Goal: Task Accomplishment & Management: Complete application form

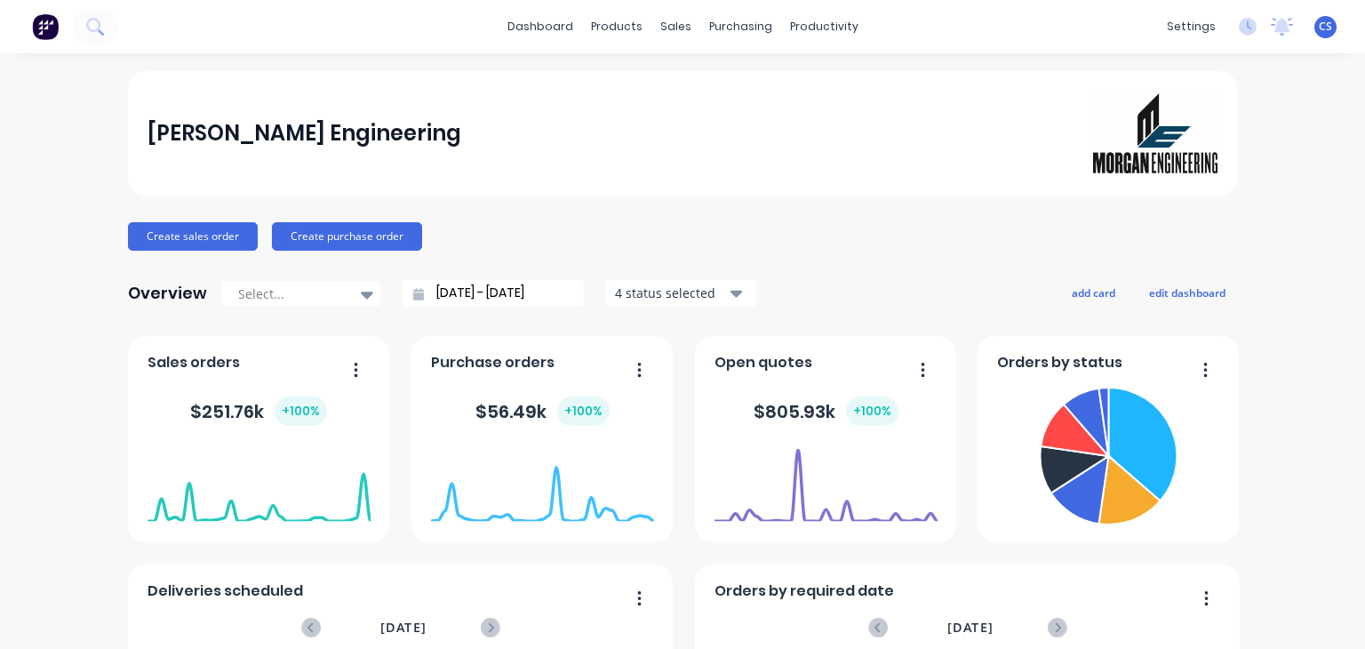
click at [1319, 28] on span "CS" at bounding box center [1325, 27] width 13 height 16
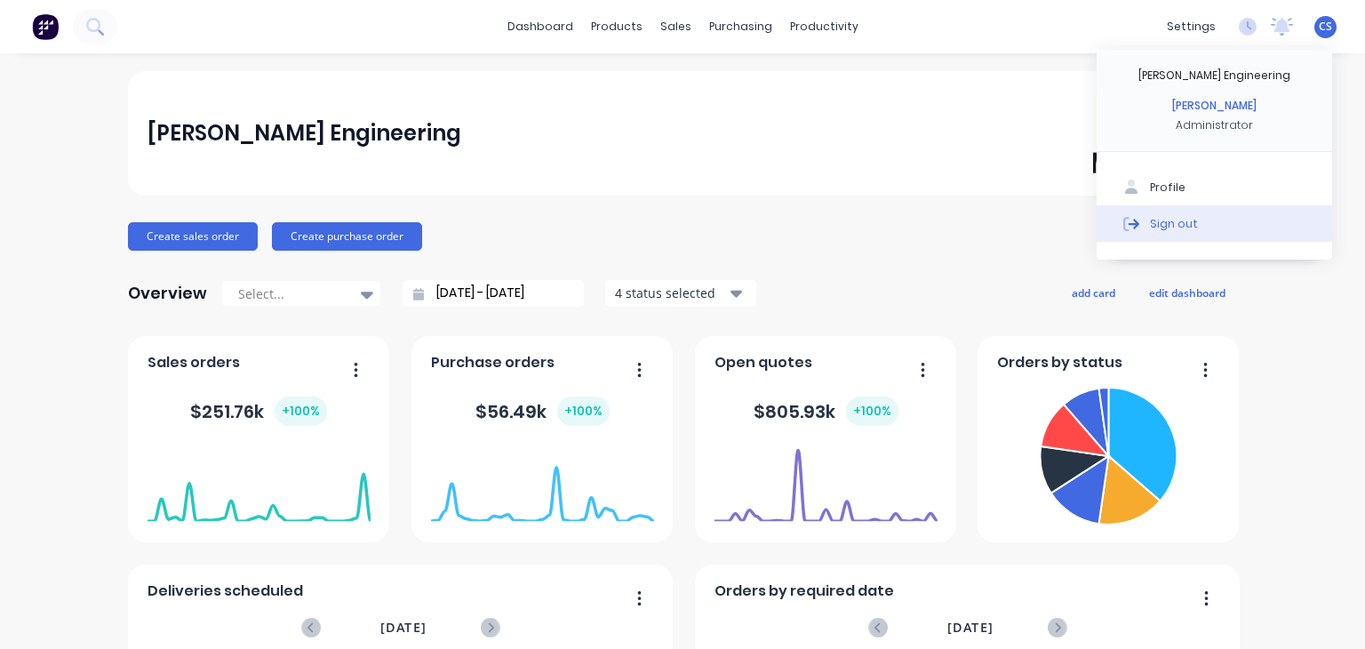
click at [1170, 221] on div "Sign out" at bounding box center [1174, 223] width 48 height 16
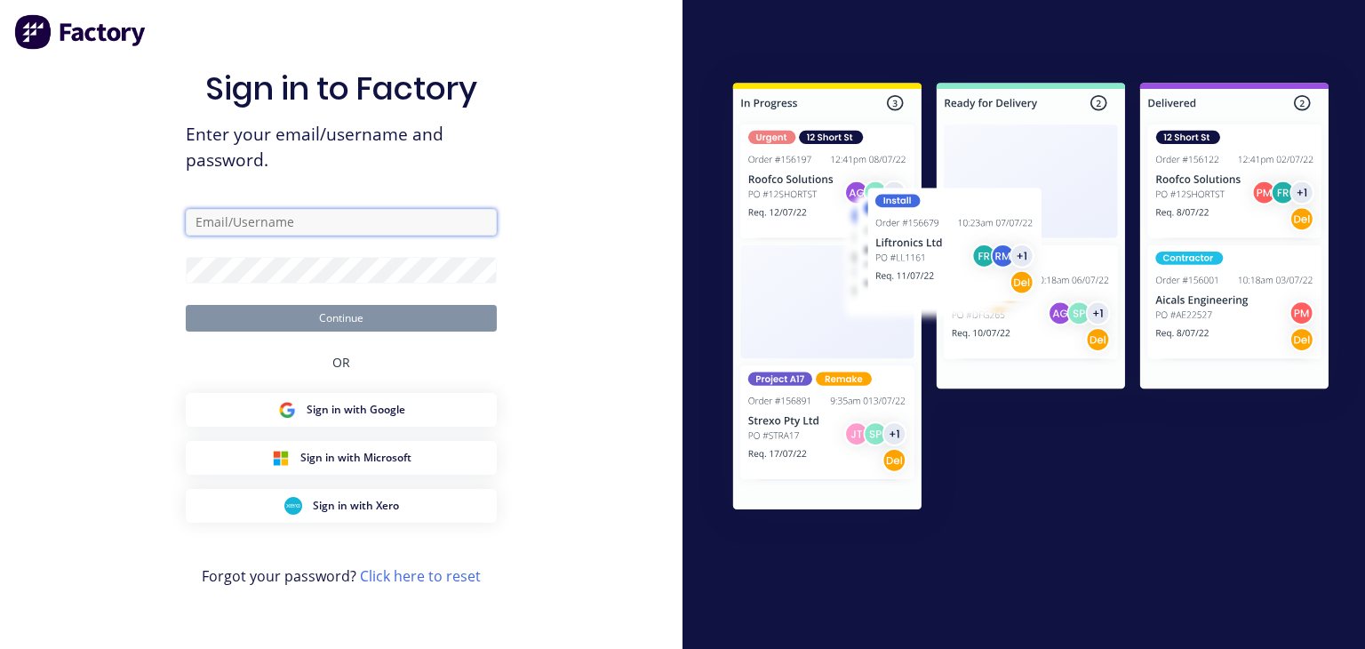
type input "[PERSON_NAME][EMAIL_ADDRESS][DOMAIN_NAME]"
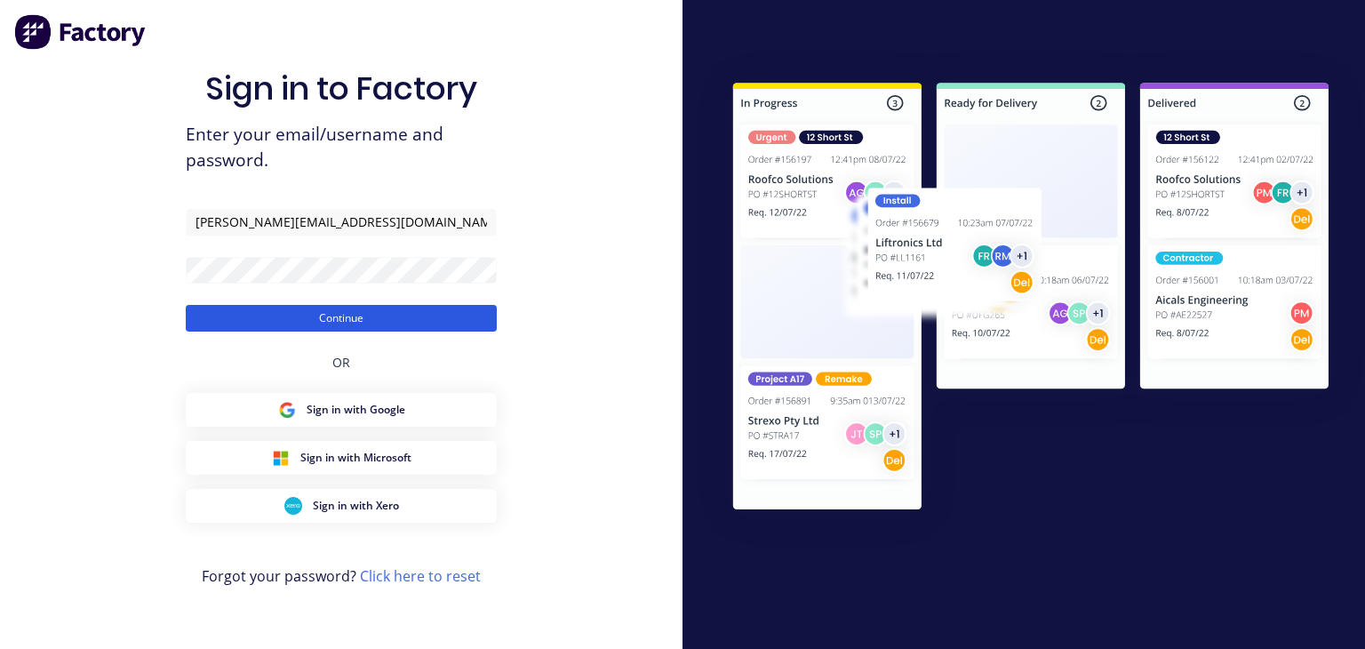
click at [340, 314] on button "Continue" at bounding box center [341, 318] width 311 height 27
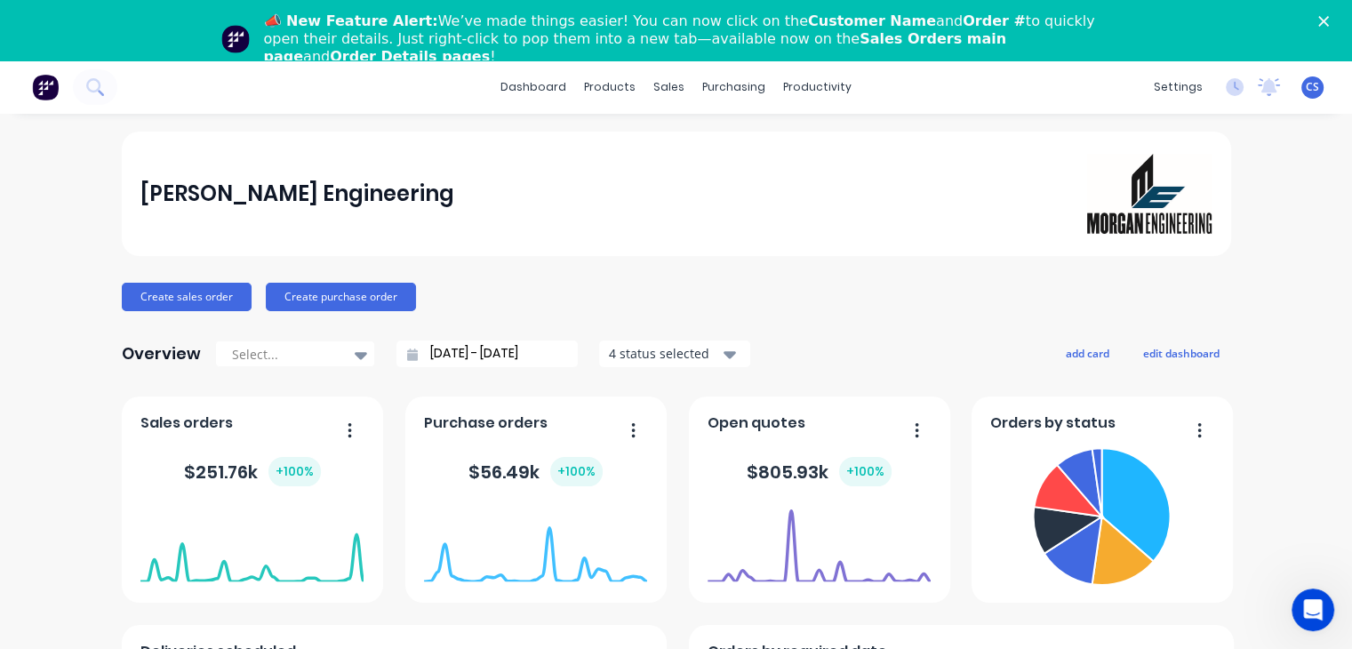
click at [1318, 606] on icon "Open Intercom Messenger" at bounding box center [1313, 610] width 29 height 29
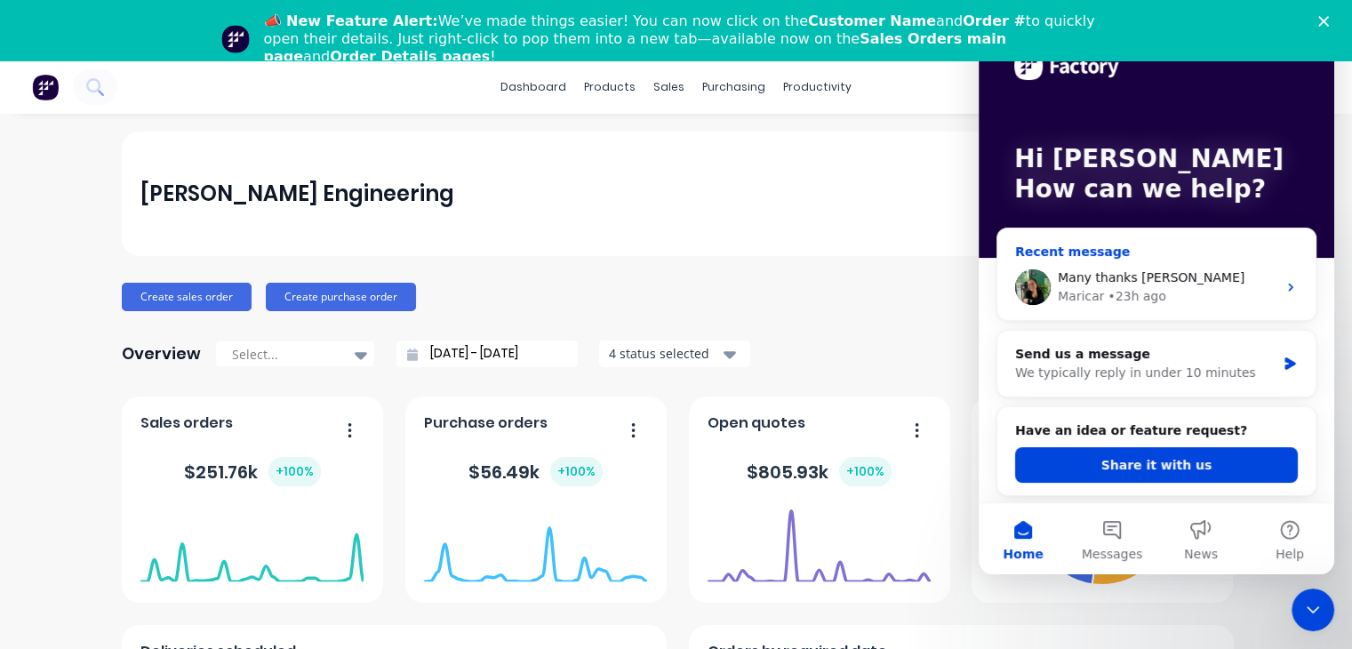
click at [1181, 297] on div "Maricar • 23h ago" at bounding box center [1167, 296] width 219 height 19
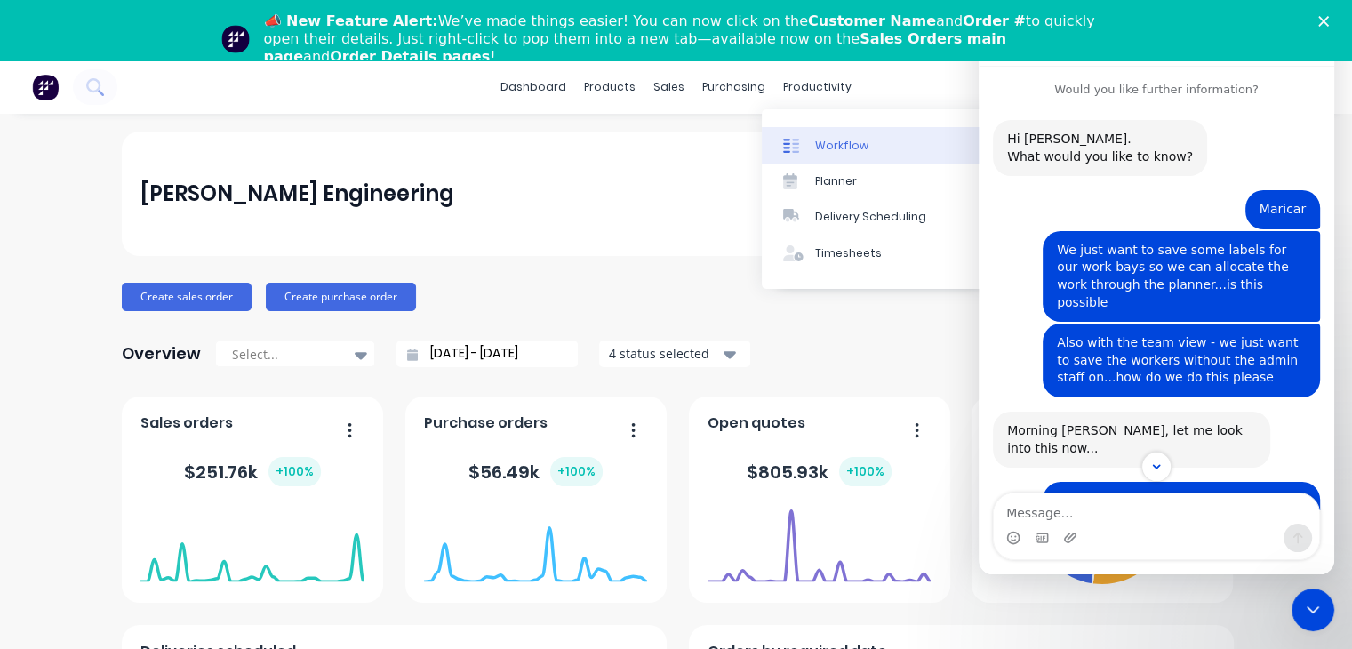
click at [836, 146] on div "Workflow" at bounding box center [841, 146] width 53 height 16
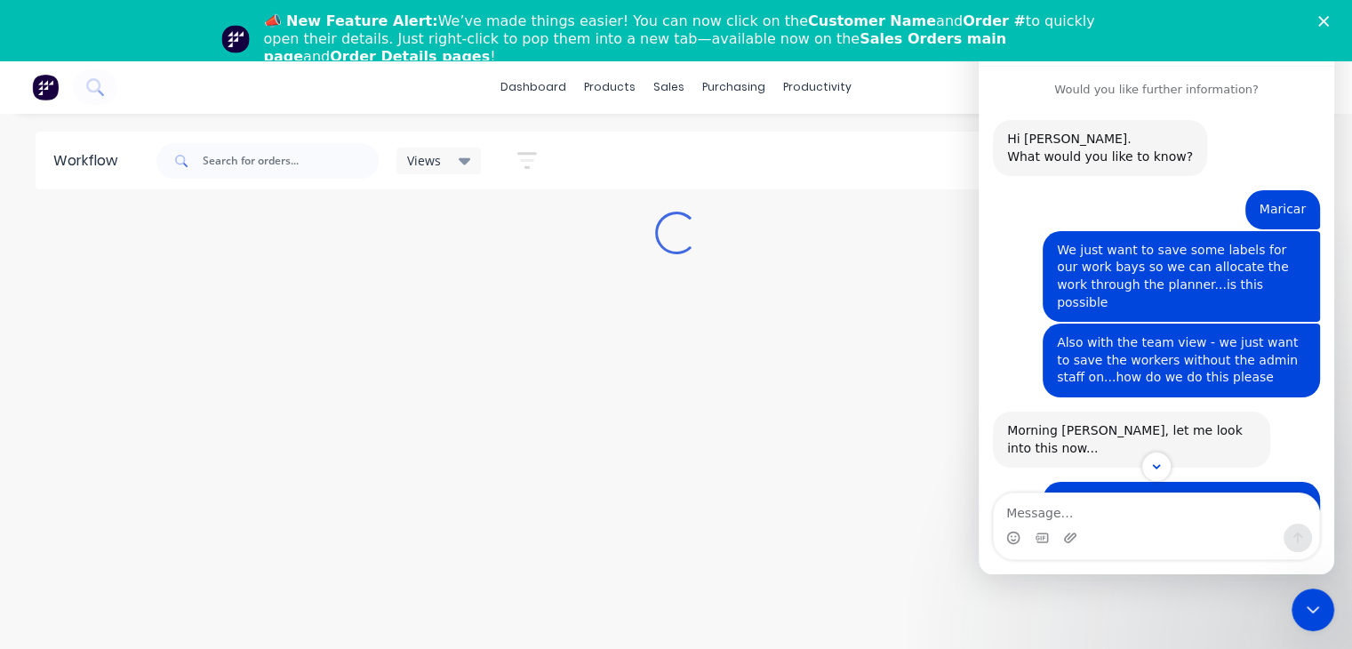
click at [1304, 618] on icon "Close Intercom Messenger" at bounding box center [1312, 609] width 21 height 21
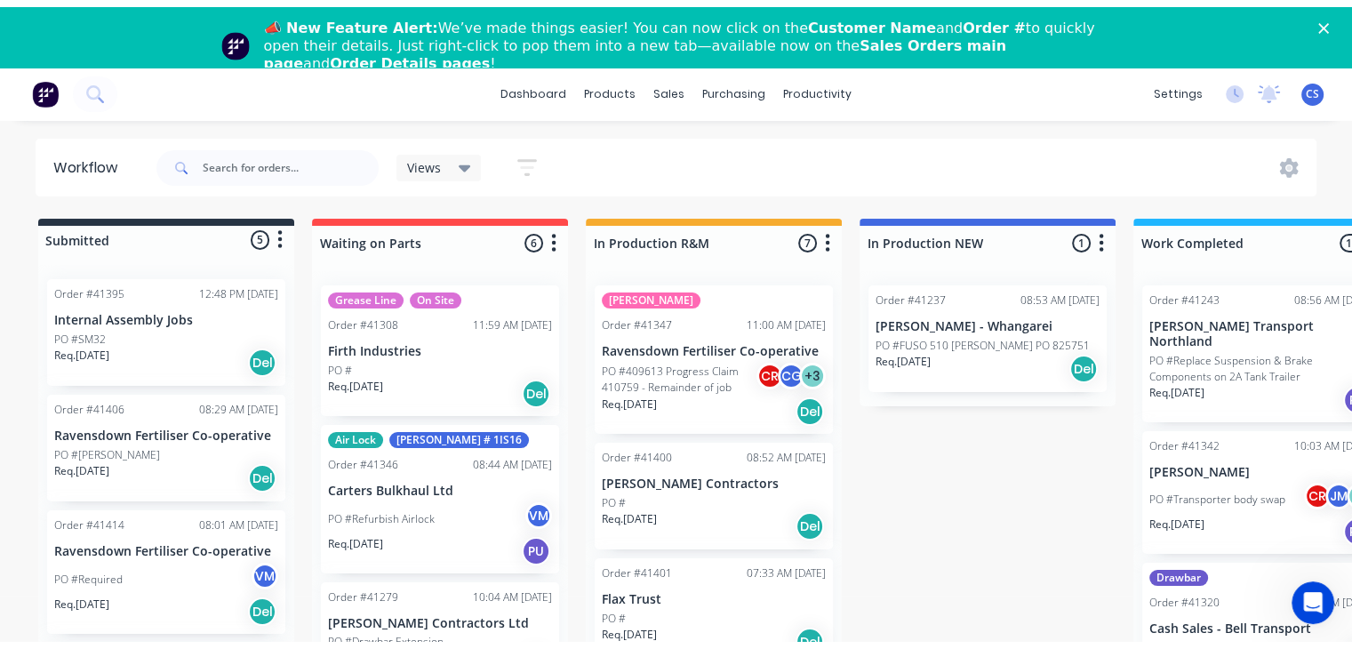
scroll to position [219, 0]
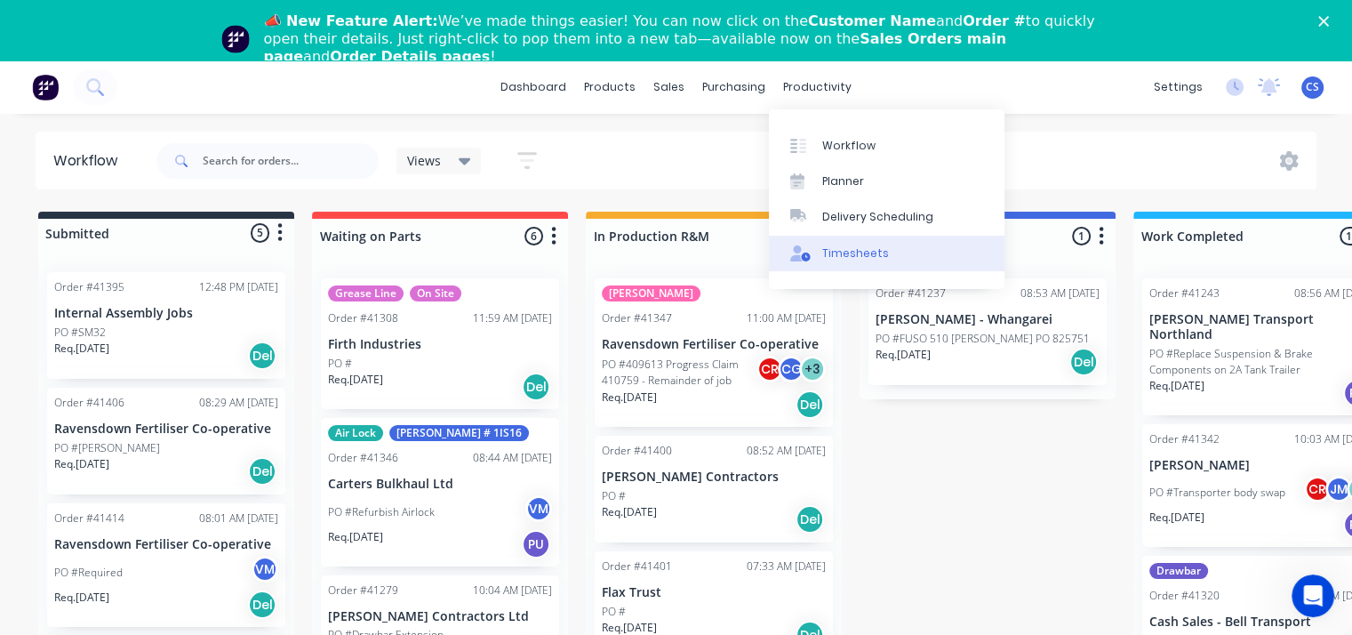
click at [832, 257] on div "Timesheets" at bounding box center [855, 253] width 67 height 16
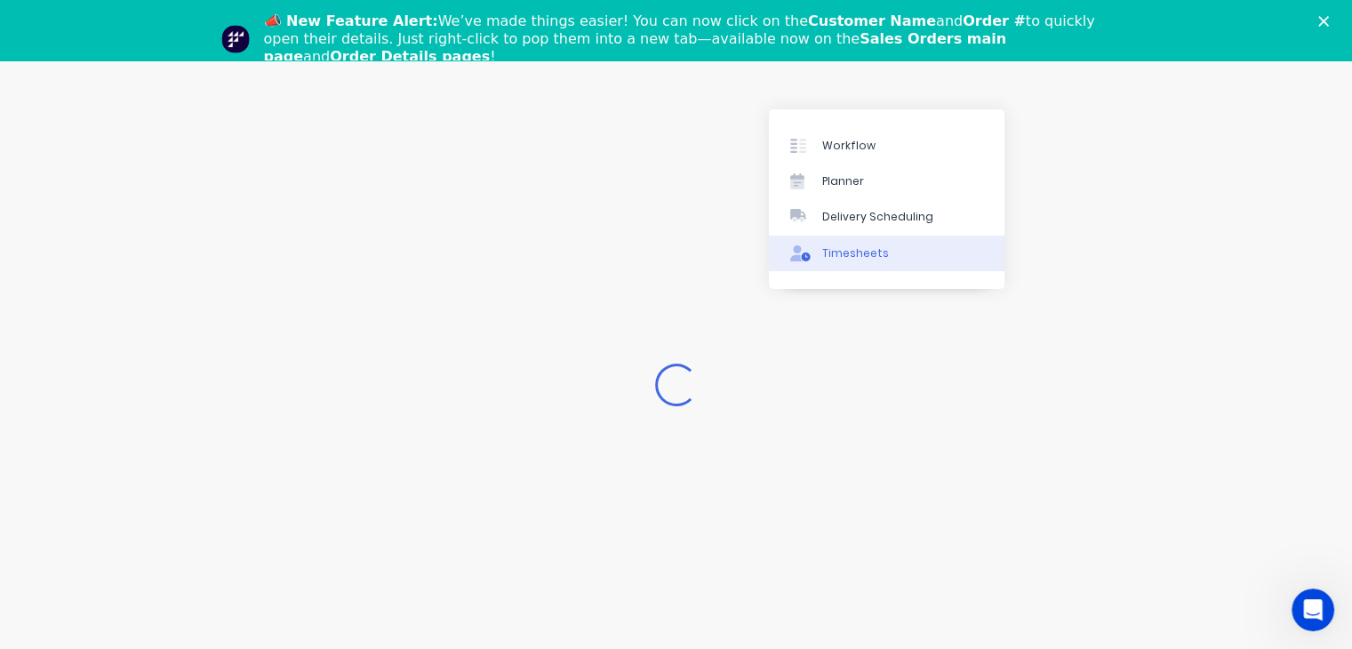
scroll to position [205, 0]
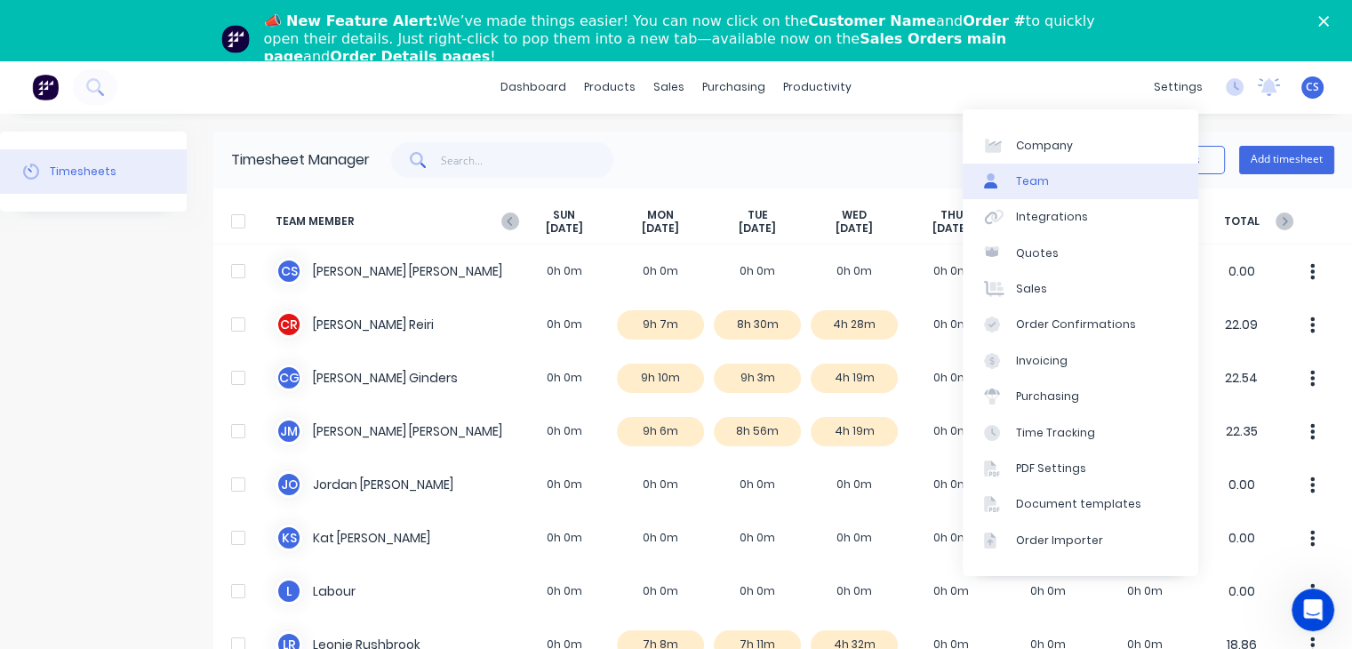
click at [1022, 182] on div "Team" at bounding box center [1032, 181] width 33 height 16
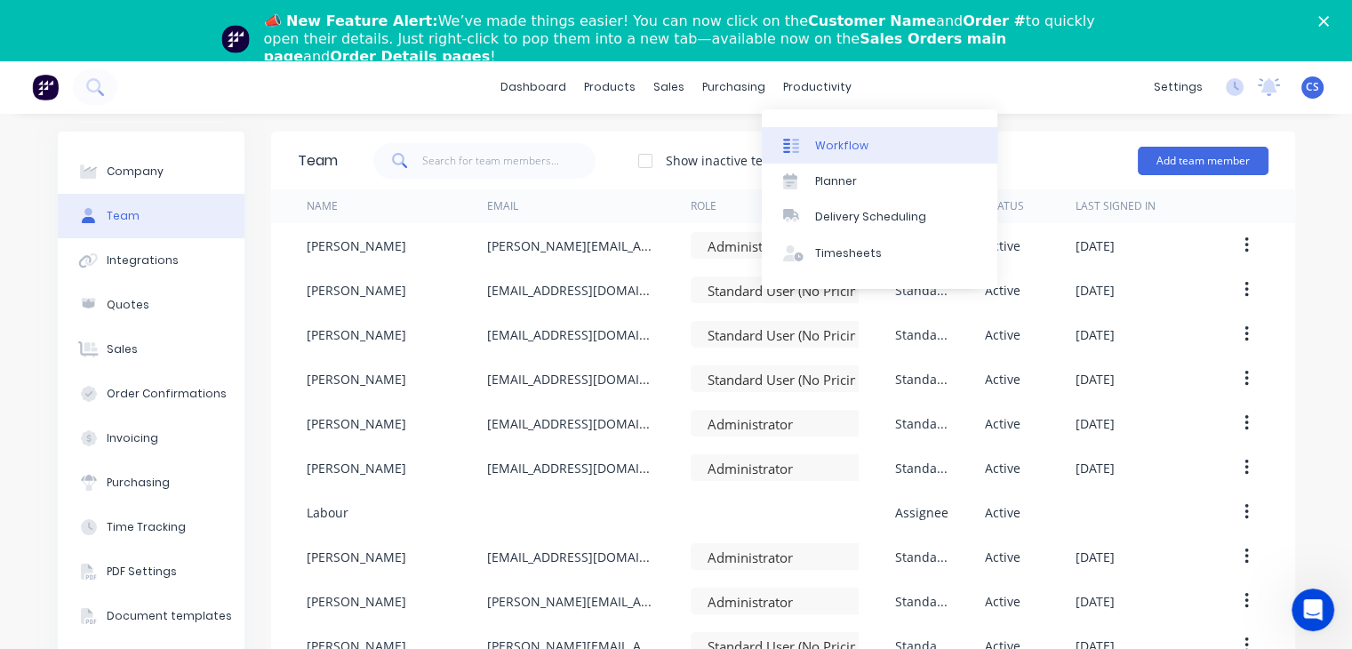
click at [820, 143] on div "Workflow" at bounding box center [841, 146] width 53 height 16
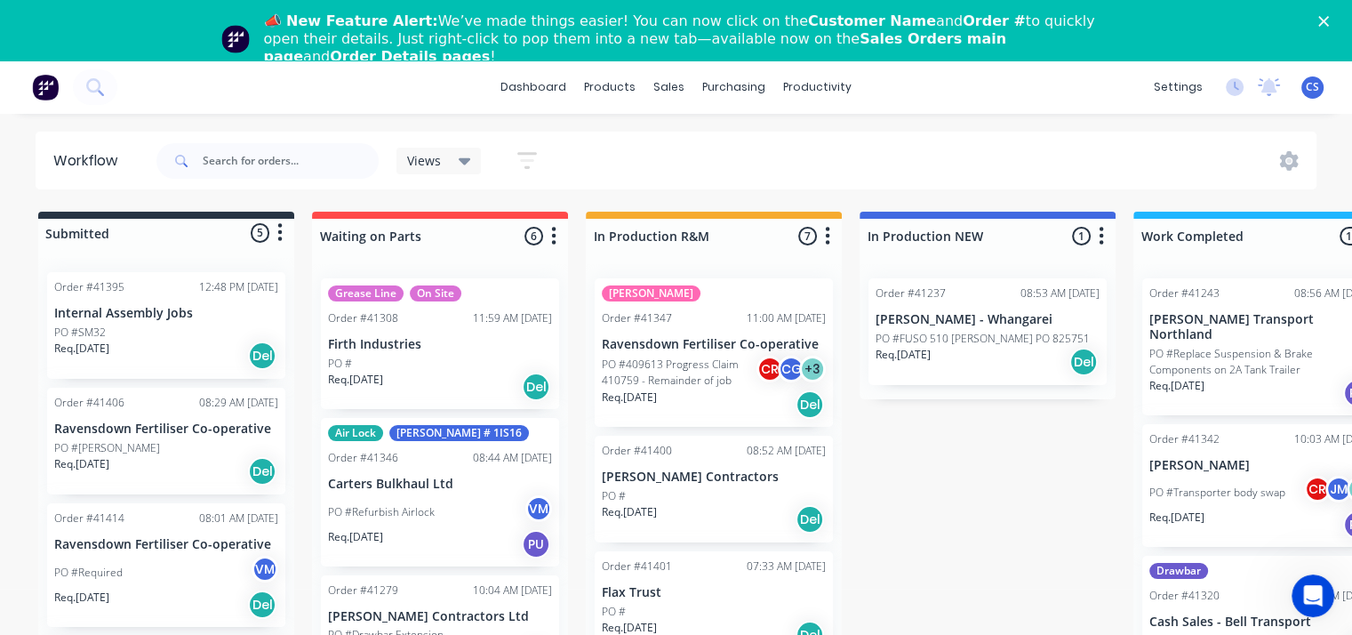
scroll to position [219, 0]
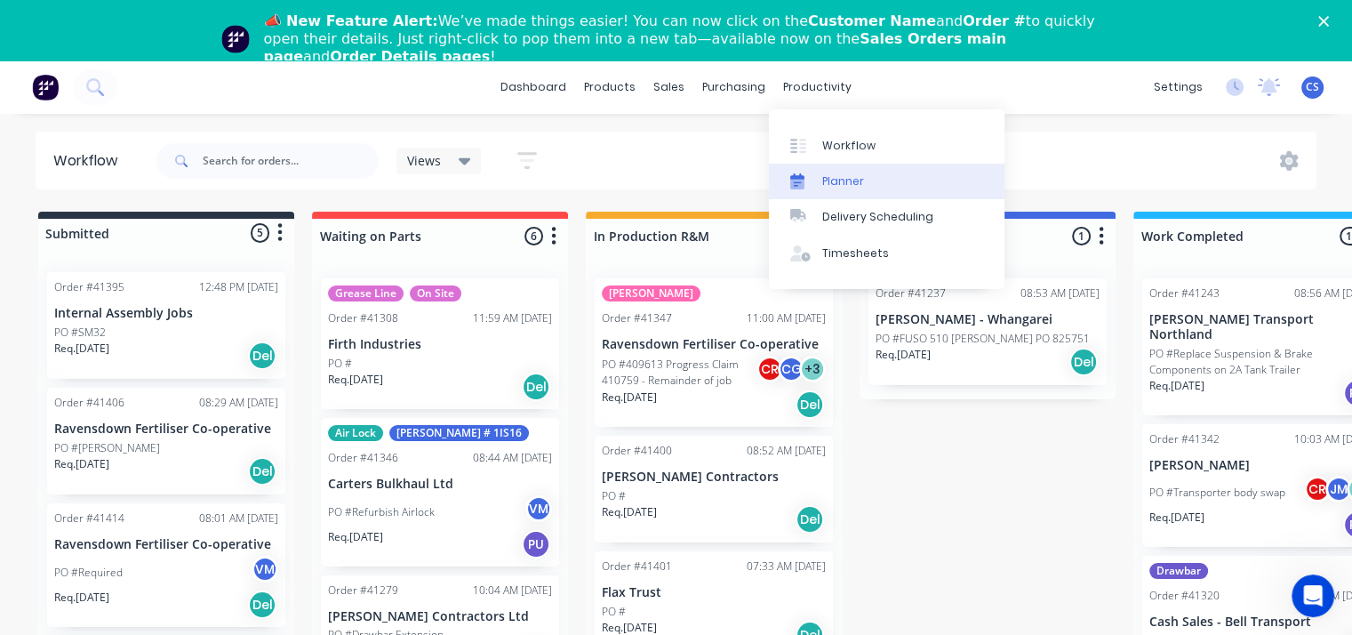
click at [820, 179] on link "Planner" at bounding box center [887, 182] width 236 height 36
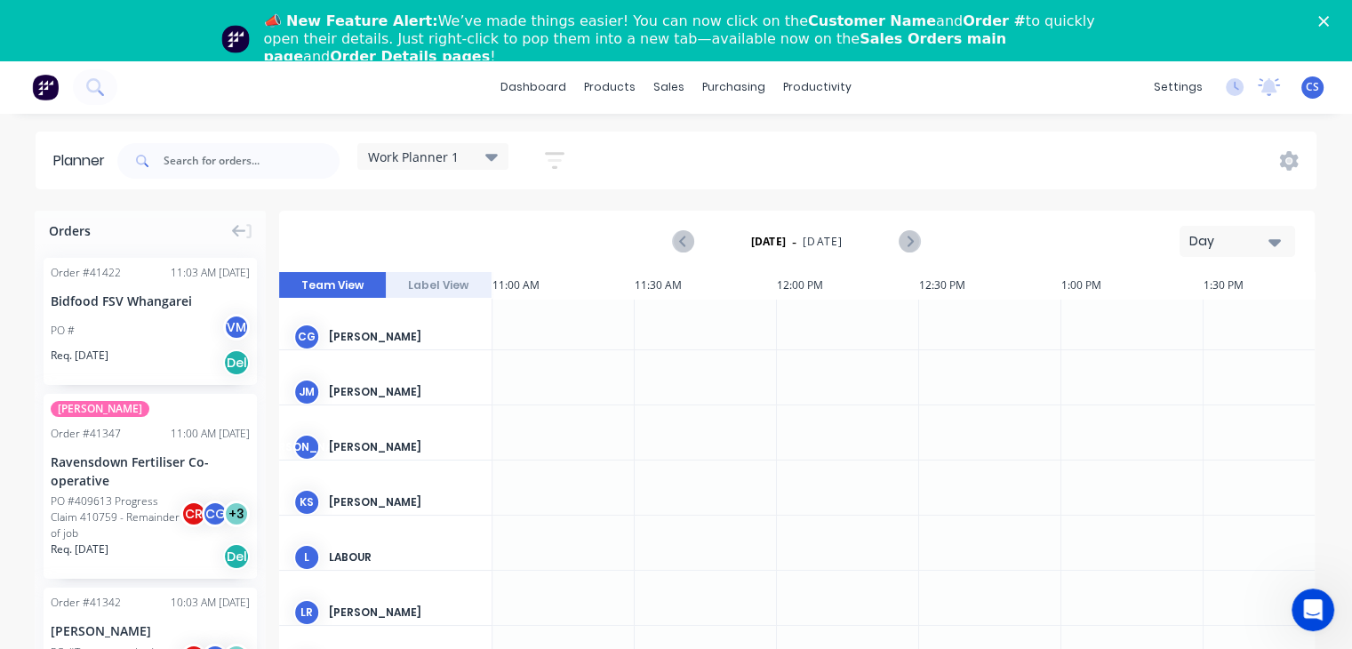
scroll to position [89, 1138]
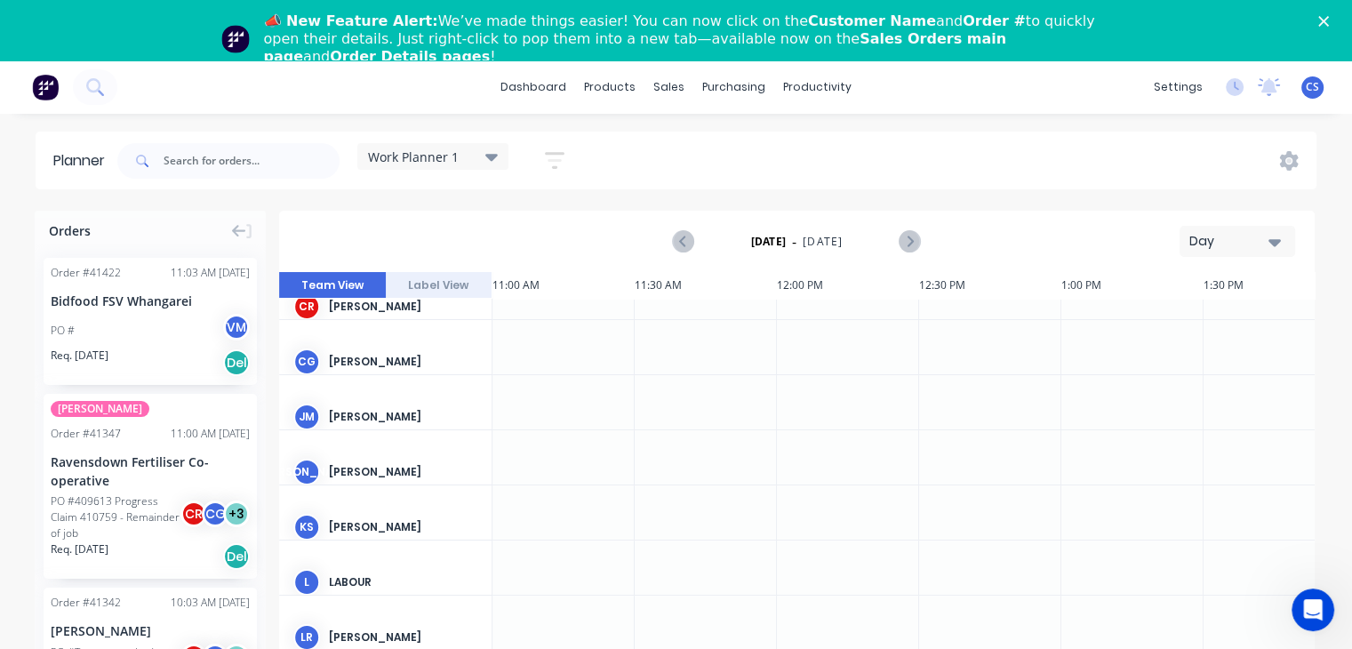
click at [1106, 424] on div at bounding box center [1132, 402] width 142 height 54
click at [466, 278] on button "Label View" at bounding box center [439, 285] width 107 height 27
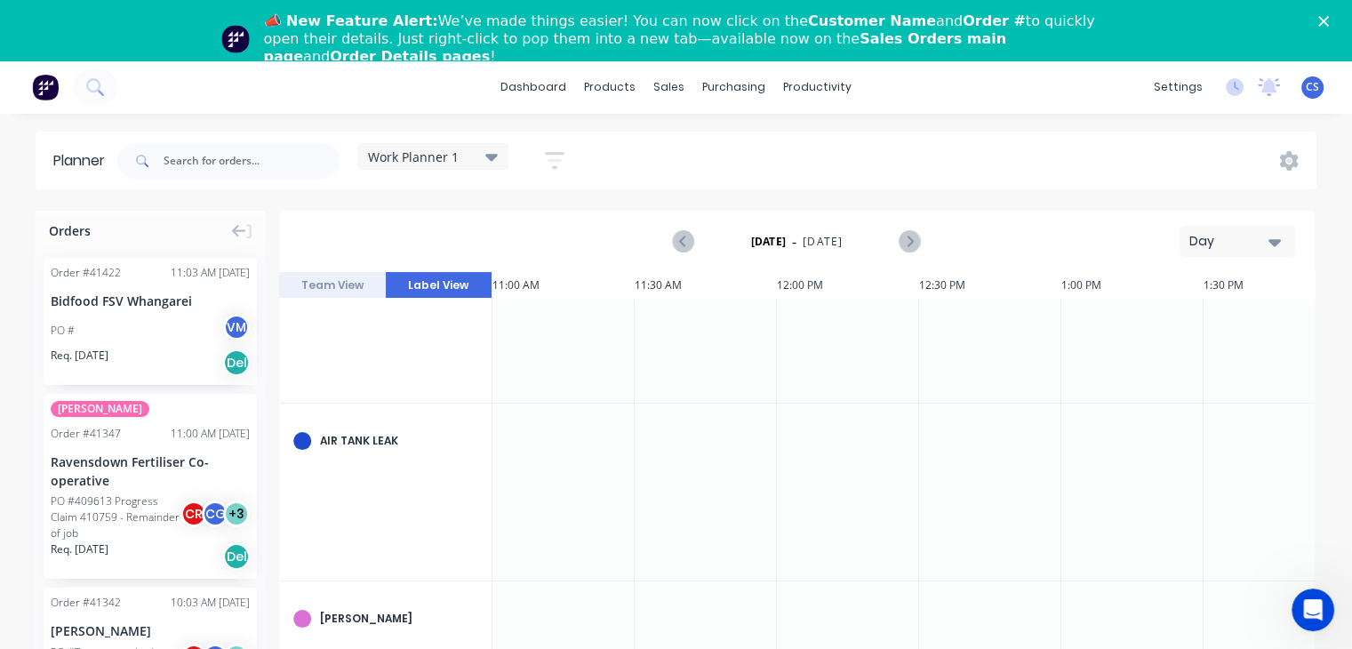
scroll to position [0, 1138]
click at [490, 158] on icon at bounding box center [491, 157] width 12 height 20
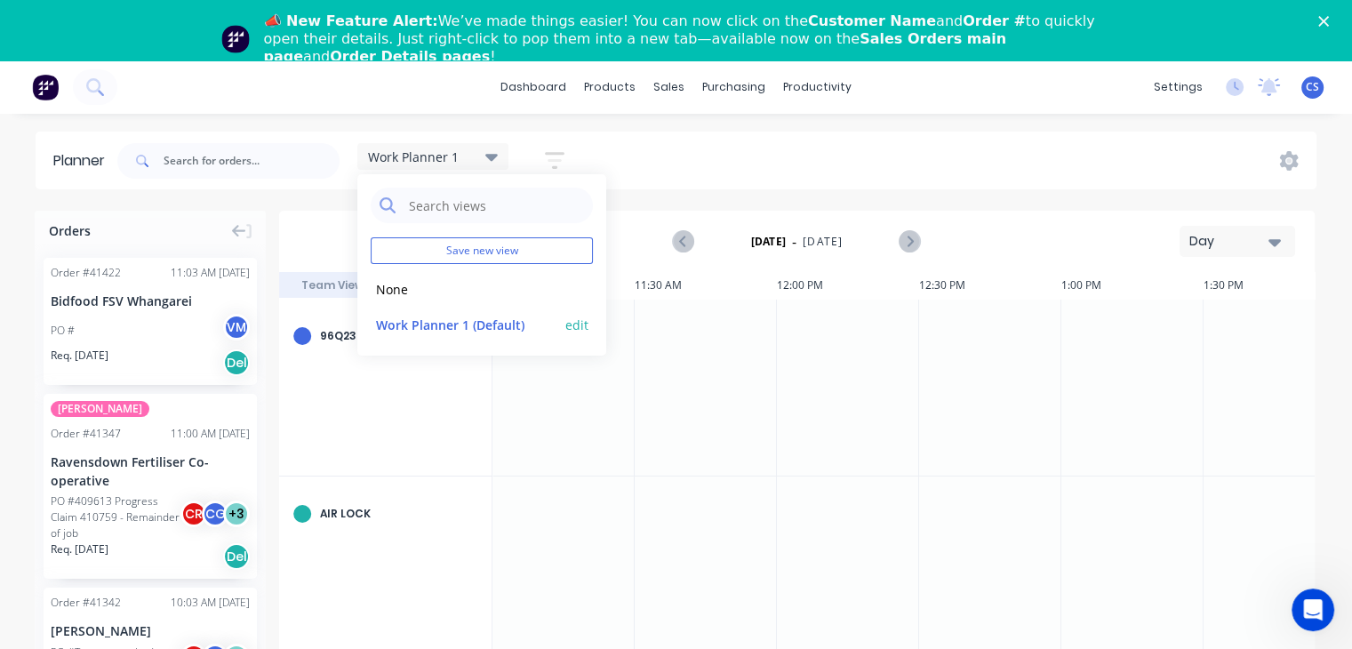
click at [463, 321] on button "Work Planner 1 (Default)" at bounding box center [465, 324] width 189 height 20
click at [771, 382] on div at bounding box center [706, 387] width 142 height 177
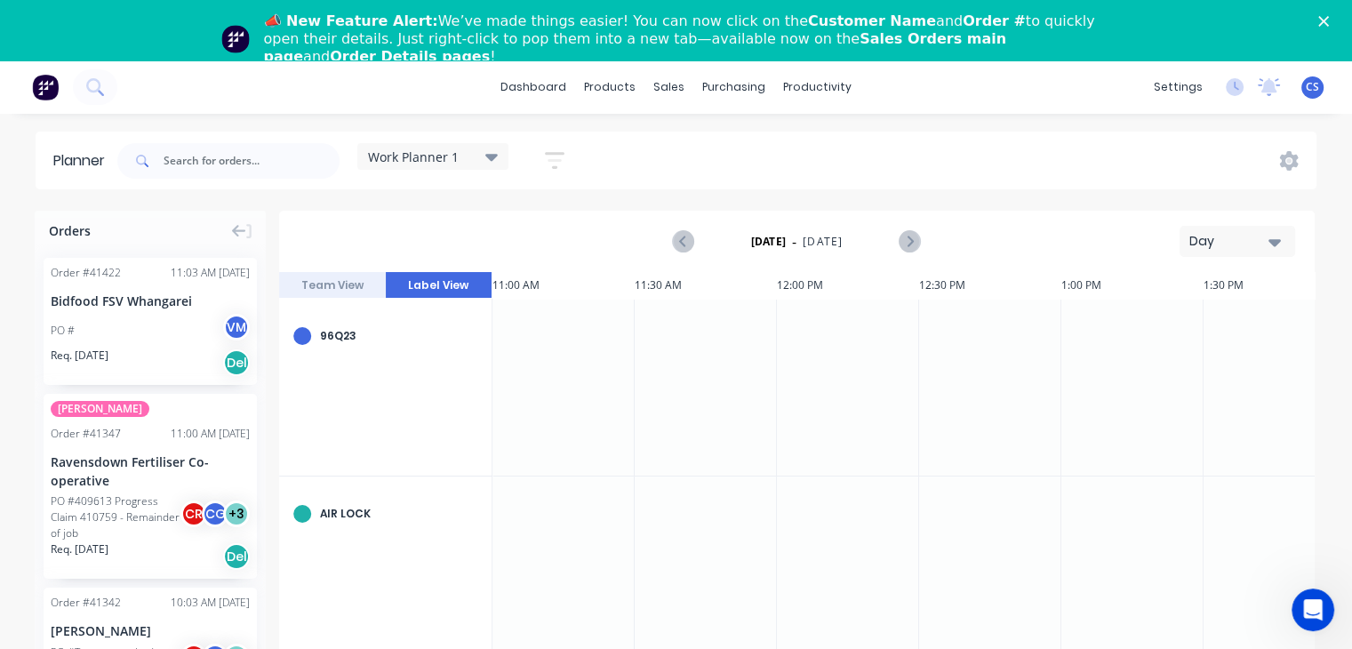
click at [351, 283] on button "Team View" at bounding box center [332, 285] width 107 height 27
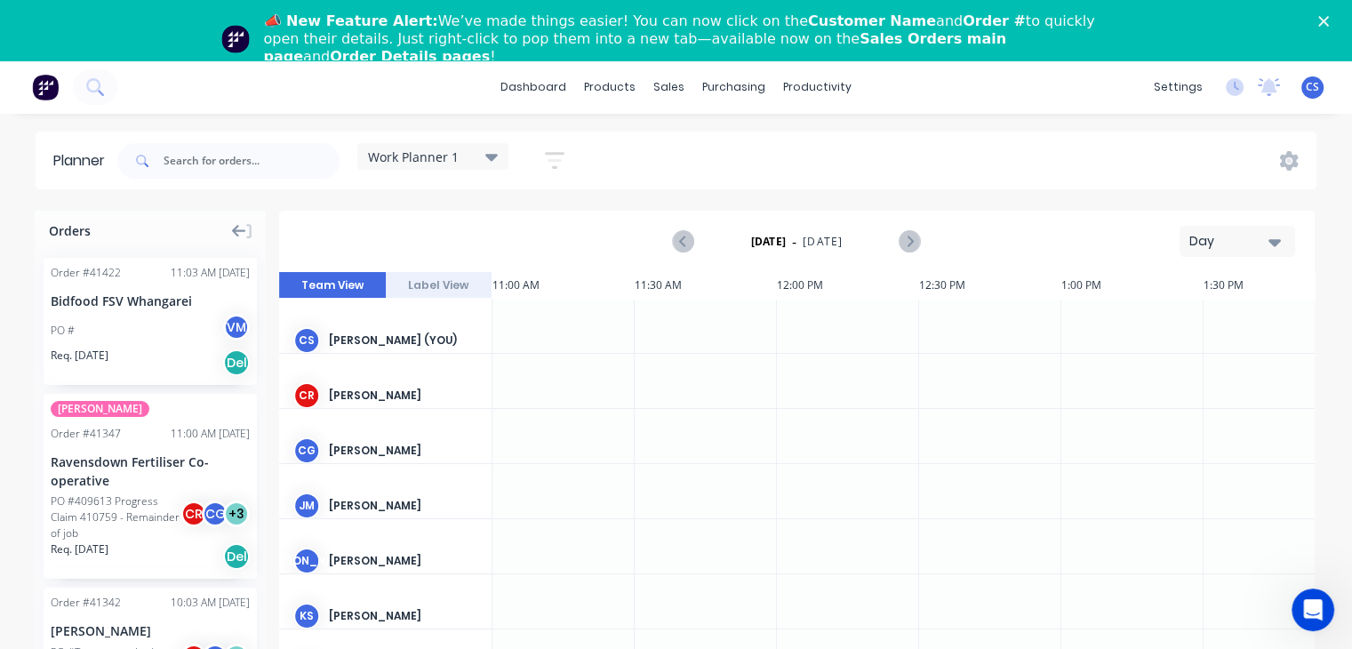
click at [235, 227] on icon at bounding box center [239, 231] width 14 height 12
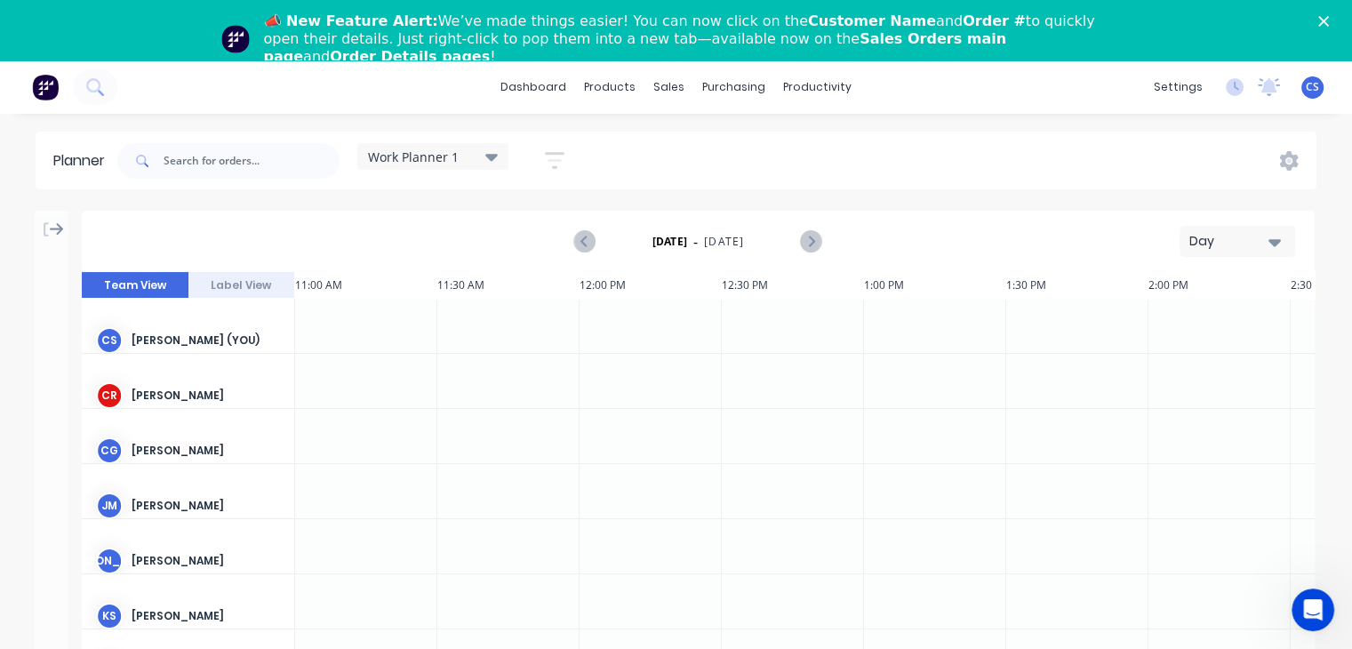
click at [1273, 247] on icon "button" at bounding box center [1274, 242] width 12 height 20
click at [1164, 286] on div "Day" at bounding box center [1205, 289] width 176 height 36
drag, startPoint x: 163, startPoint y: 339, endPoint x: 572, endPoint y: 359, distance: 409.4
click at [572, 359] on div at bounding box center [508, 381] width 142 height 54
click at [564, 153] on icon "button" at bounding box center [555, 160] width 20 height 17
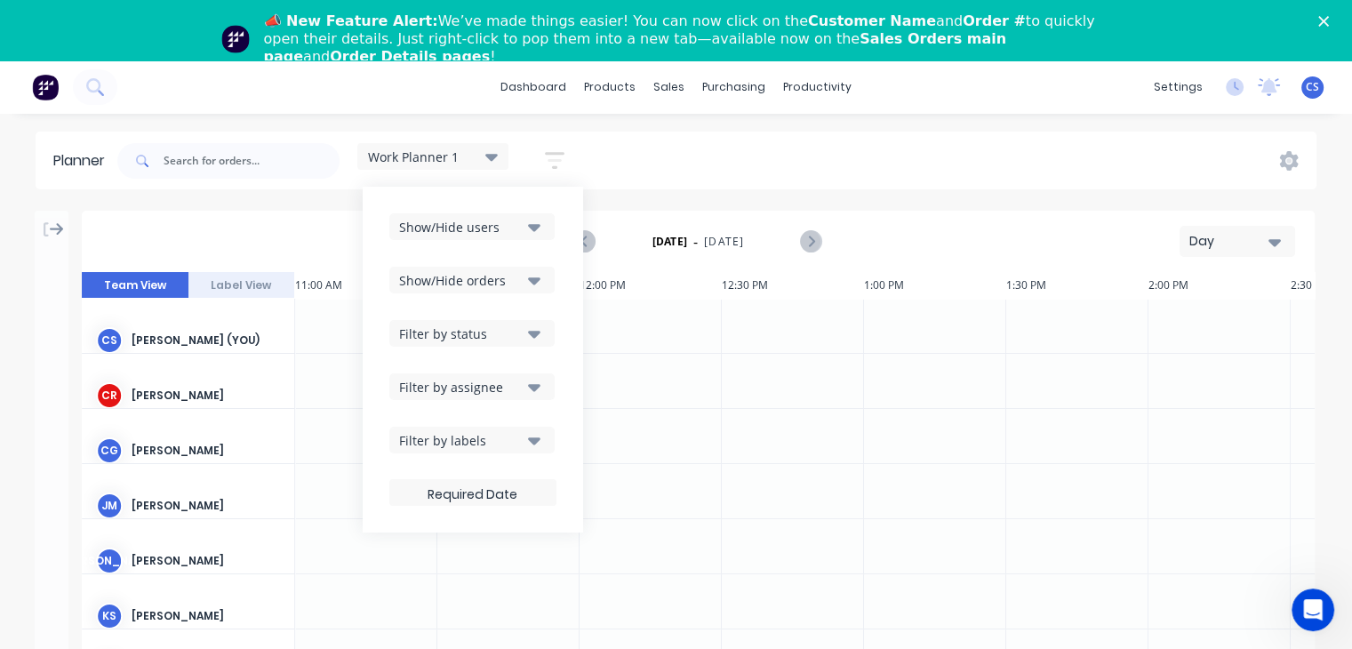
click at [537, 225] on icon "button" at bounding box center [534, 227] width 12 height 7
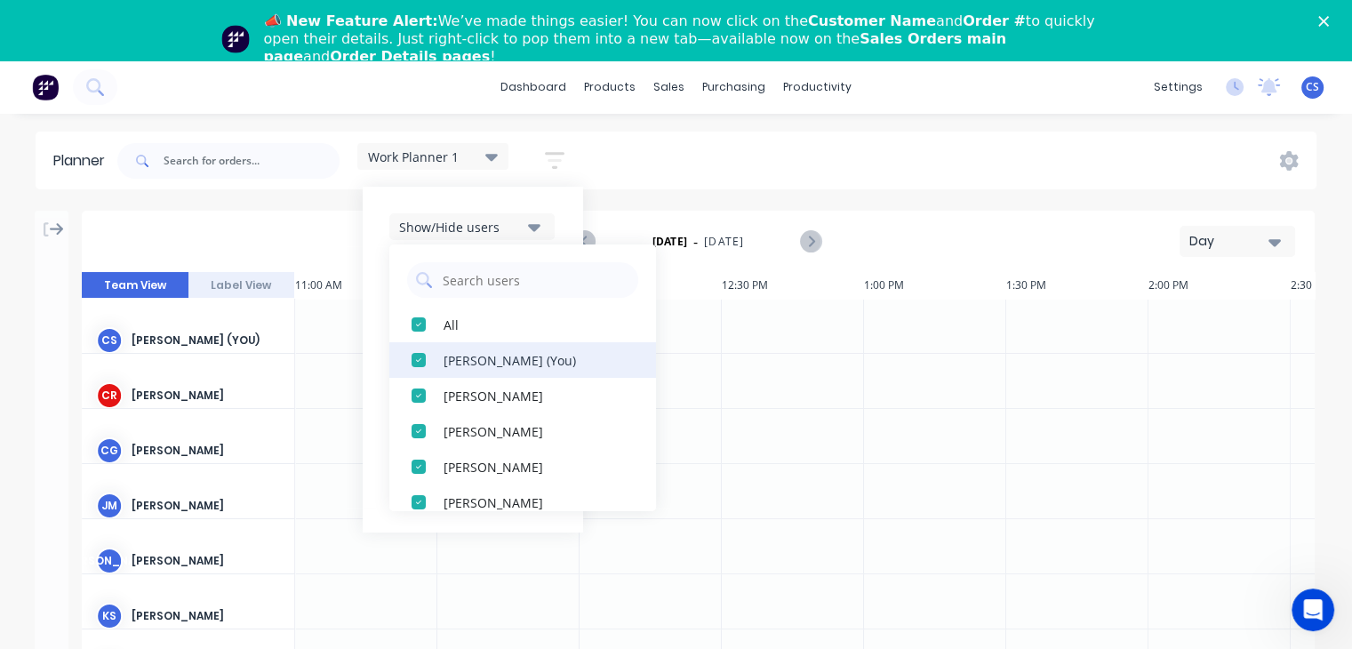
click at [421, 359] on div "button" at bounding box center [419, 360] width 36 height 36
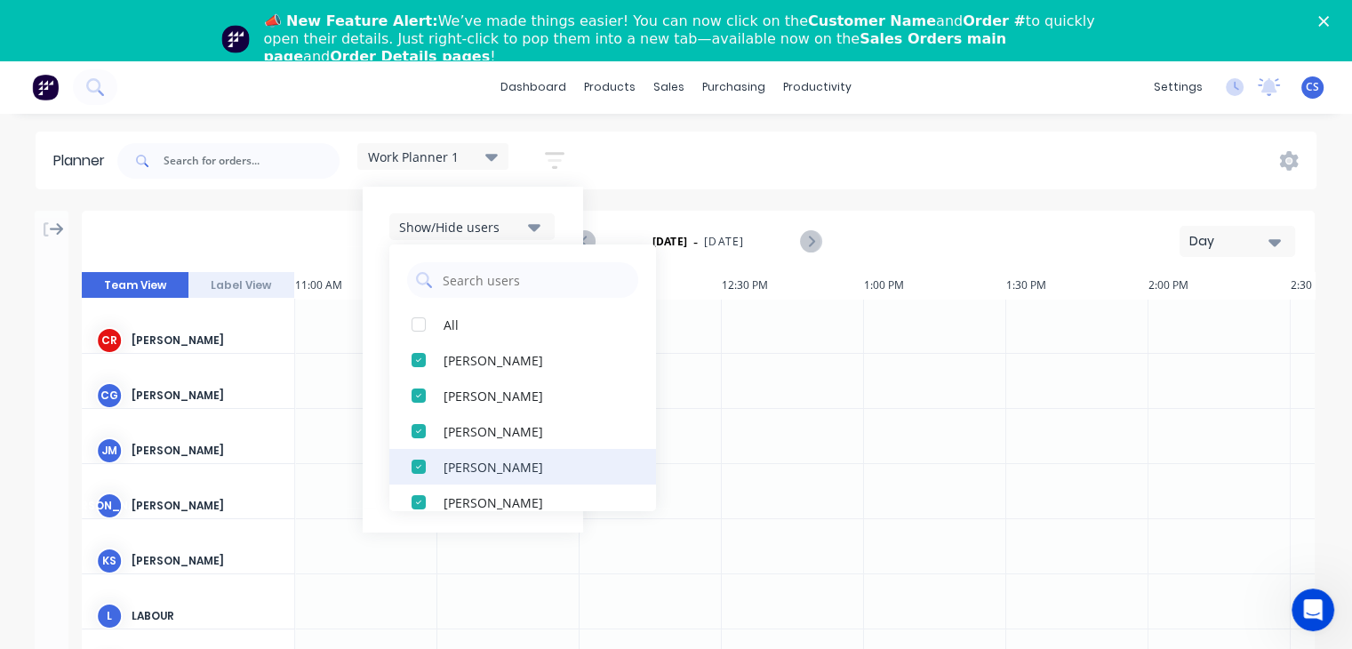
click at [420, 473] on div "button" at bounding box center [419, 467] width 36 height 36
click at [419, 468] on div "button" at bounding box center [419, 467] width 36 height 36
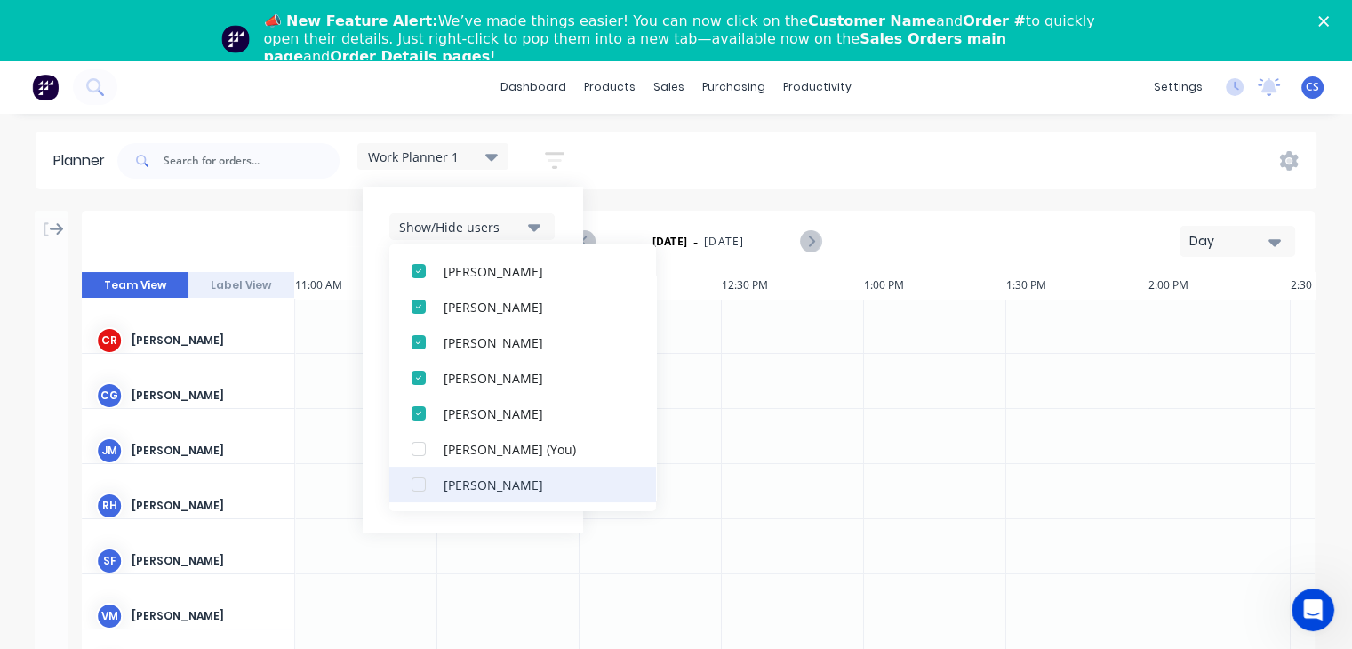
scroll to position [267, 0]
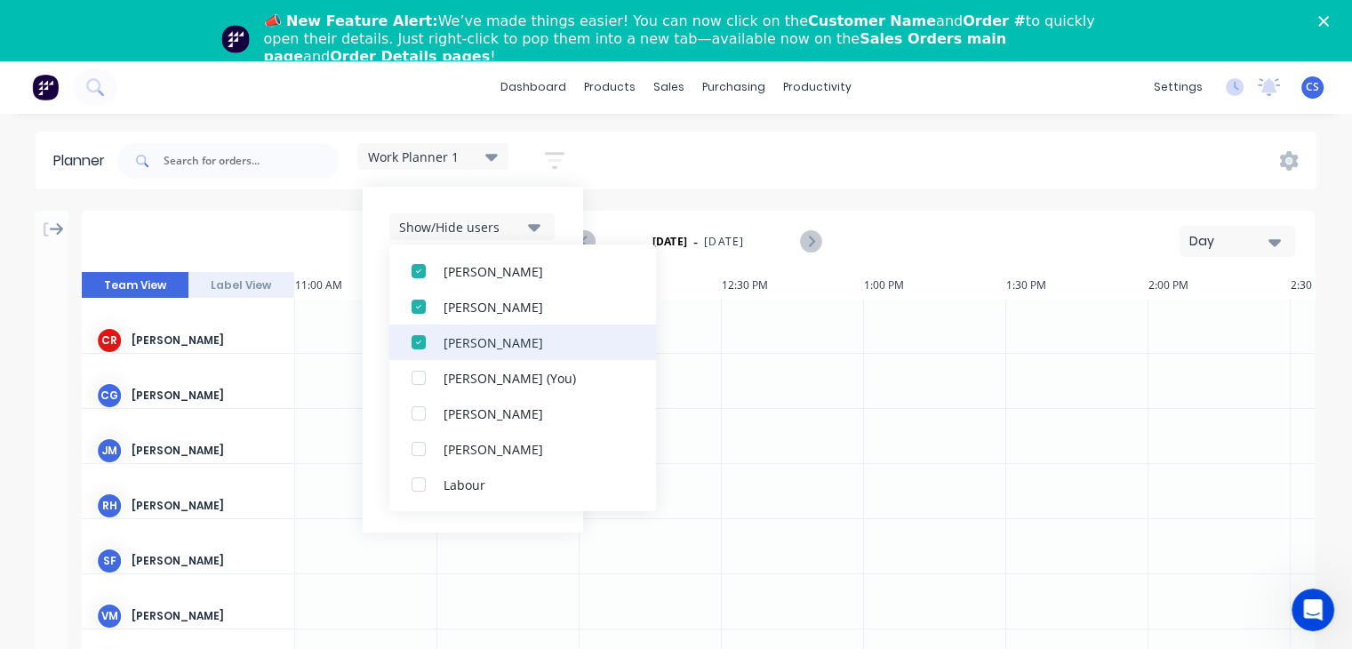
click at [417, 343] on div "button" at bounding box center [419, 342] width 36 height 36
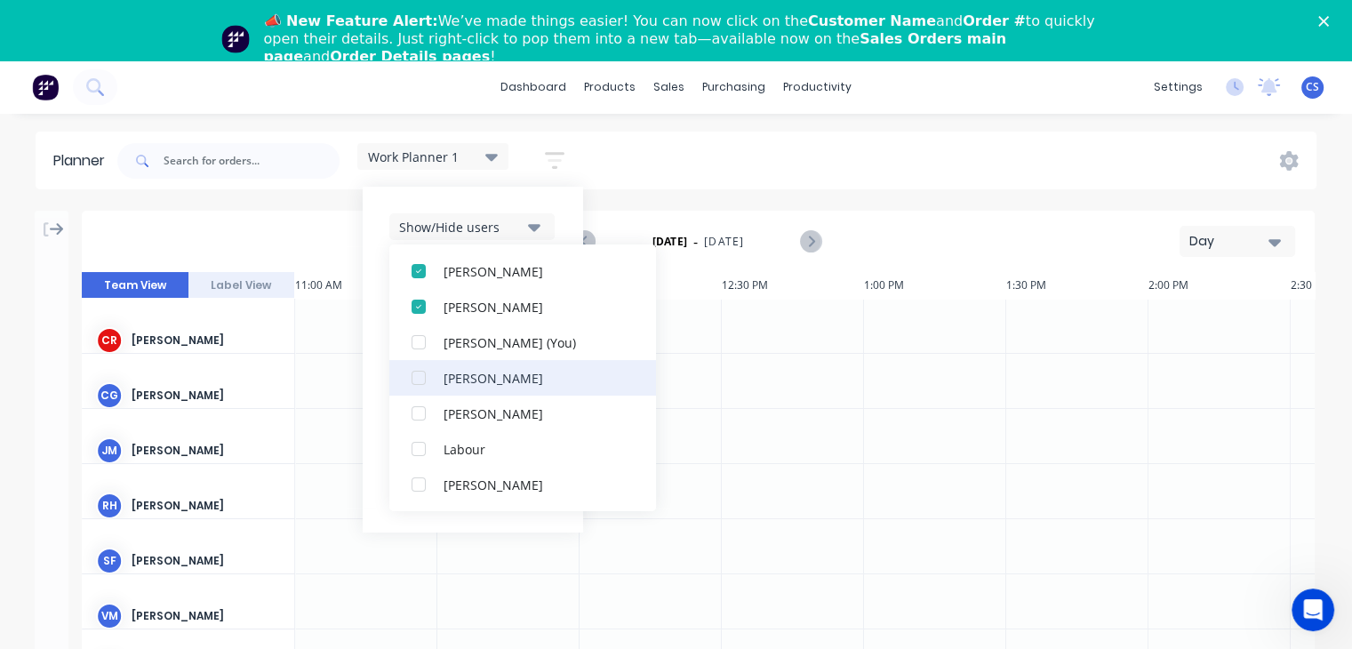
click at [422, 381] on div "button" at bounding box center [419, 378] width 36 height 36
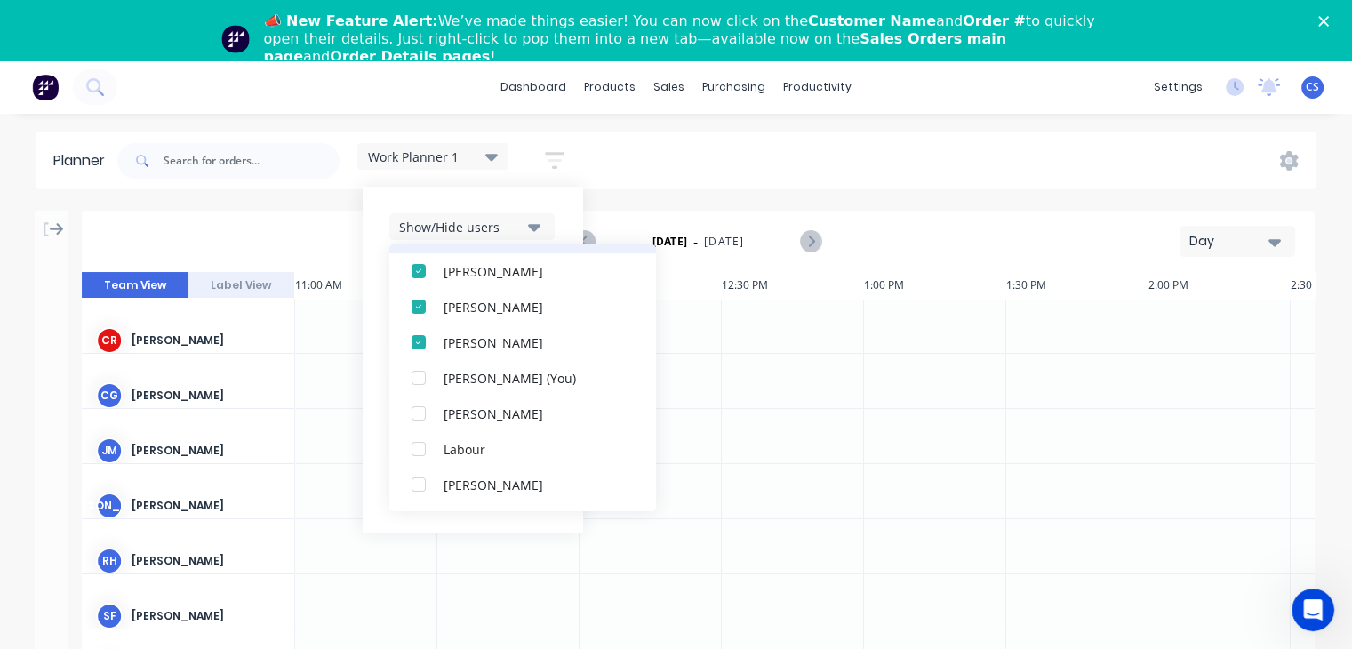
scroll to position [89, 0]
click at [816, 432] on div at bounding box center [793, 436] width 142 height 54
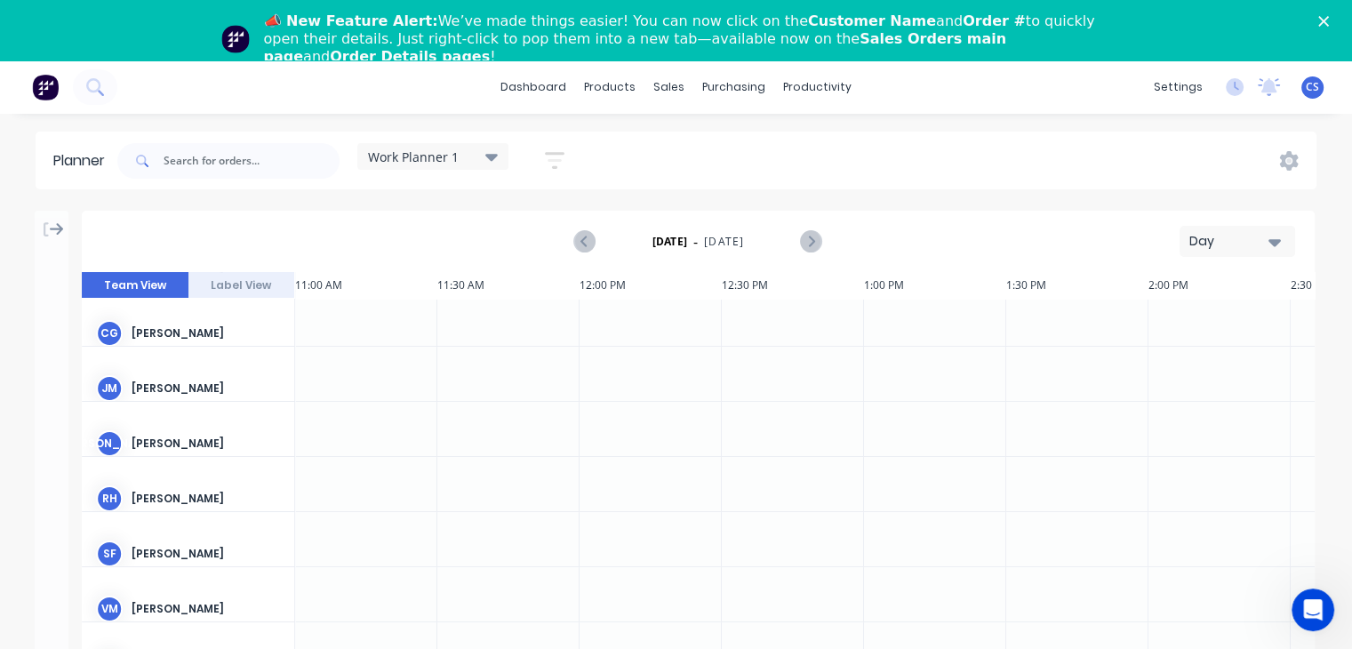
scroll to position [0, 1138]
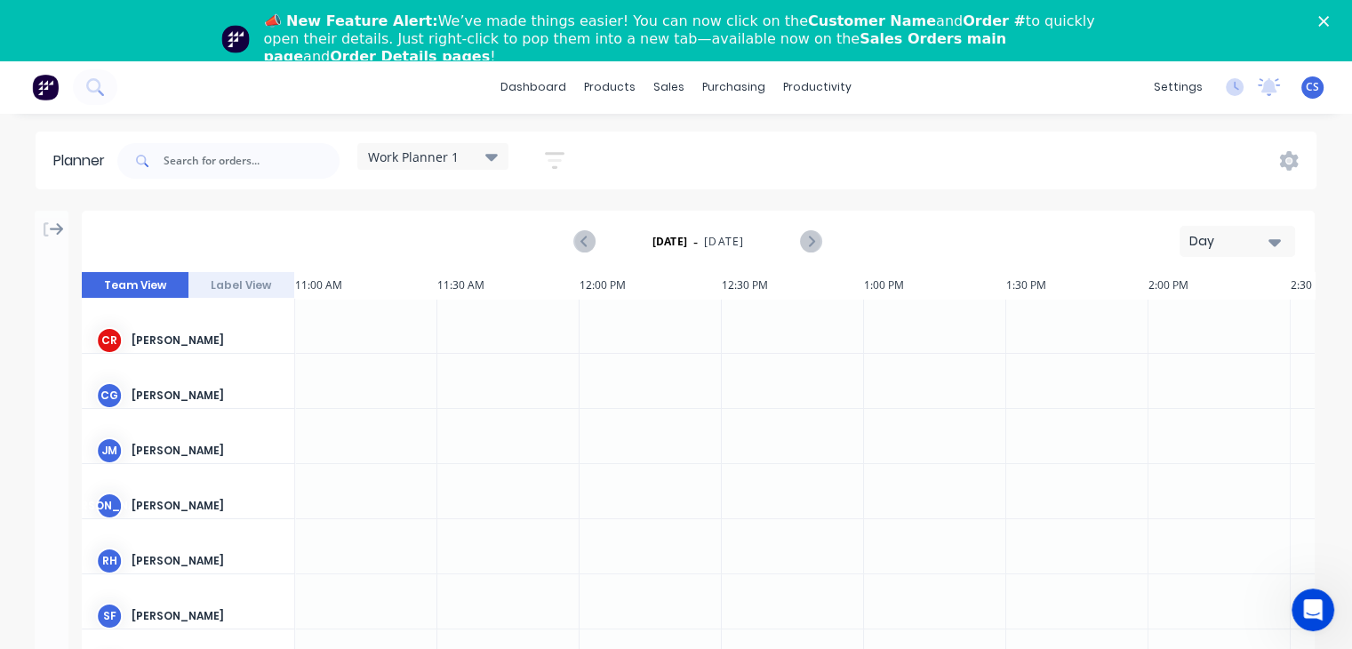
click at [493, 161] on icon at bounding box center [491, 157] width 12 height 20
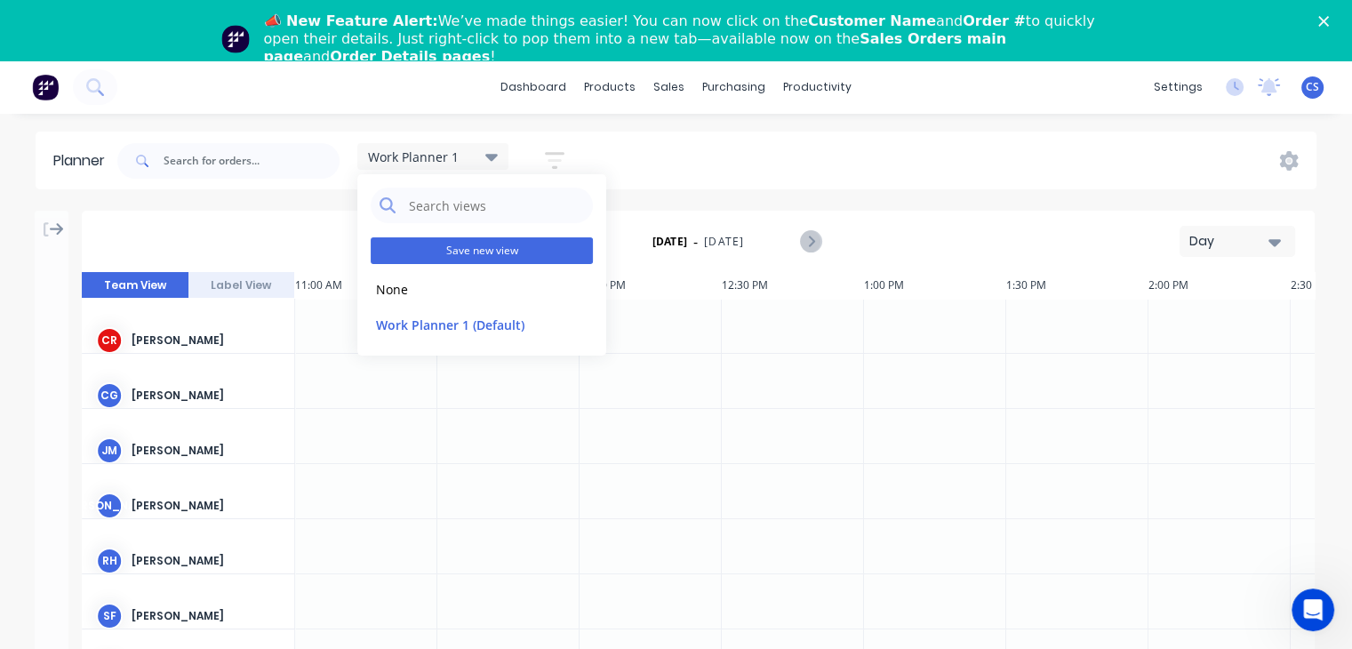
click at [479, 253] on button "Save new view" at bounding box center [482, 250] width 222 height 27
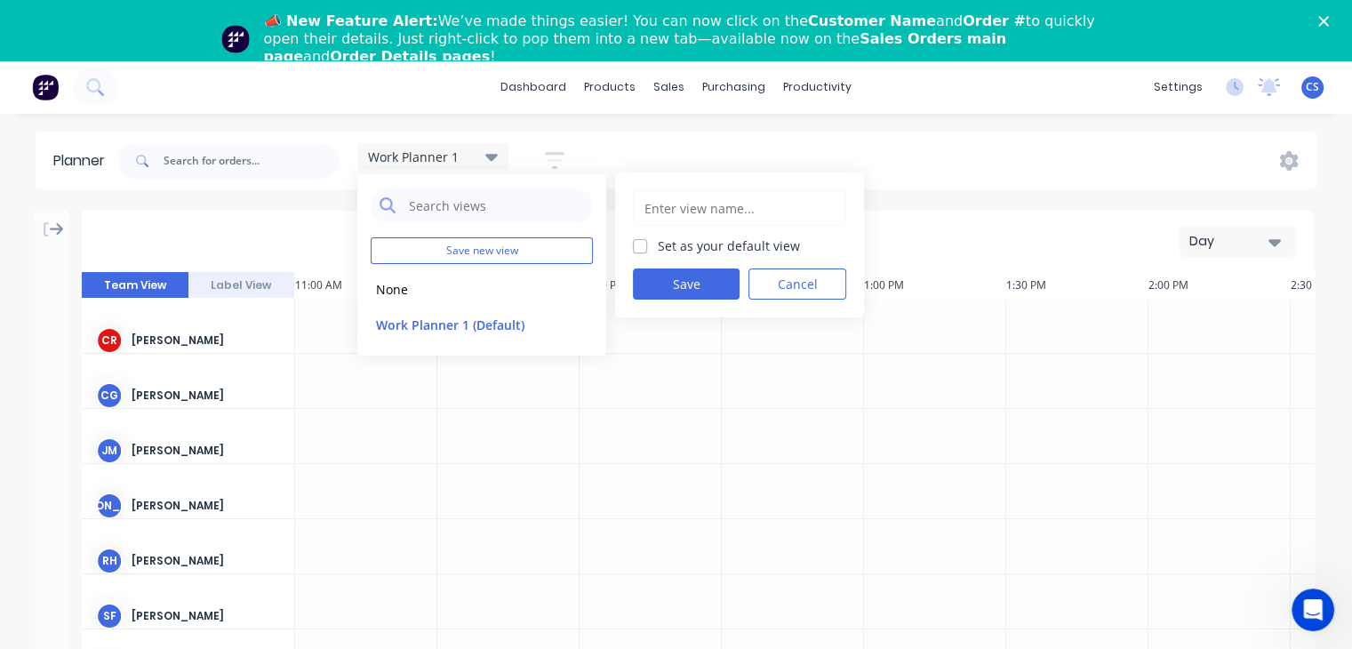
click at [658, 249] on label "Set as your default view" at bounding box center [729, 245] width 142 height 19
click at [641, 249] on input "Set as your default view" at bounding box center [640, 244] width 14 height 17
checkbox input "true"
click at [669, 290] on button "Save" at bounding box center [686, 283] width 107 height 31
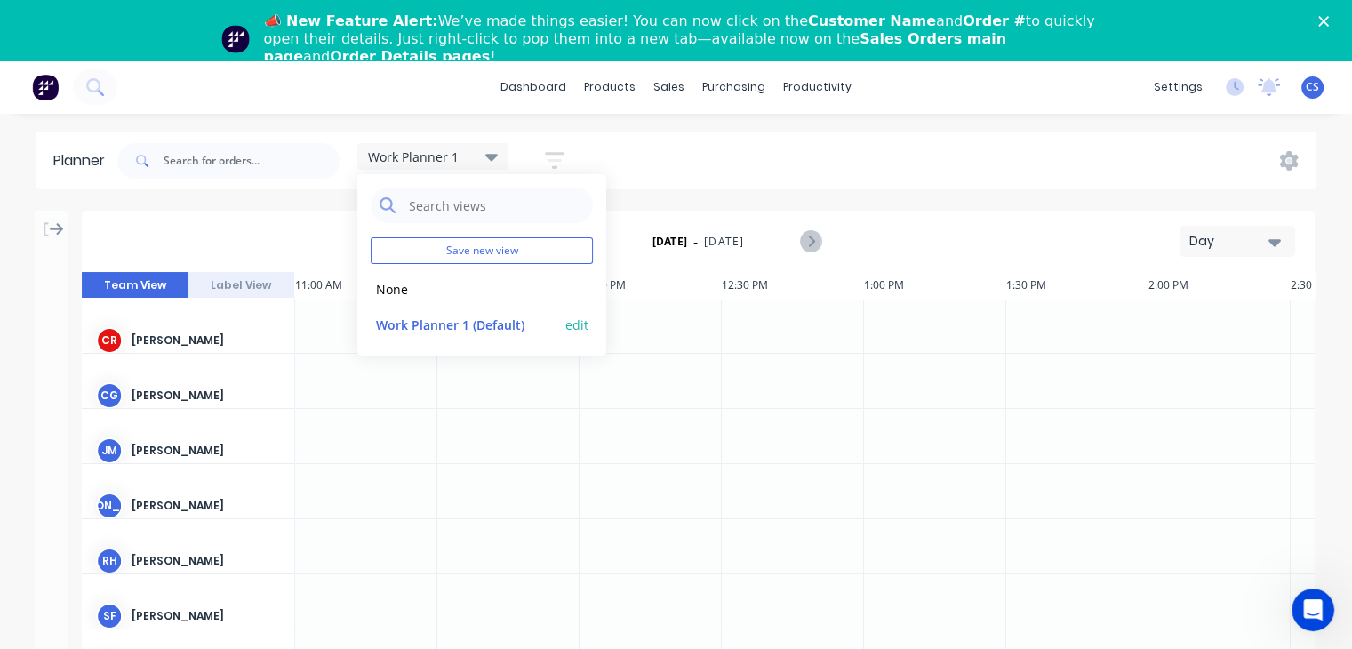
click at [487, 324] on button "Work Planner 1 (Default)" at bounding box center [465, 324] width 189 height 20
click at [573, 326] on button "edit" at bounding box center [576, 324] width 23 height 19
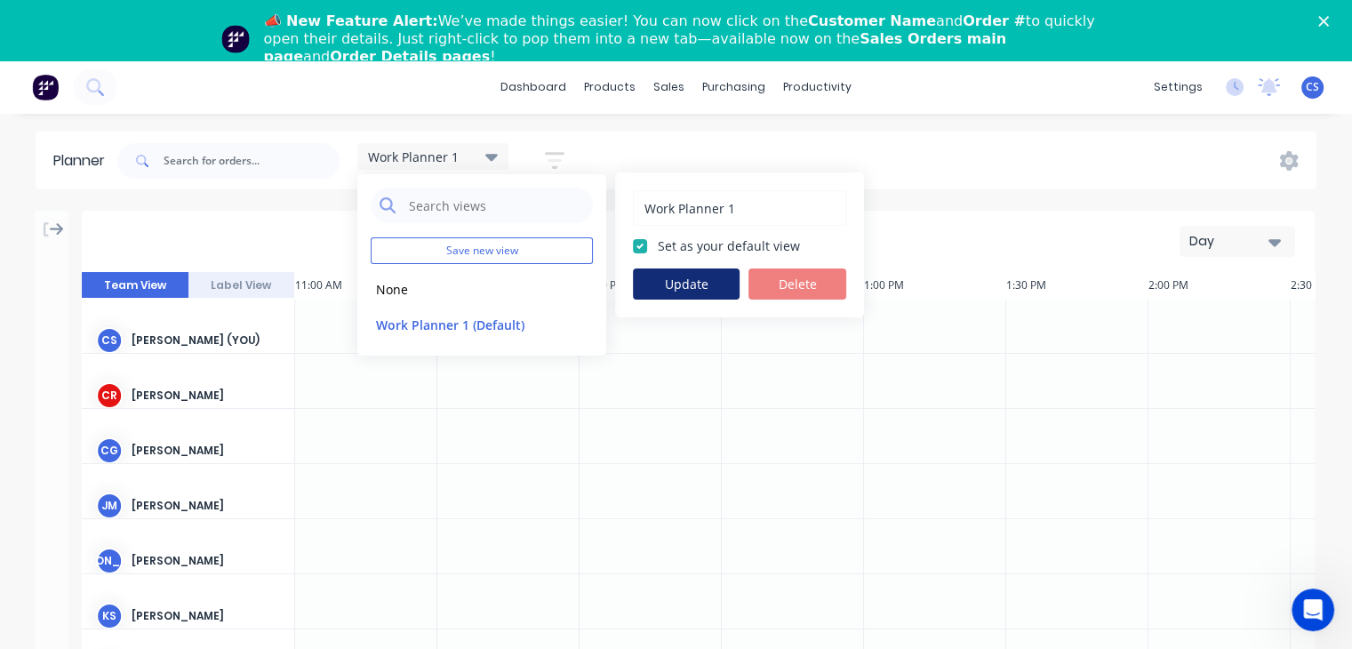
click at [670, 286] on button "Update" at bounding box center [686, 283] width 107 height 31
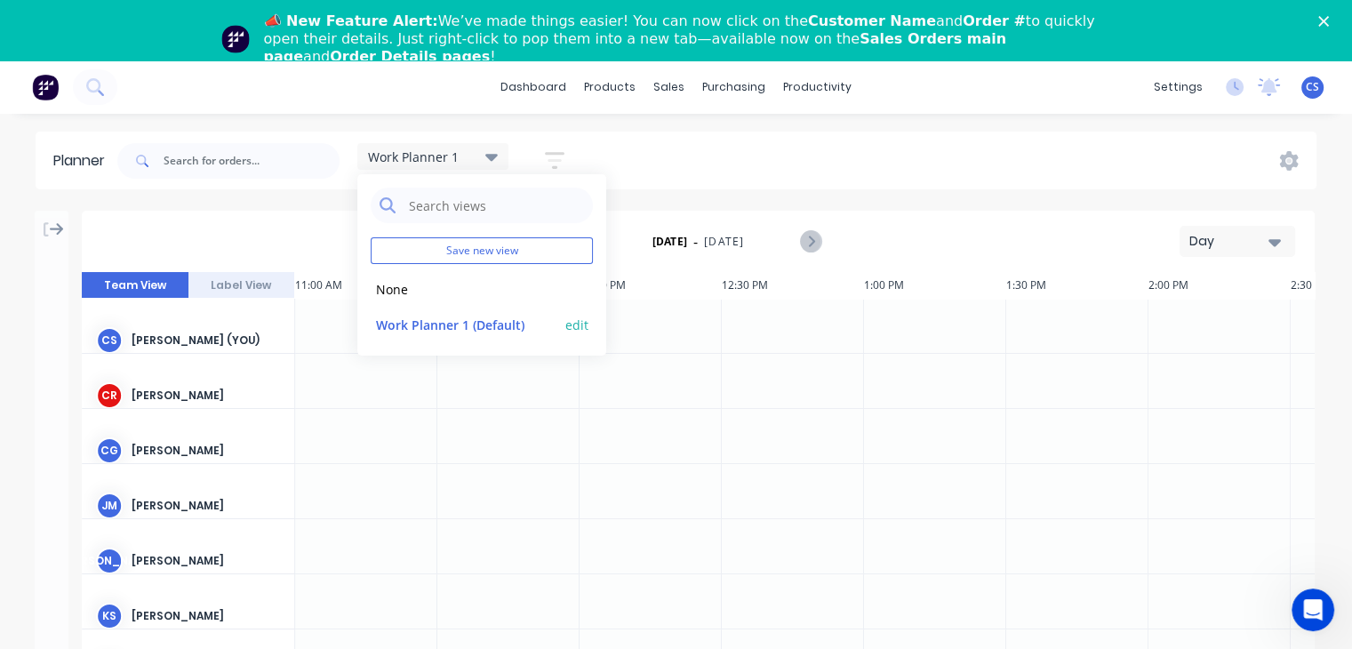
click at [468, 324] on button "Work Planner 1 (Default)" at bounding box center [465, 324] width 189 height 20
click at [532, 393] on div at bounding box center [508, 381] width 142 height 54
click at [494, 159] on icon at bounding box center [491, 157] width 12 height 7
click at [562, 161] on icon "button" at bounding box center [555, 160] width 14 height 3
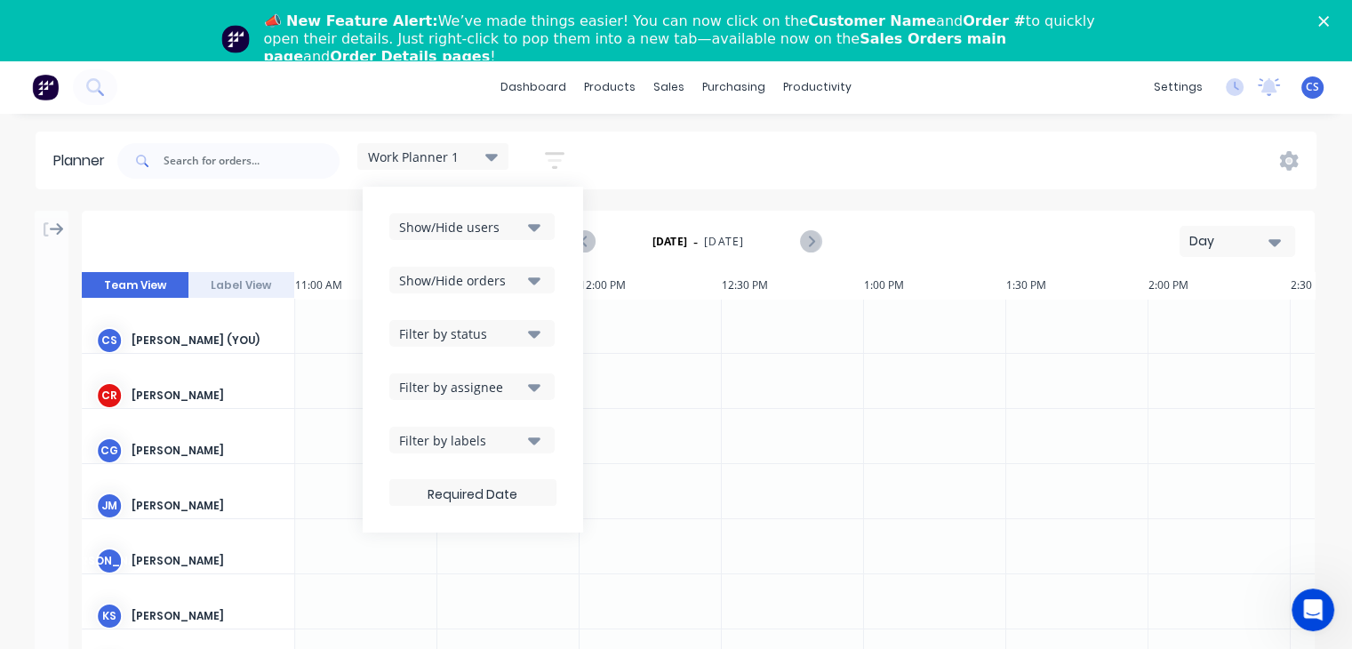
click at [537, 229] on icon "button" at bounding box center [534, 227] width 12 height 7
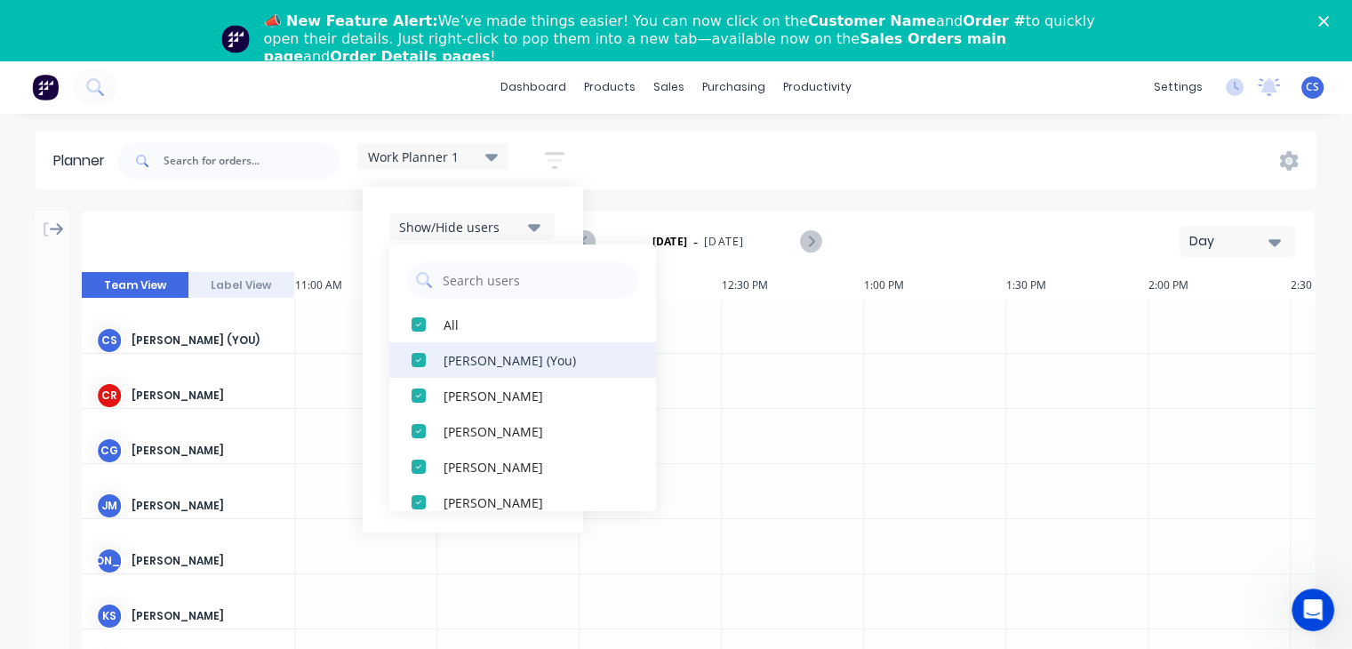
click at [420, 362] on div "button" at bounding box center [419, 360] width 36 height 36
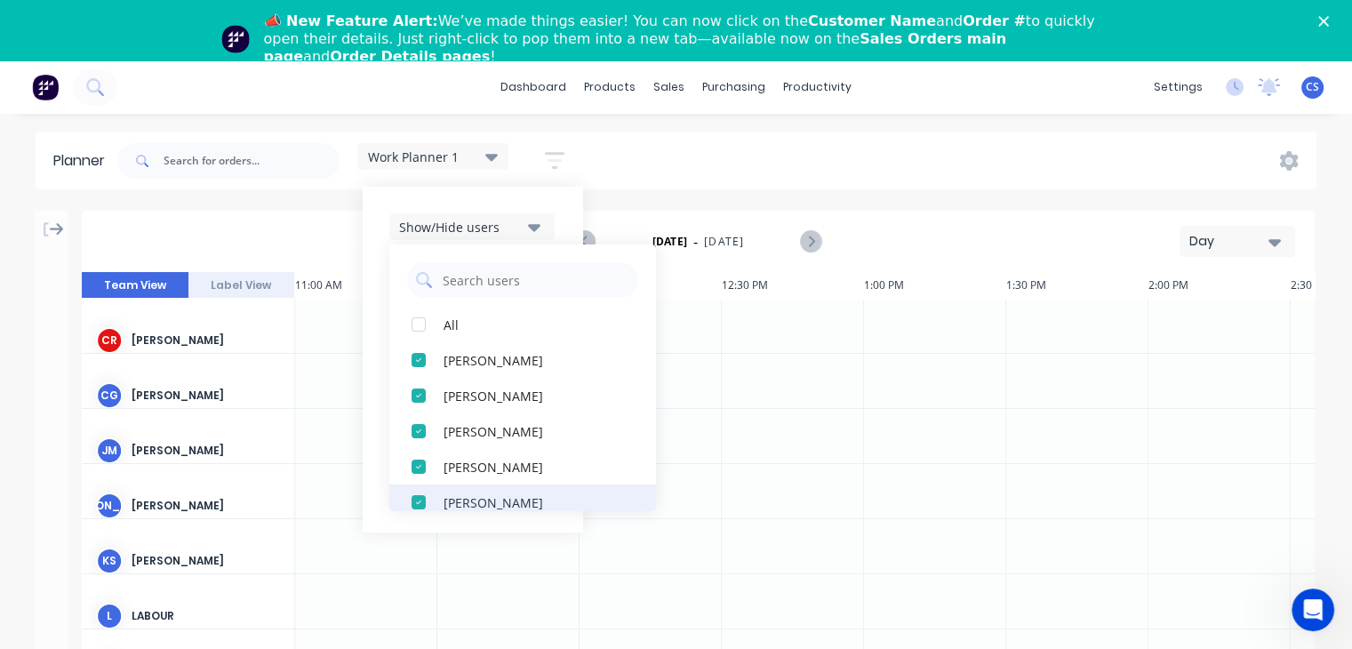
click at [424, 502] on div "button" at bounding box center [419, 502] width 36 height 36
click at [425, 502] on div "button" at bounding box center [419, 502] width 36 height 36
click at [419, 502] on div "button" at bounding box center [419, 502] width 36 height 36
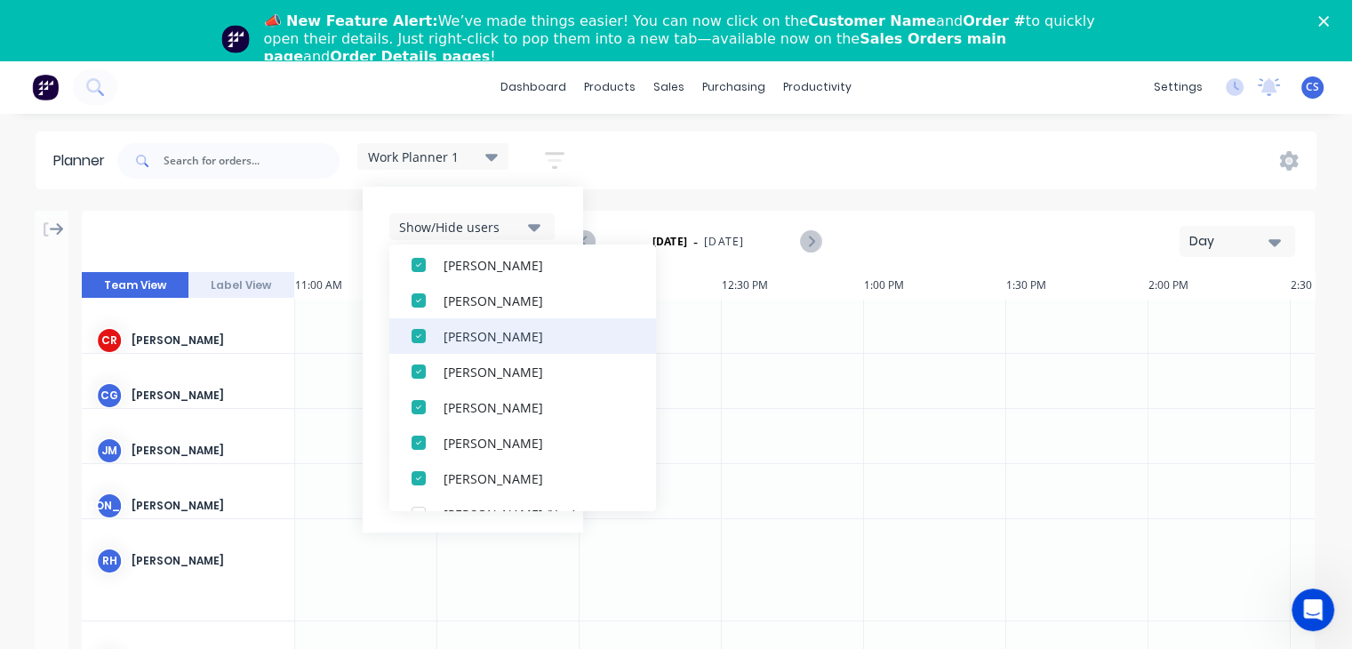
scroll to position [178, 0]
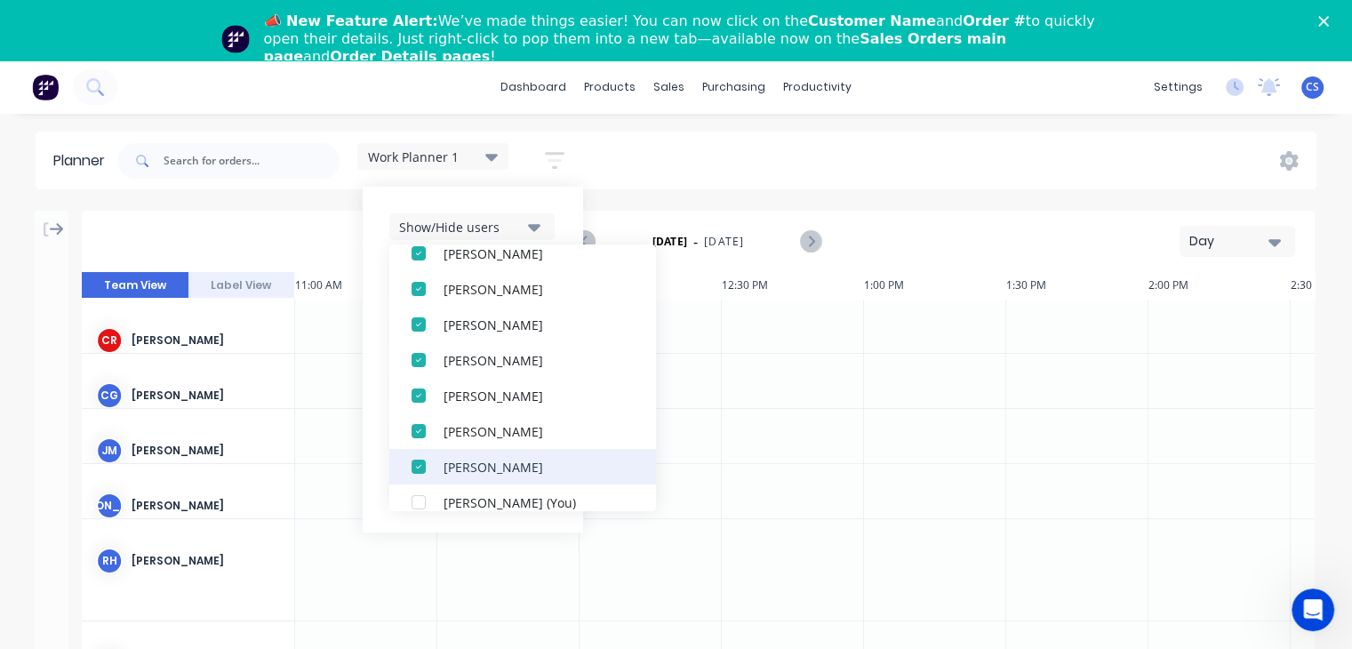
click at [421, 468] on div "button" at bounding box center [419, 467] width 36 height 36
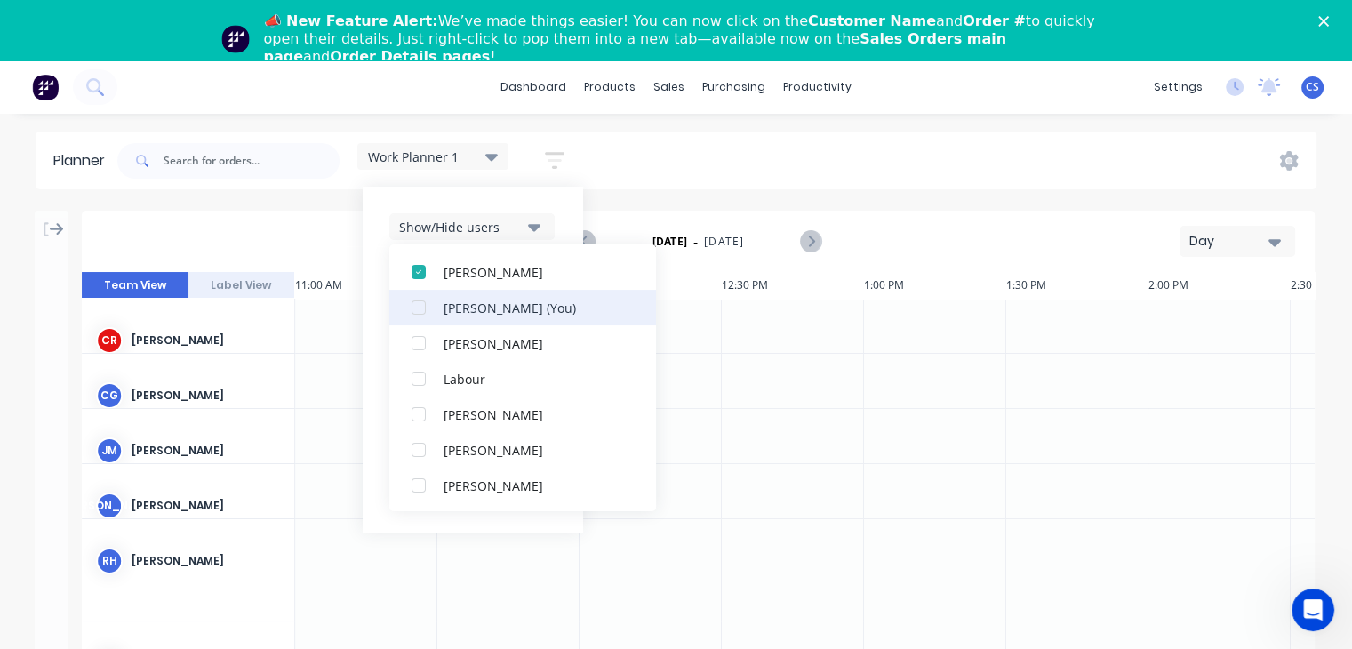
scroll to position [338, 0]
click at [870, 477] on div at bounding box center [935, 491] width 142 height 54
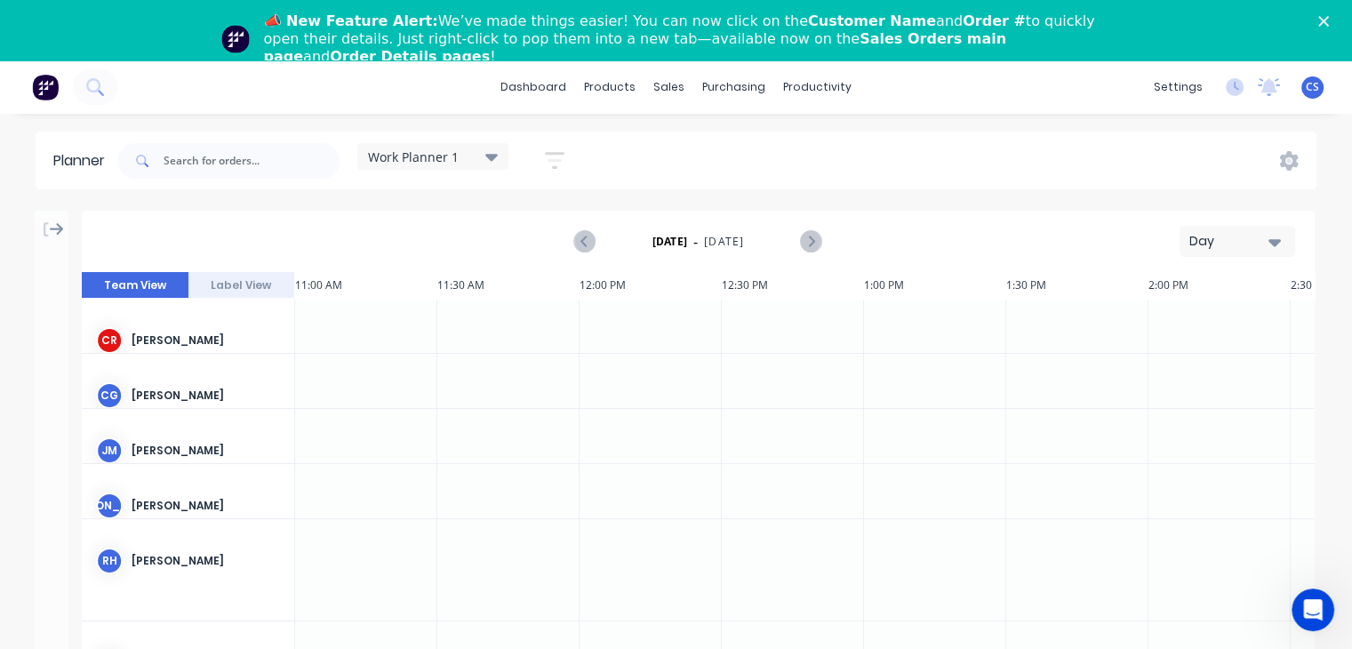
click at [495, 162] on icon at bounding box center [491, 157] width 12 height 20
click at [572, 321] on button "edit" at bounding box center [576, 324] width 23 height 19
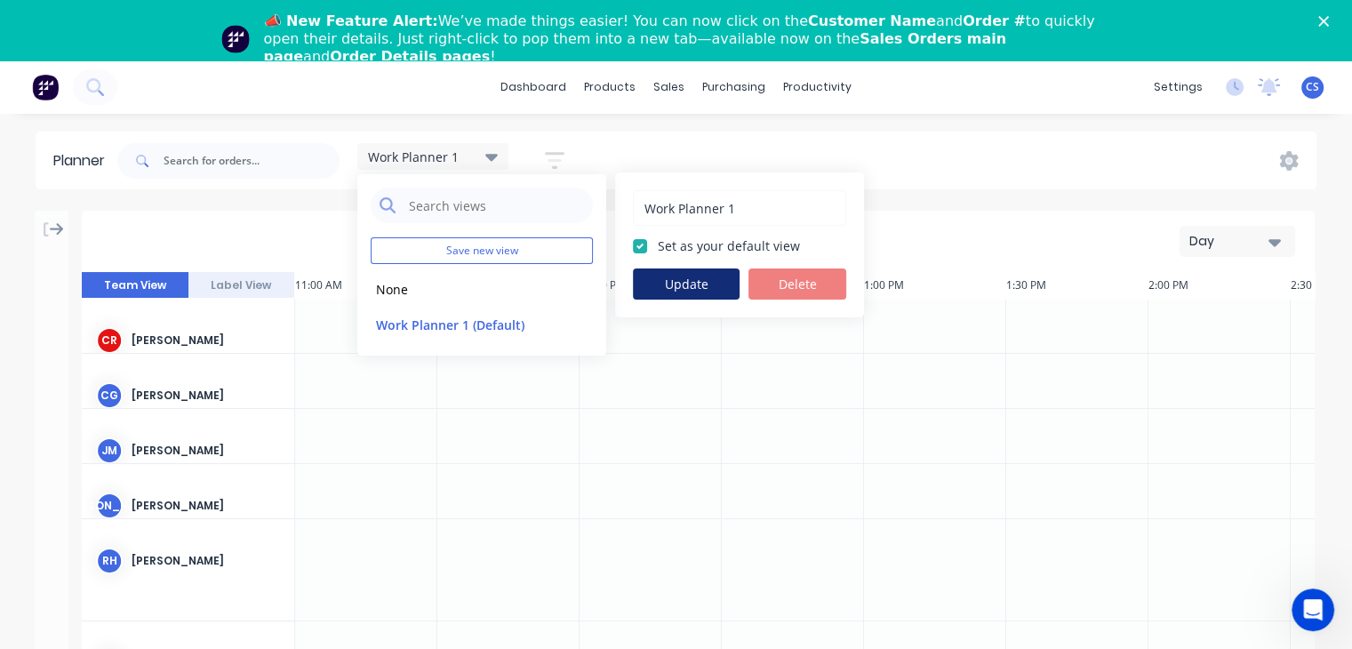
click at [689, 282] on button "Update" at bounding box center [686, 283] width 107 height 31
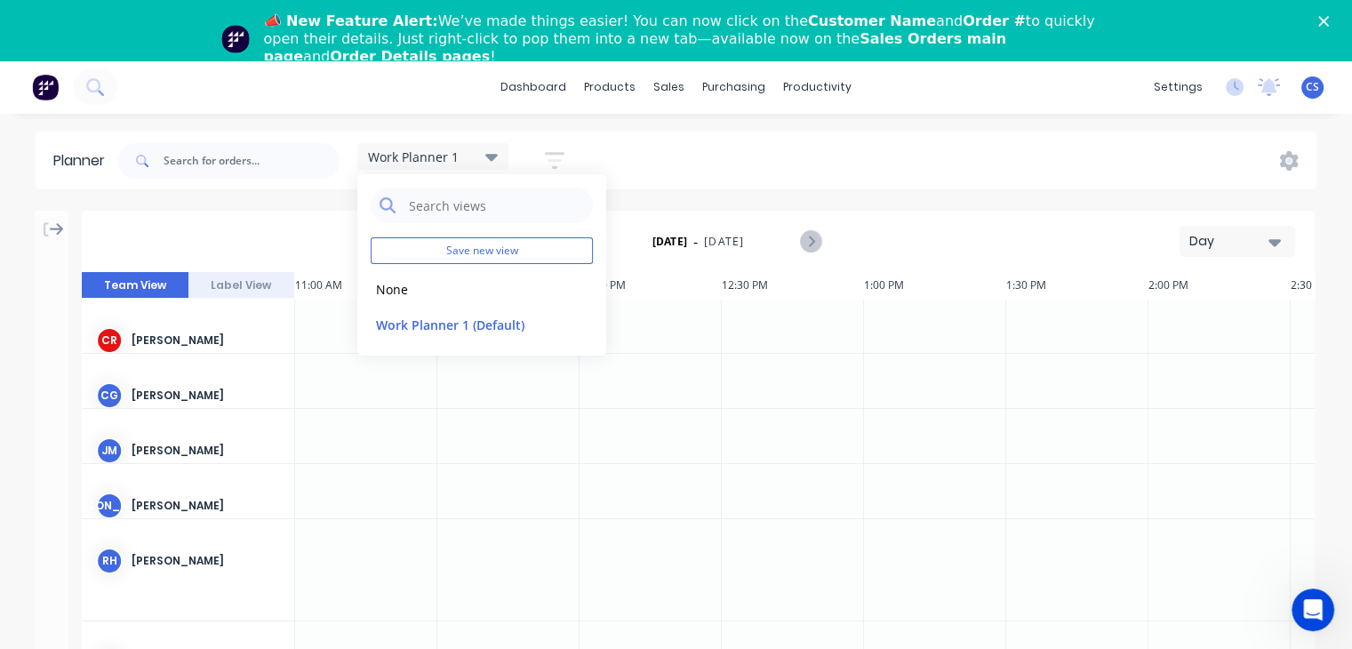
click at [726, 359] on div at bounding box center [793, 381] width 142 height 54
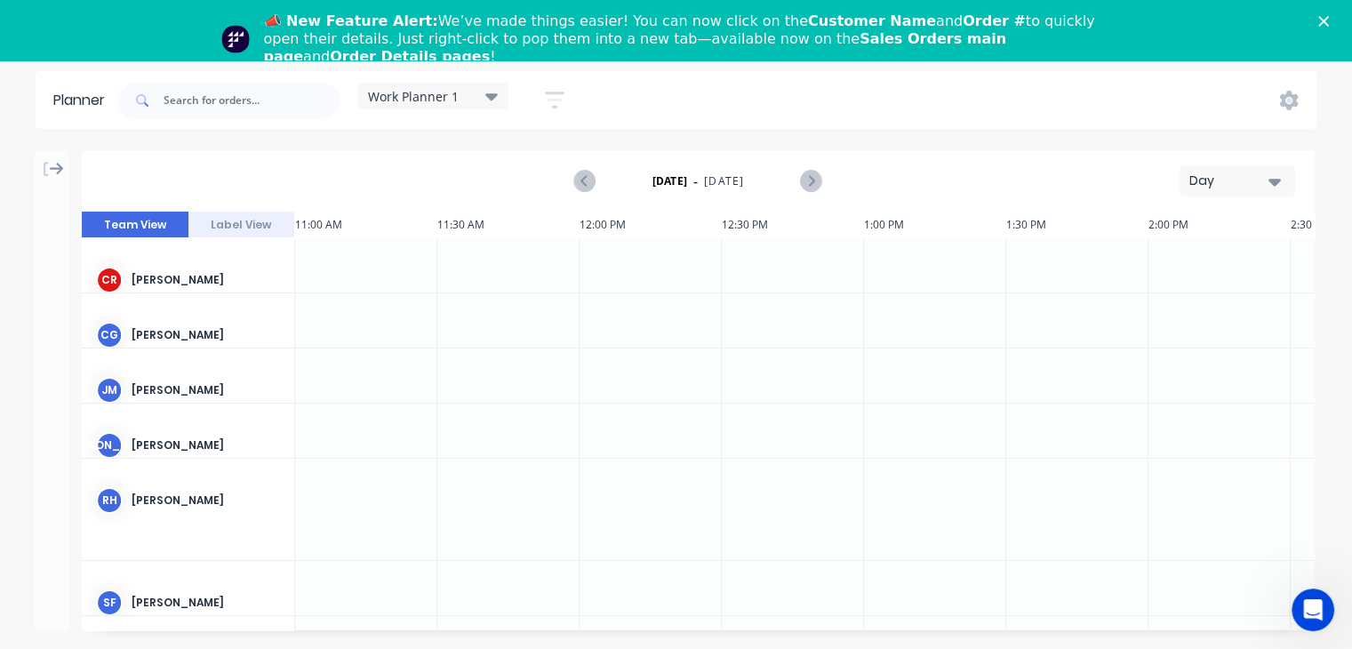
scroll to position [0, 1138]
click at [263, 555] on div "RH [PERSON_NAME]" at bounding box center [188, 510] width 213 height 102
click at [129, 558] on div "RH [PERSON_NAME]" at bounding box center [188, 510] width 213 height 102
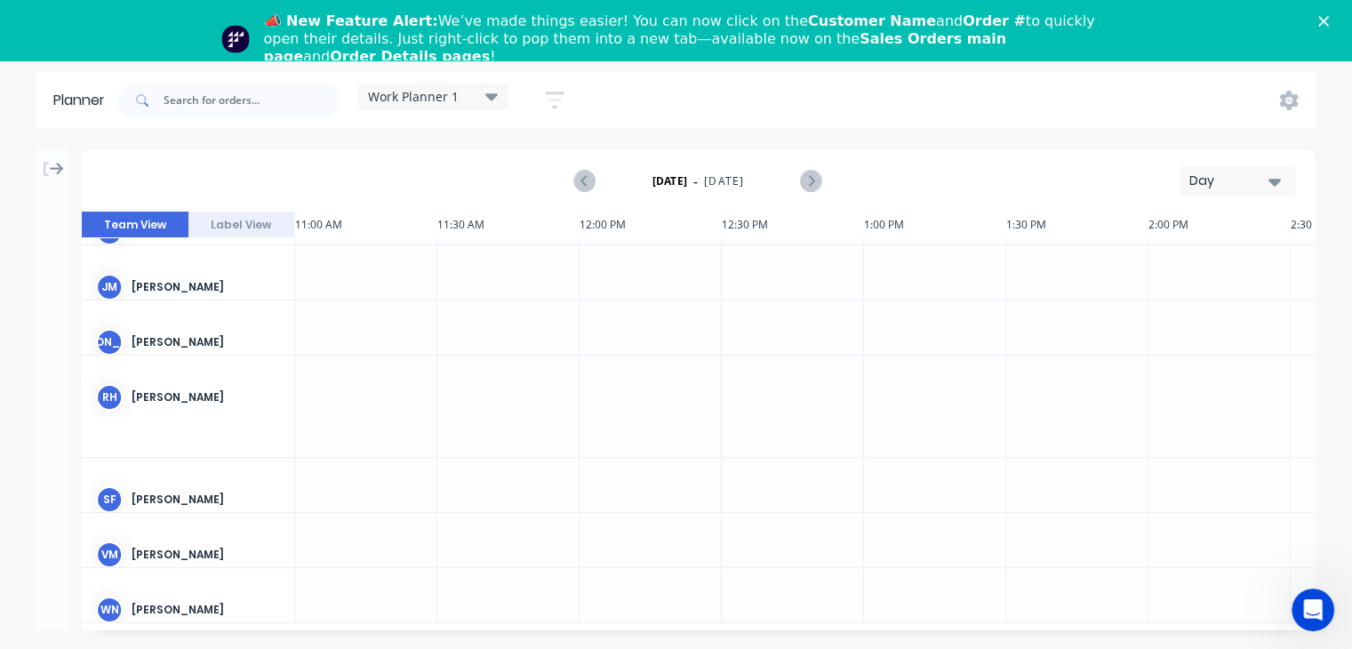
scroll to position [117, 1138]
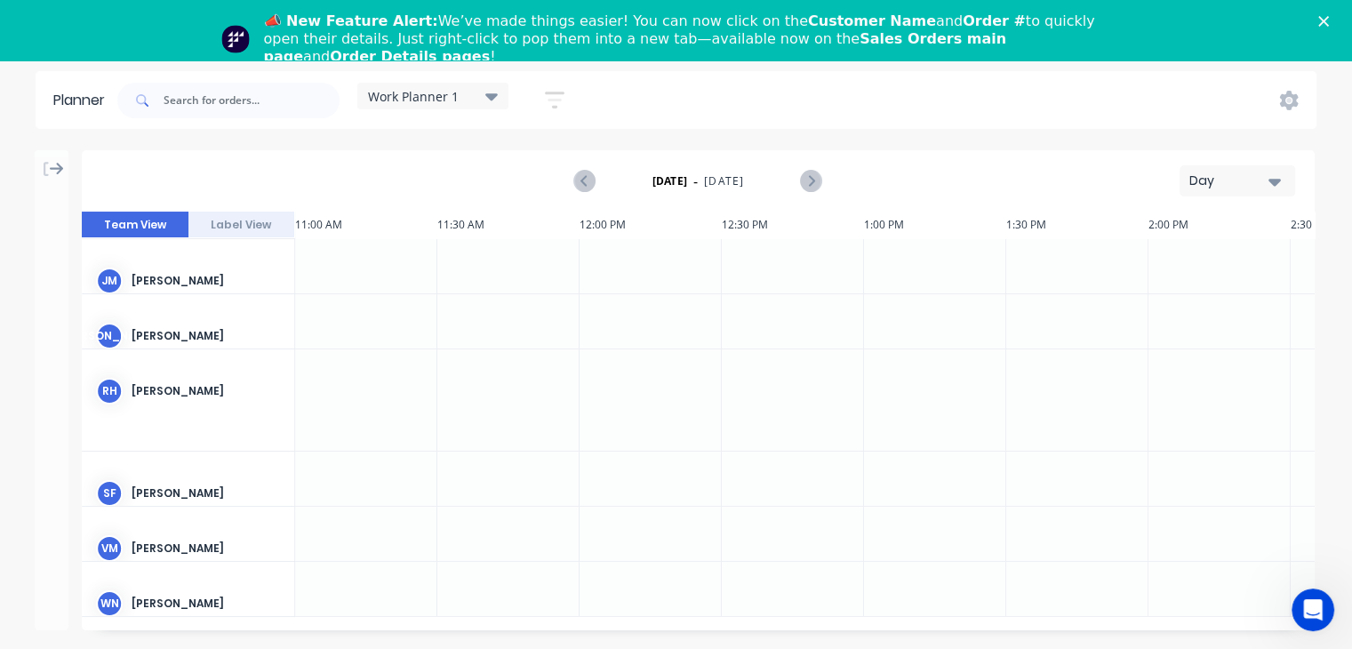
click at [174, 435] on div "RH [PERSON_NAME]" at bounding box center [188, 400] width 213 height 102
click at [134, 452] on div "sf [PERSON_NAME]" at bounding box center [188, 494] width 212 height 84
click at [143, 425] on div "RH [PERSON_NAME]" at bounding box center [188, 400] width 213 height 102
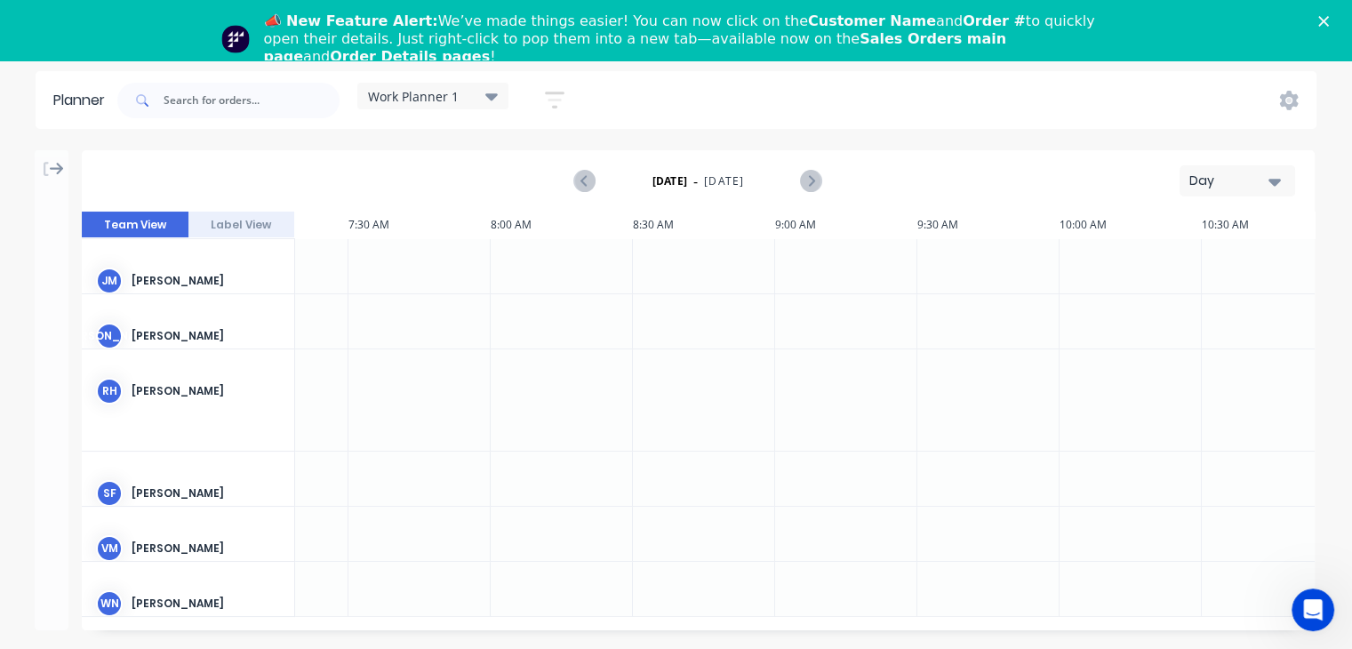
scroll to position [117, 0]
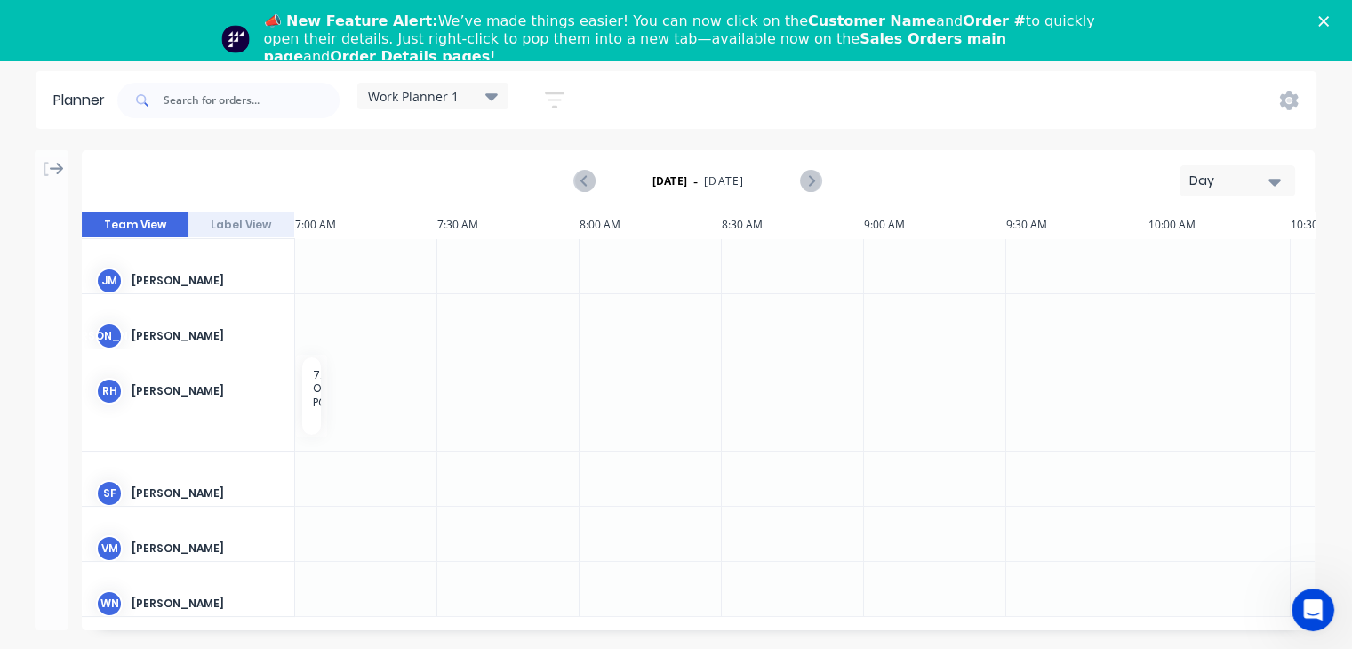
click at [213, 452] on div "sf [PERSON_NAME]" at bounding box center [188, 494] width 212 height 84
click at [558, 100] on icon "button" at bounding box center [555, 100] width 14 height 3
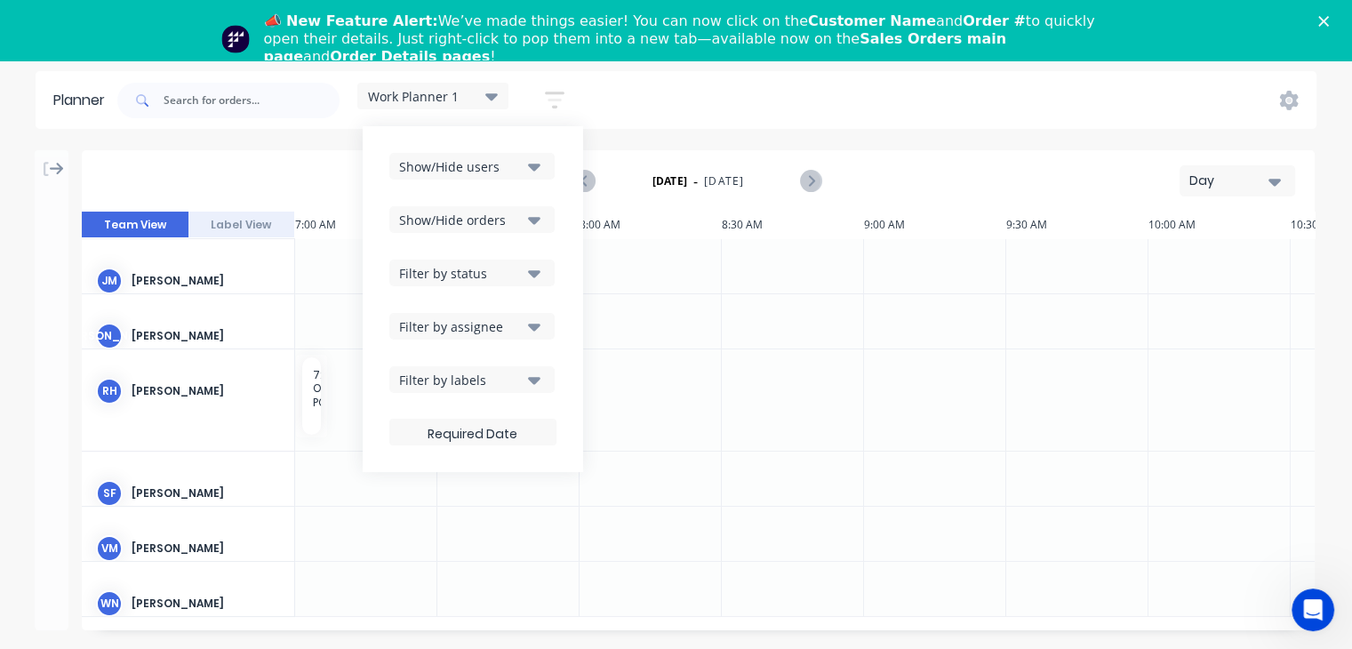
click at [883, 471] on div at bounding box center [935, 479] width 142 height 54
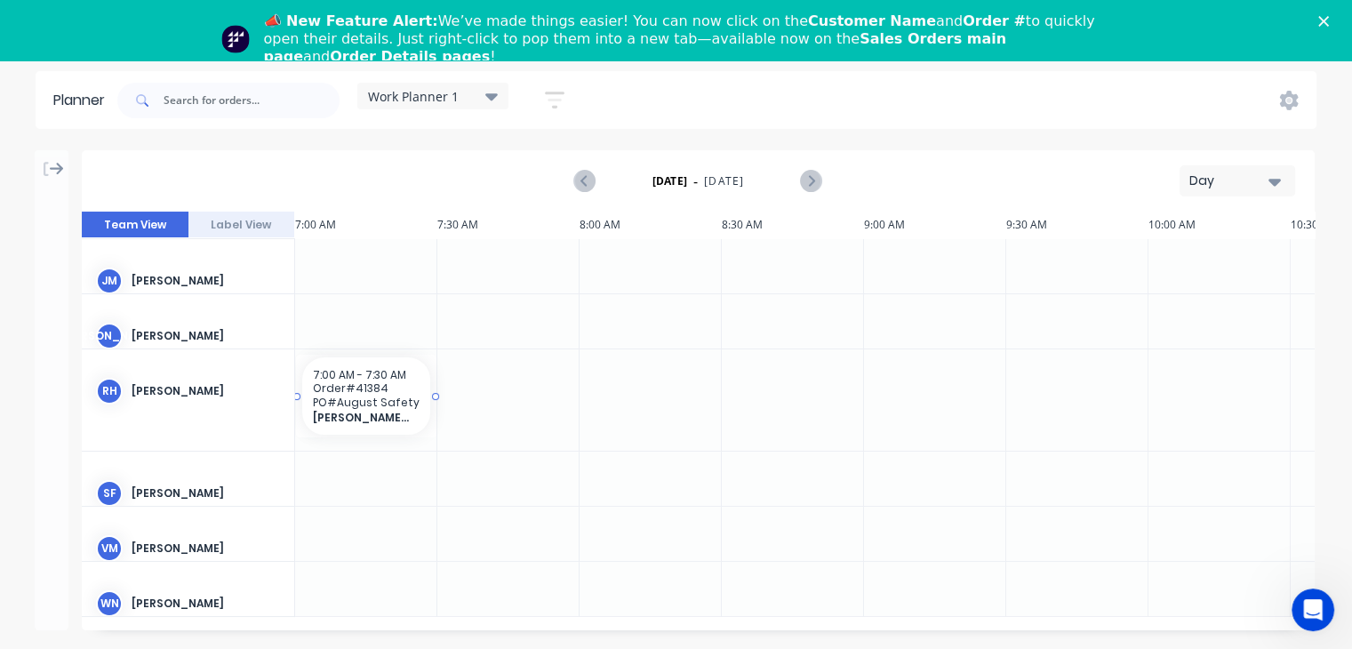
drag, startPoint x: 325, startPoint y: 386, endPoint x: 344, endPoint y: 385, distance: 18.7
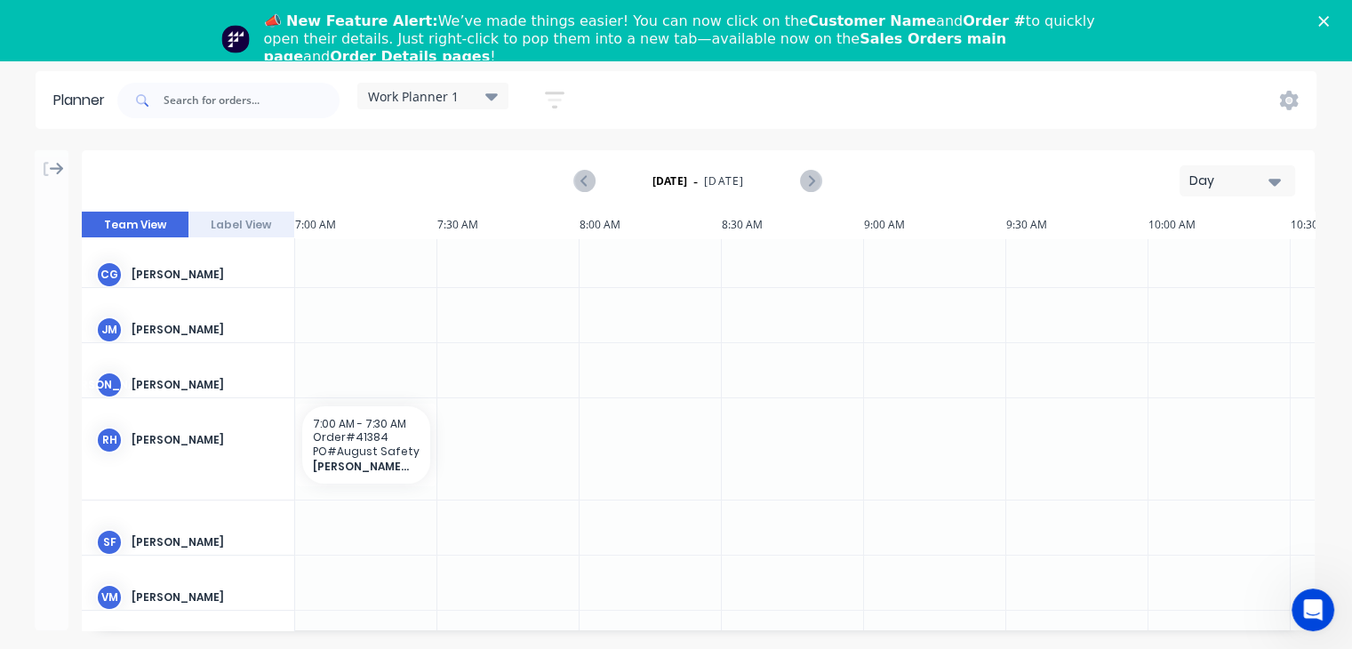
scroll to position [0, 0]
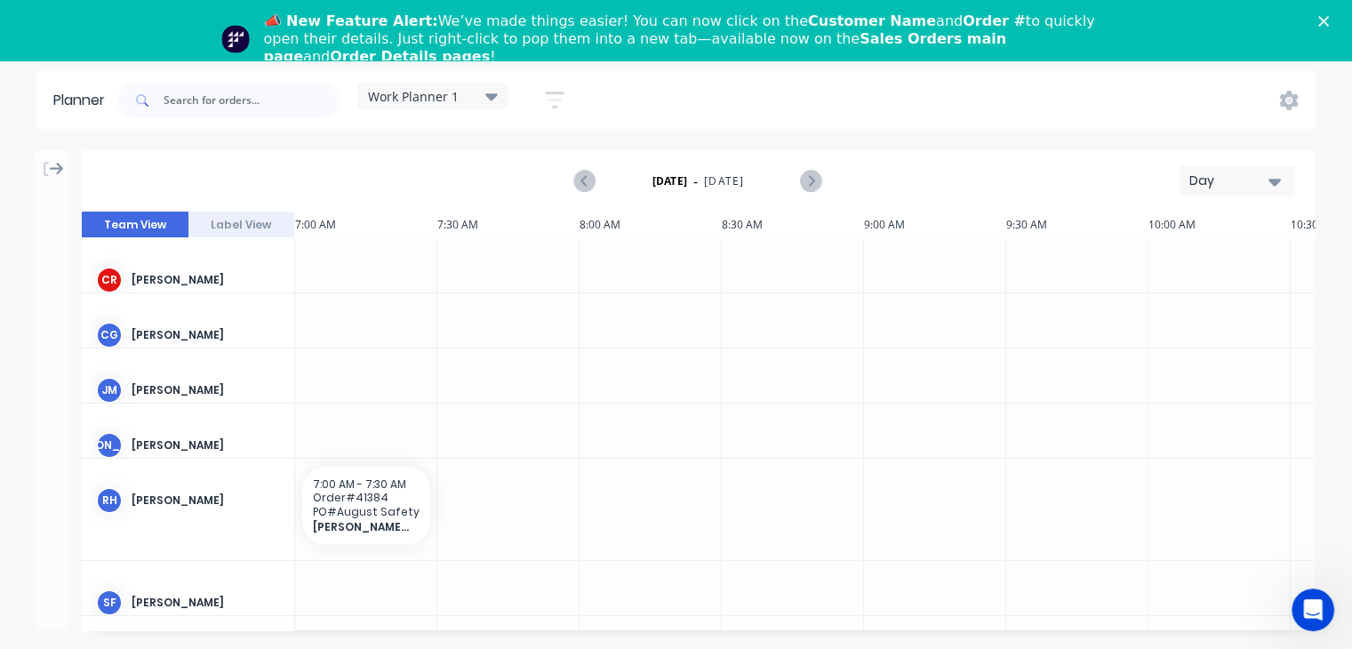
click at [199, 540] on div "RH [PERSON_NAME]" at bounding box center [188, 501] width 212 height 84
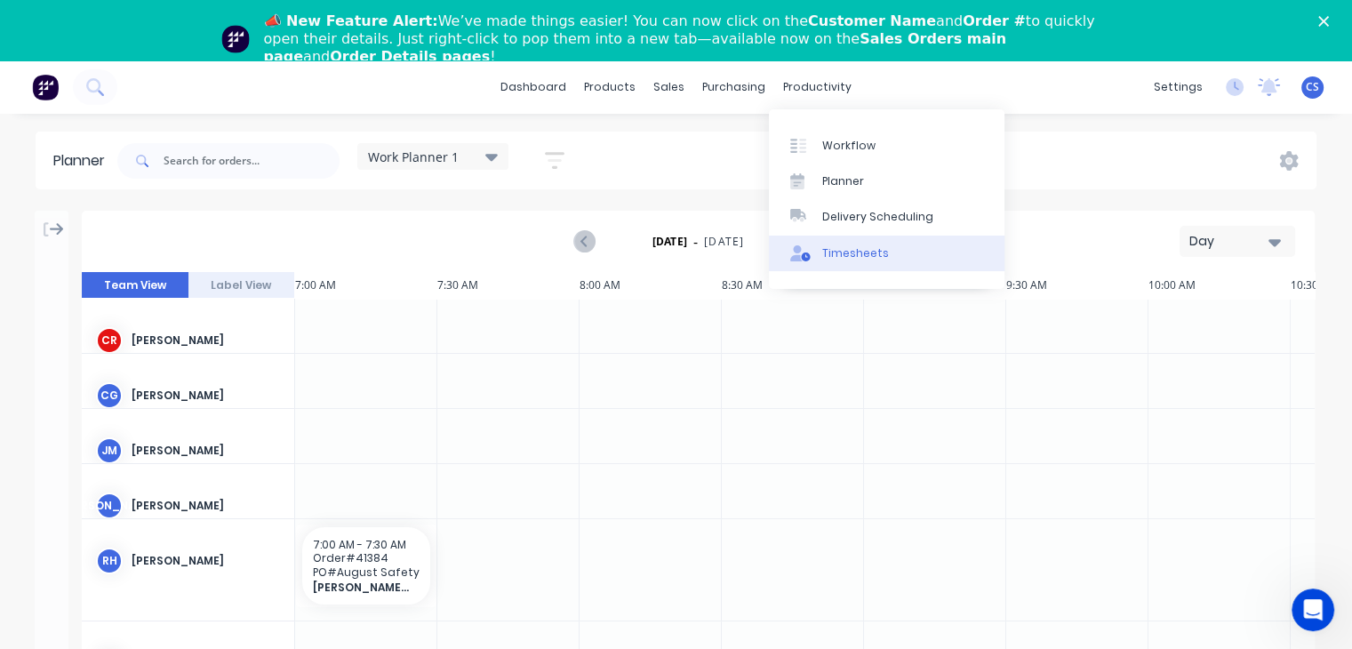
click at [829, 252] on div "Timesheets" at bounding box center [855, 253] width 67 height 16
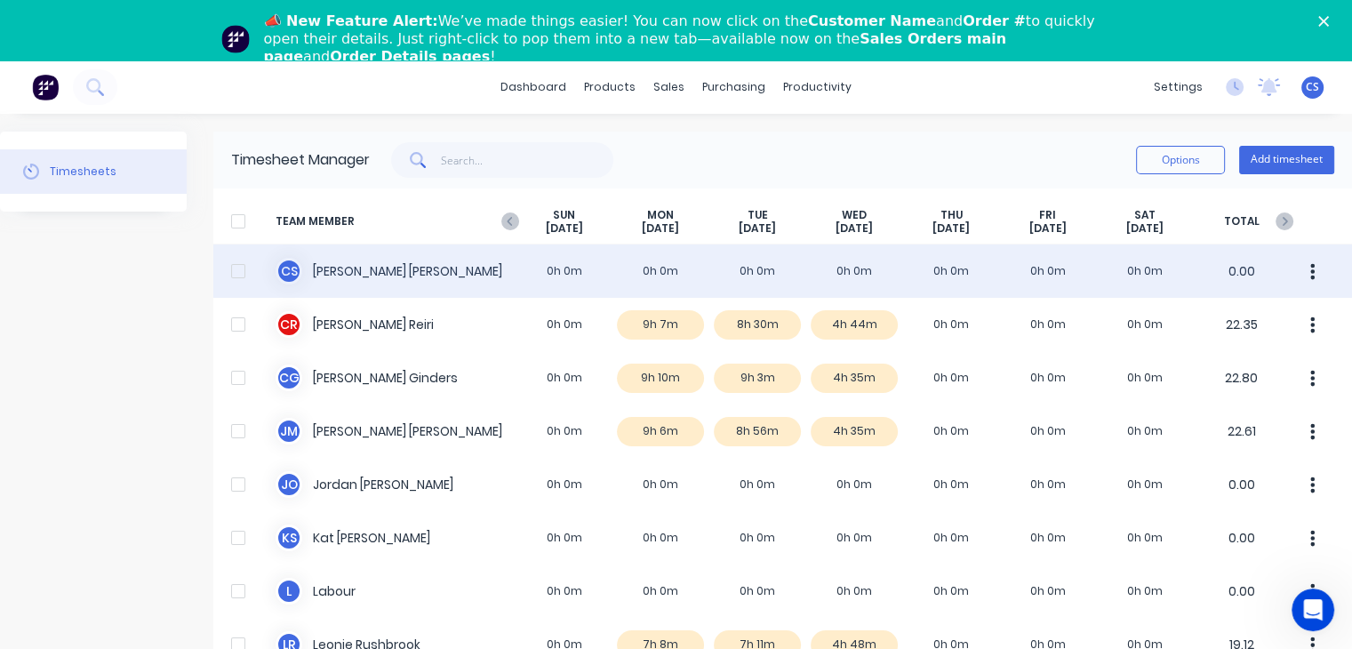
click at [661, 275] on div "C S [PERSON_NAME] 0h 0m 0h 0m 0h 0m 0h 0m 0h 0m 0h 0m 0h 0m 0.00" at bounding box center [782, 270] width 1139 height 53
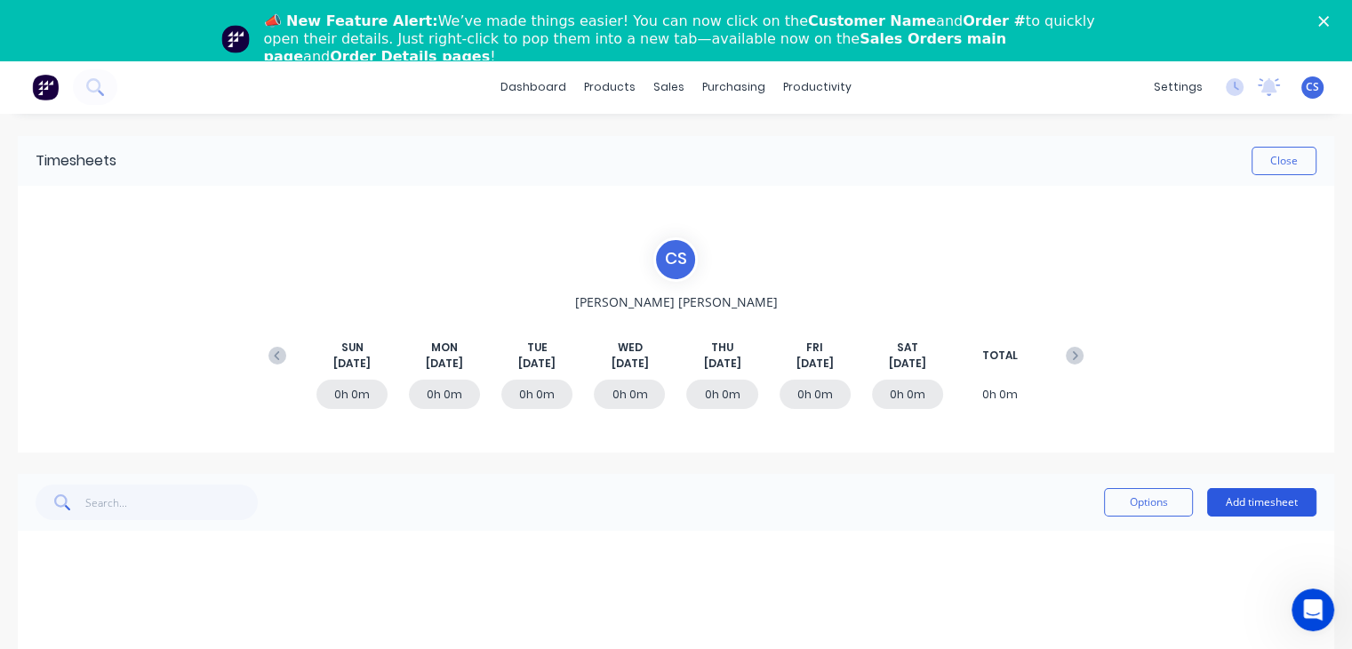
click at [1241, 502] on button "Add timesheet" at bounding box center [1261, 502] width 109 height 28
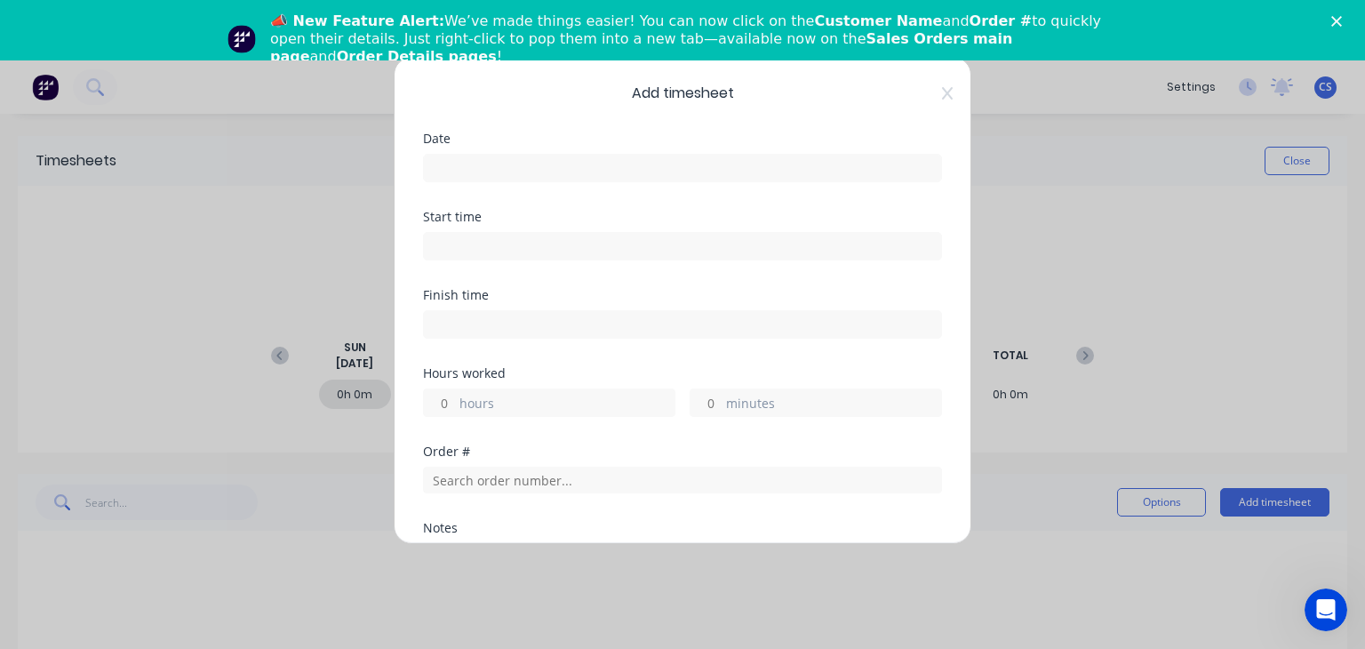
click at [490, 172] on input at bounding box center [682, 168] width 517 height 27
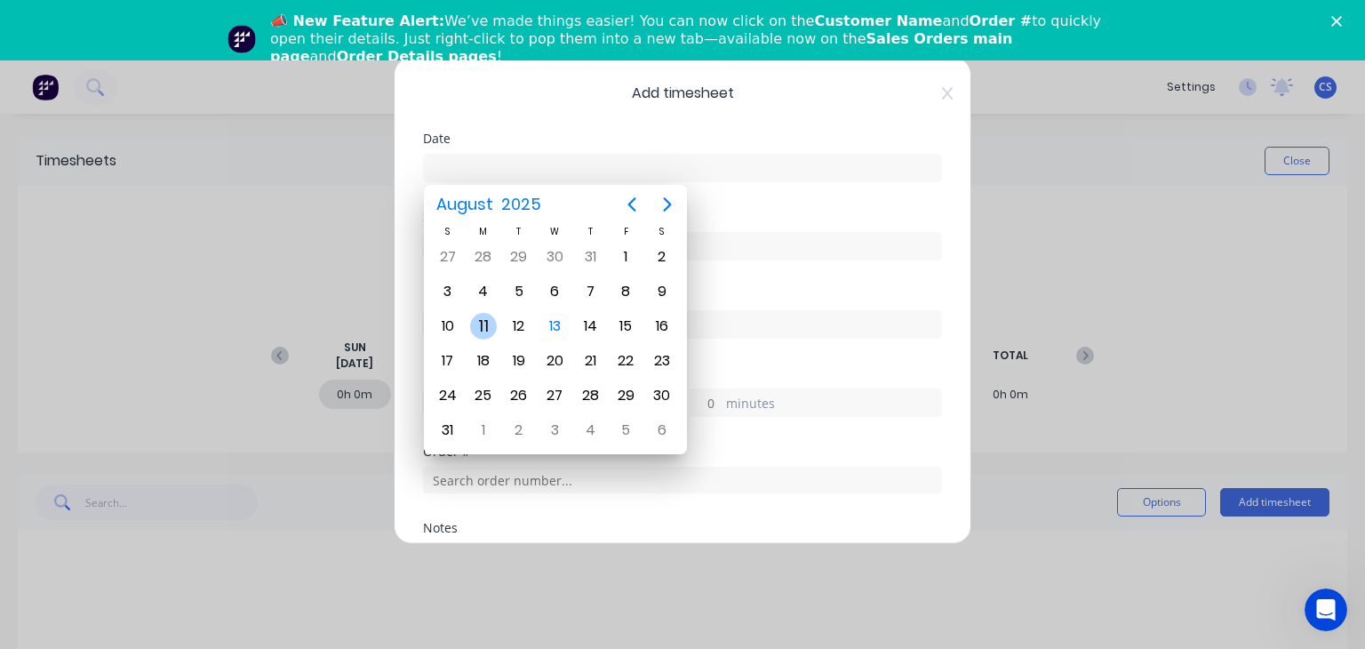
click at [487, 327] on div "11" at bounding box center [483, 326] width 27 height 27
type input "[DATE]"
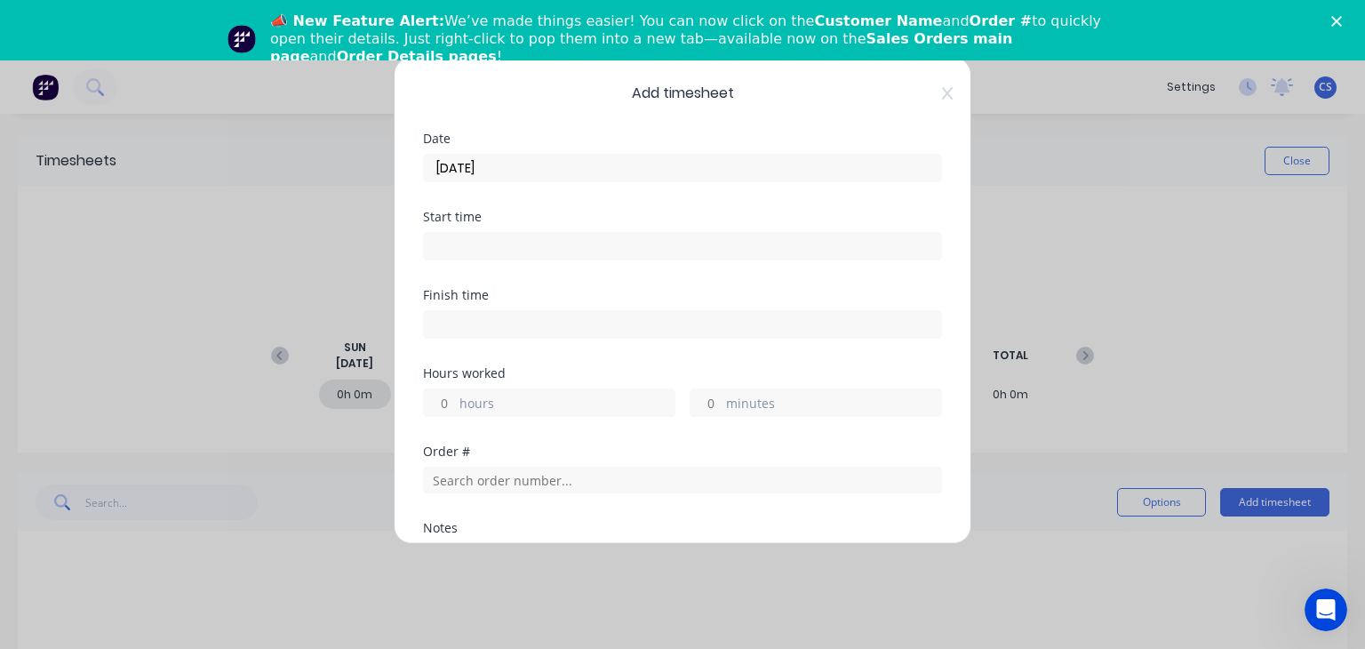
click at [452, 241] on input at bounding box center [682, 246] width 517 height 27
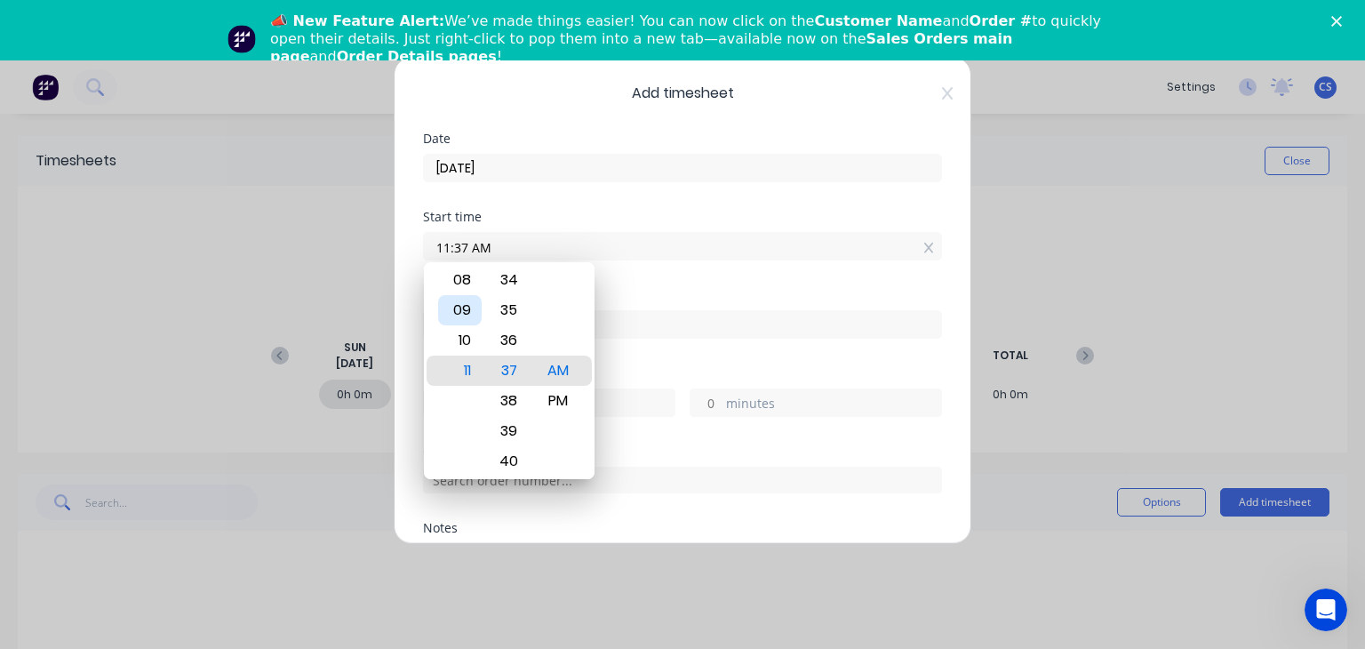
click at [459, 304] on div "09" at bounding box center [460, 310] width 44 height 30
click at [509, 320] on div "00" at bounding box center [509, 310] width 44 height 30
type input "09:00 AM"
click at [547, 364] on div "AM" at bounding box center [558, 371] width 44 height 30
click at [622, 324] on input at bounding box center [682, 324] width 517 height 27
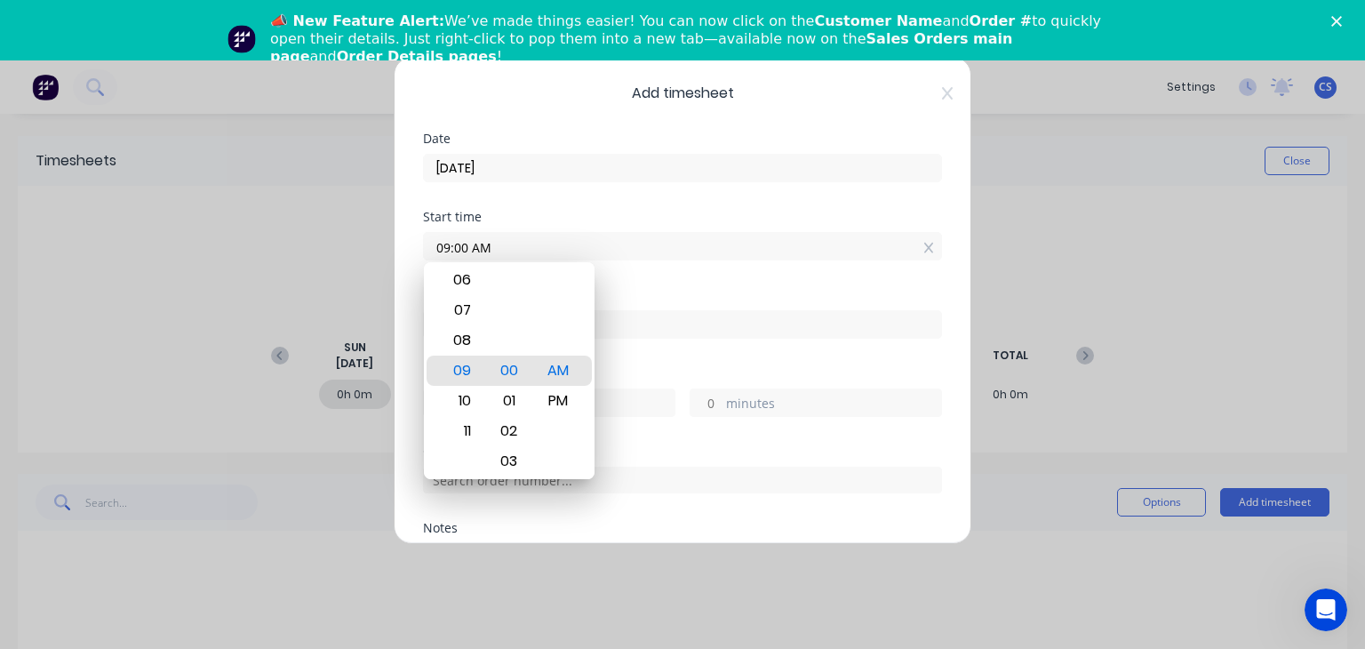
type input "11:37 AM"
type input "2"
type input "37"
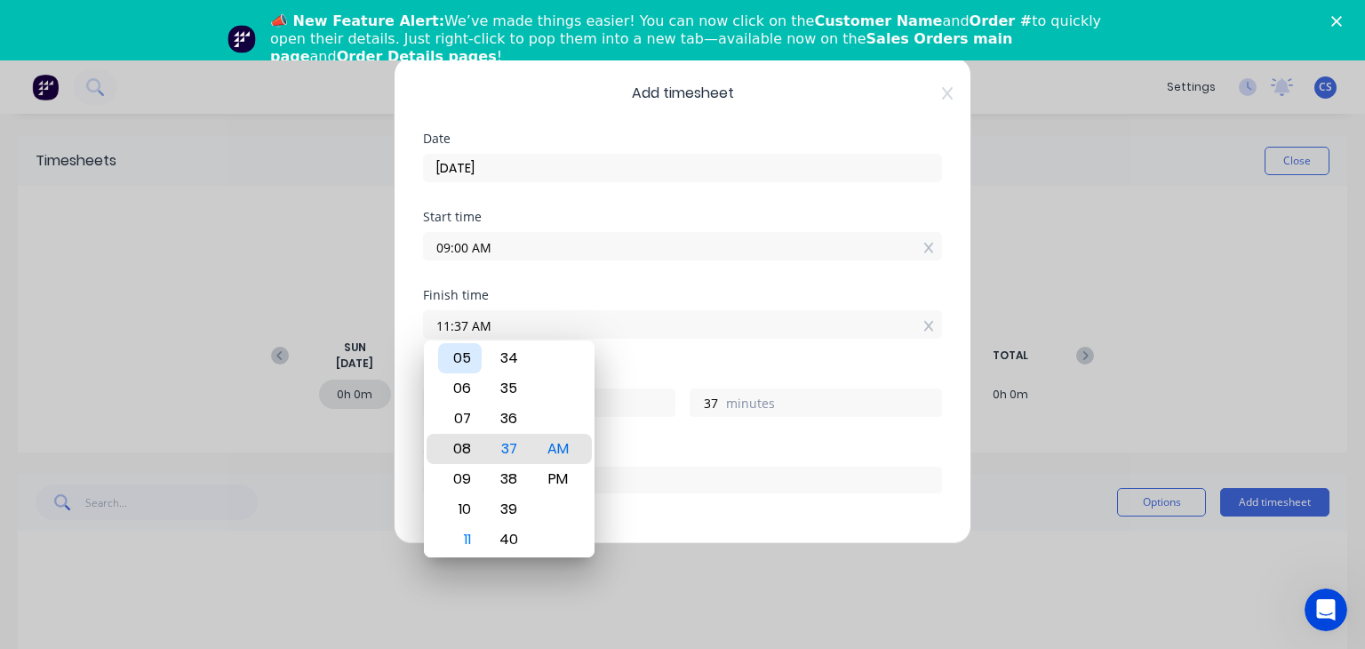
type input "08:37 AM"
type input "0"
type input "-23"
type input "04:37 AM"
type input "-4"
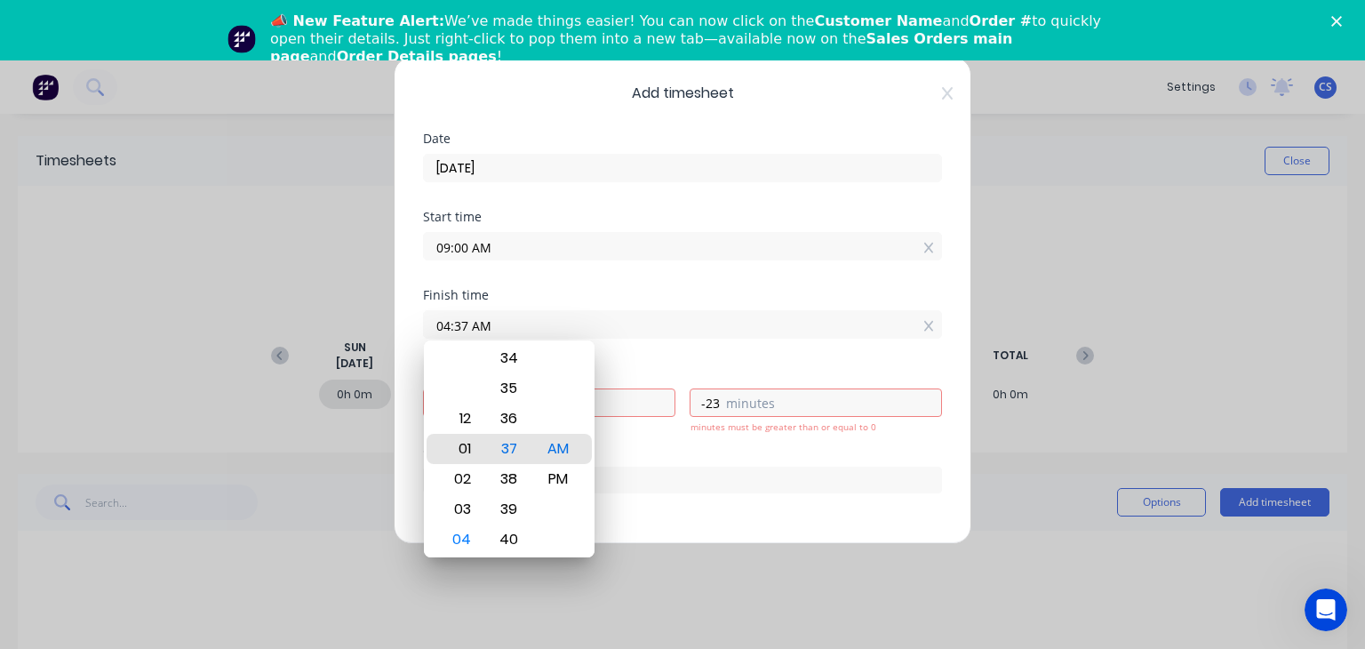
type input "01:37 AM"
type input "-7"
click at [464, 412] on div "12" at bounding box center [460, 419] width 44 height 30
type input "12:37 AM"
type input "-8"
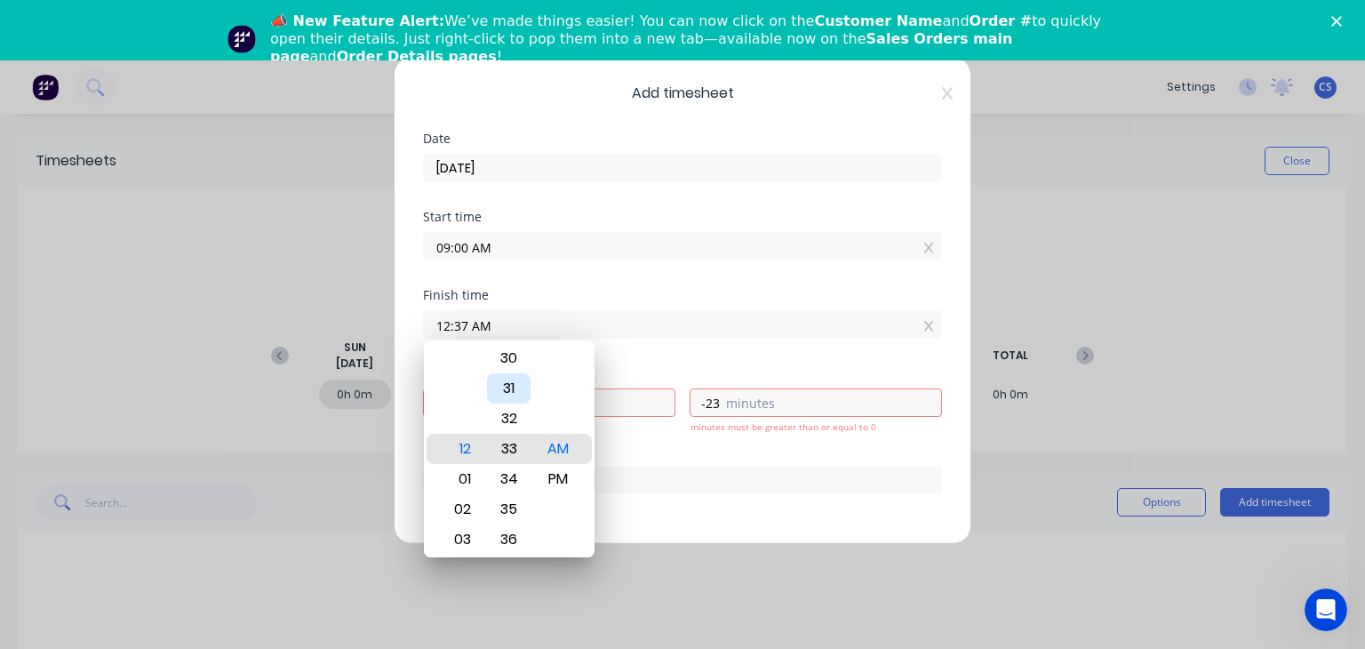
type input "12:33 AM"
type input "-27"
type input "12:29 AM"
type input "-31"
type input "12:25 AM"
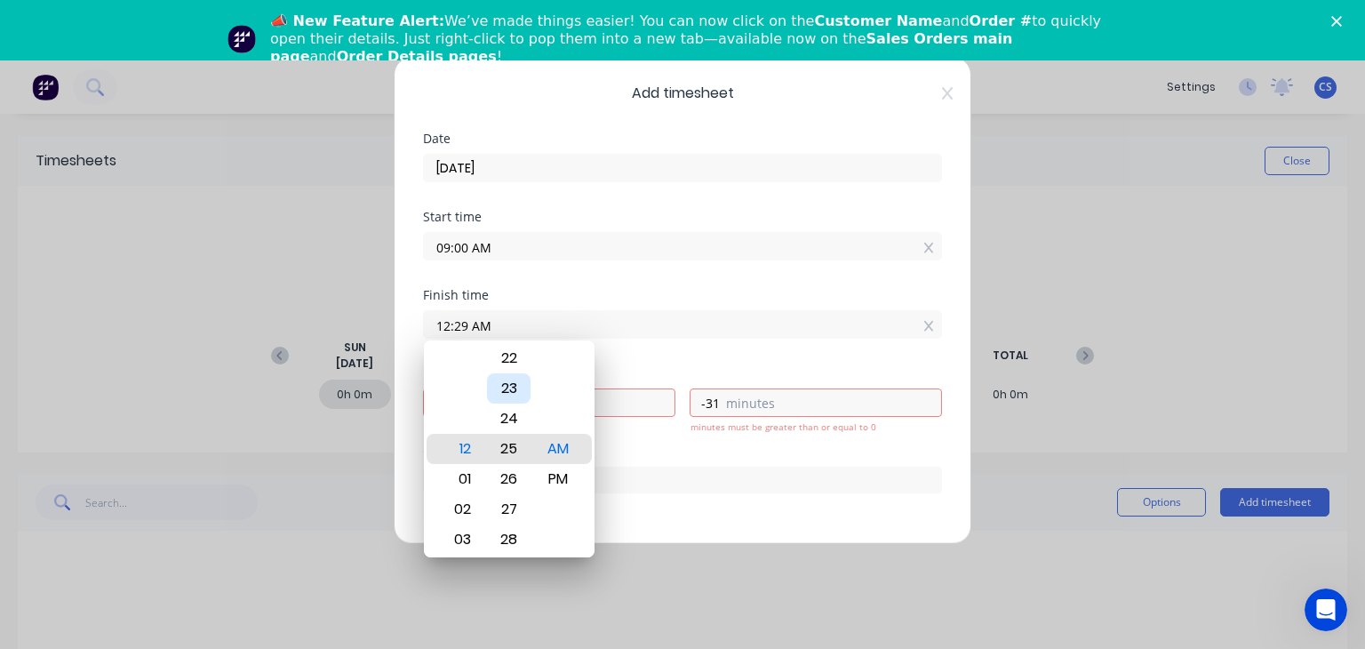
type input "-35"
type input "12:21 AM"
type input "-39"
type input "12:17 AM"
type input "-43"
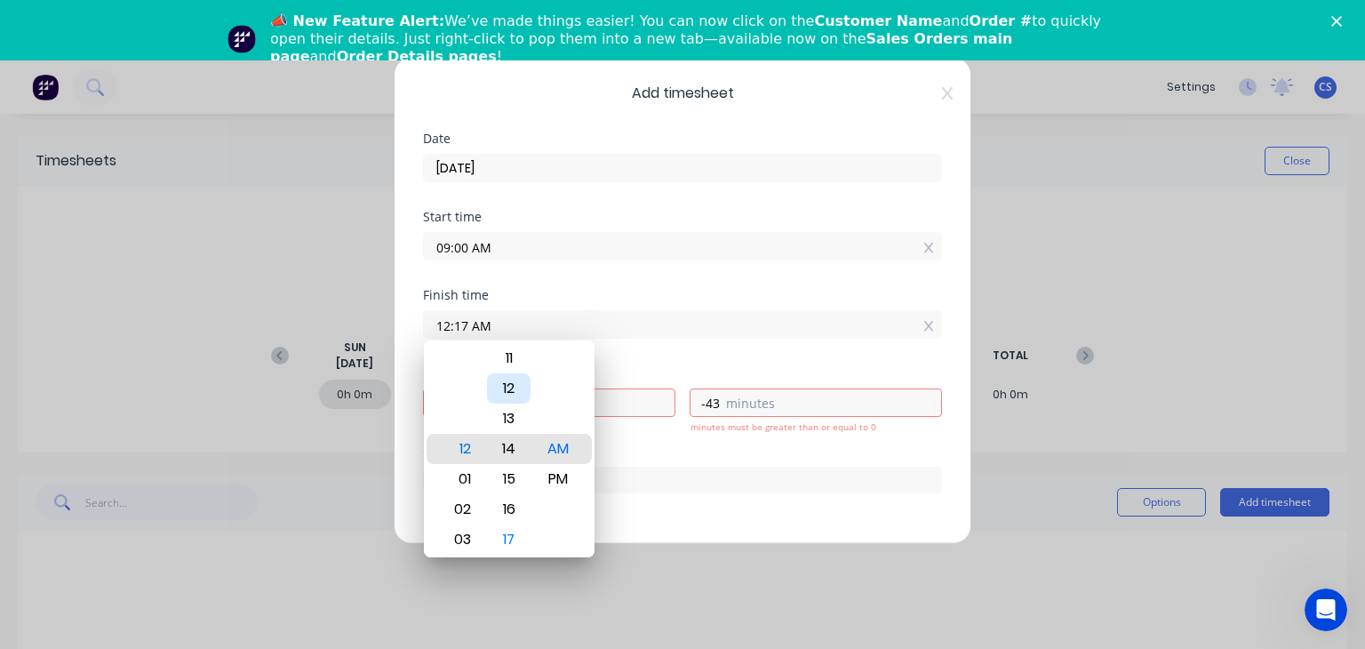
type input "12:14 AM"
type input "-46"
type input "12:10 AM"
type input "-50"
type input "12:06 AM"
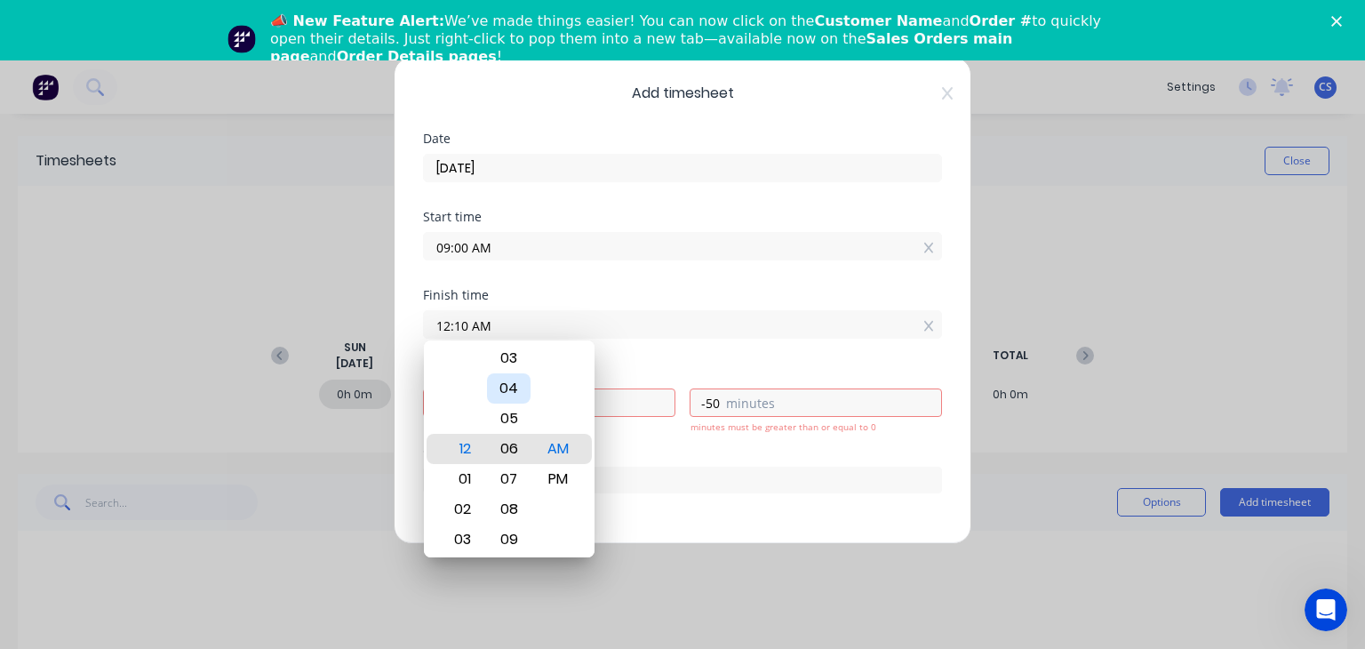
type input "-54"
type input "12:03 AM"
type input "-57"
click at [516, 370] on div "00" at bounding box center [509, 358] width 44 height 30
type input "12:00 AM"
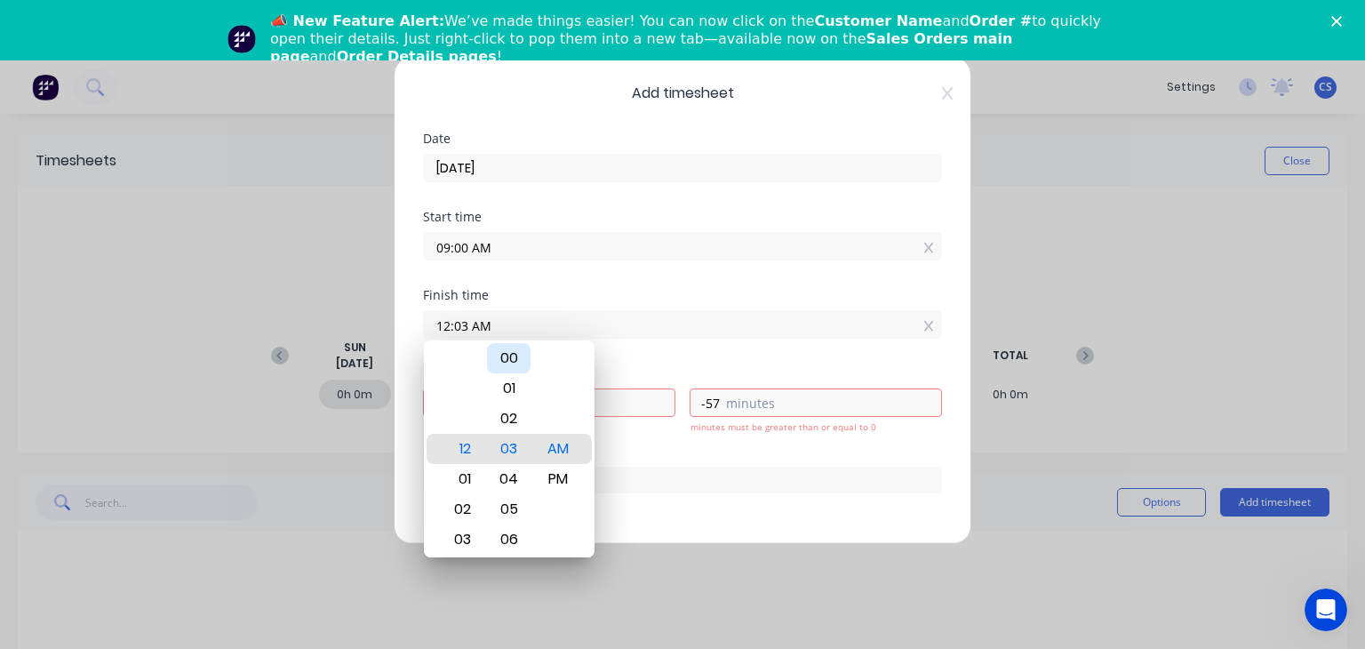
type input "-9"
type input "0"
click at [590, 300] on div "Finish time 12:00 AM" at bounding box center [682, 314] width 519 height 50
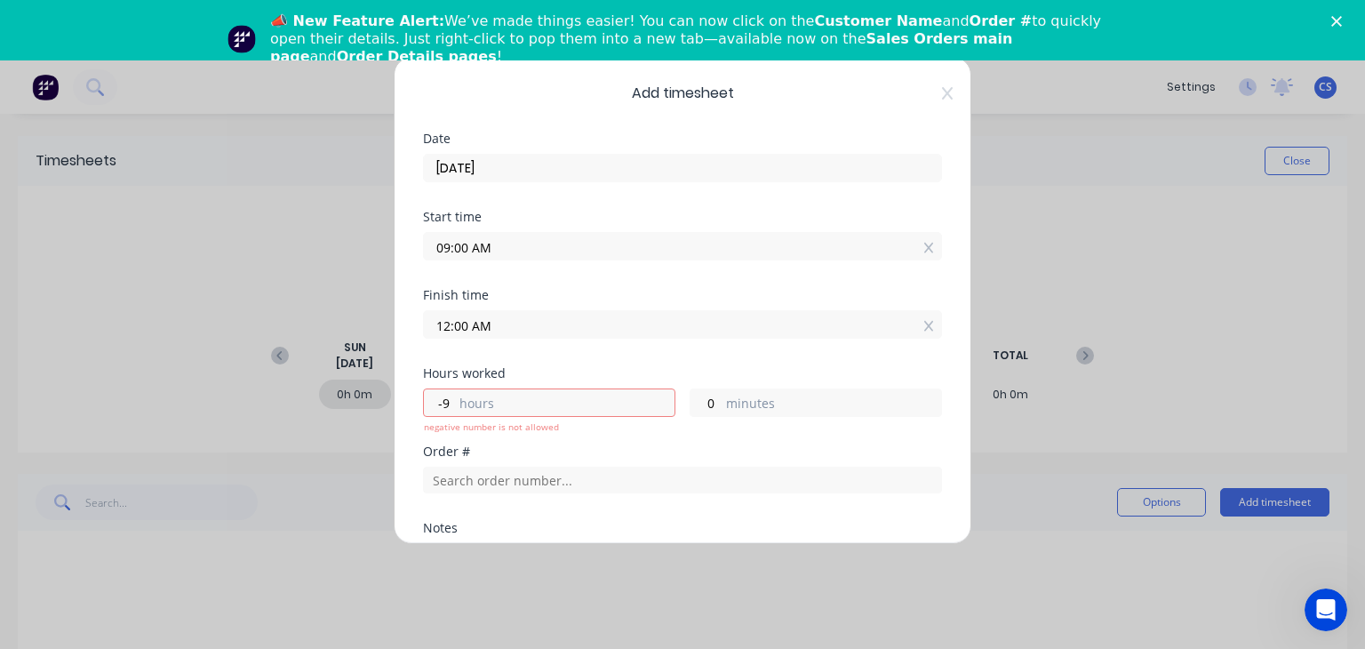
click at [490, 319] on input "12:00 AM" at bounding box center [682, 324] width 517 height 27
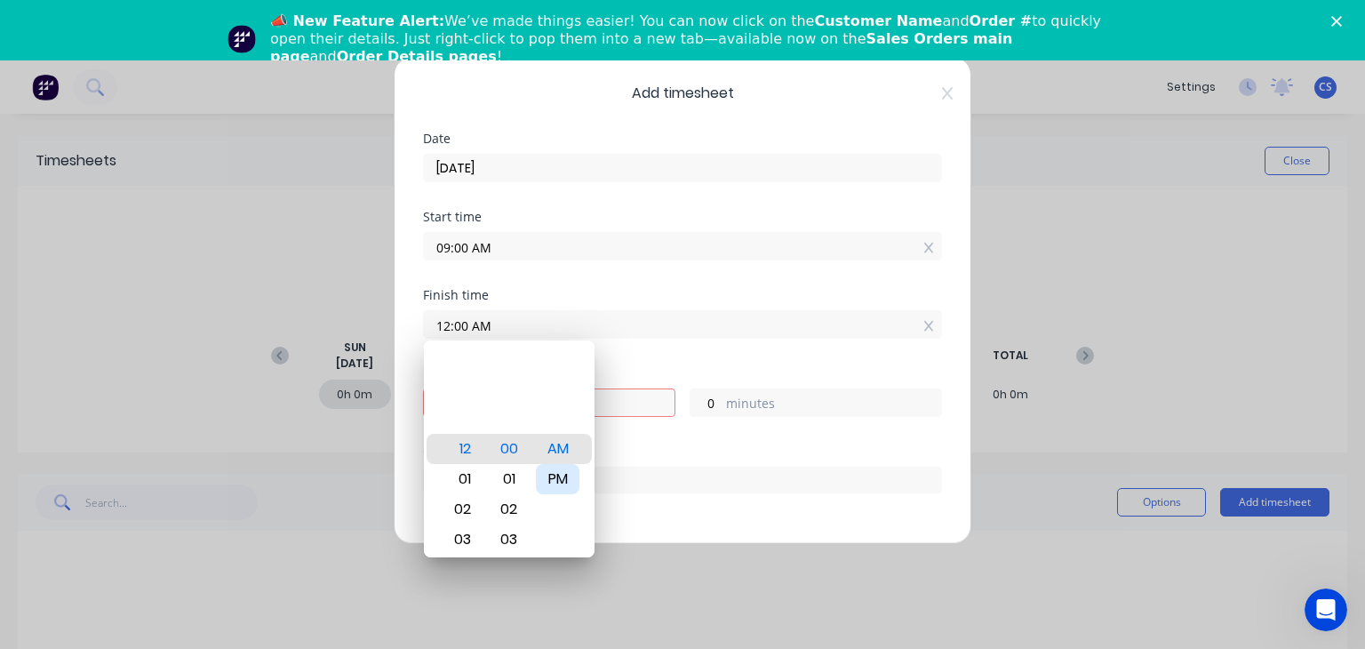
click at [564, 474] on div "PM" at bounding box center [558, 479] width 44 height 30
type input "12:00 PM"
type input "3"
click at [647, 253] on input "09:00 AM" at bounding box center [682, 246] width 517 height 27
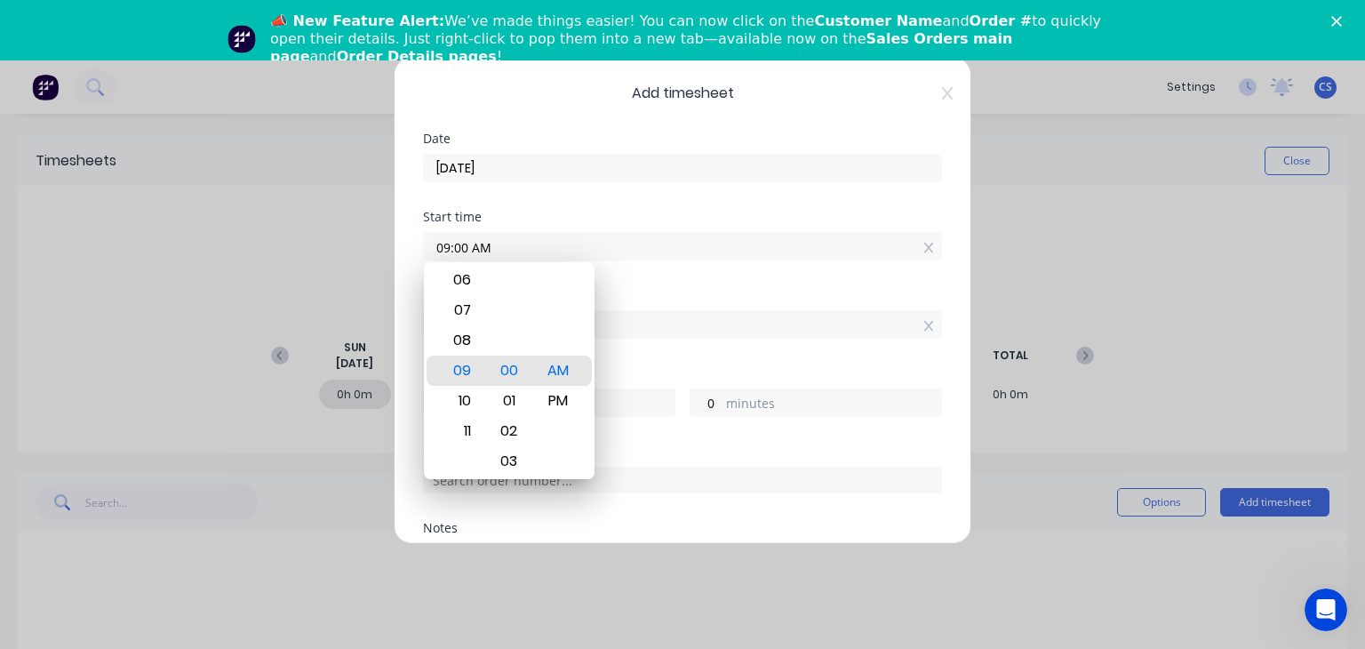
click at [846, 432] on div "Hours worked 3 hours 0 minutes" at bounding box center [682, 406] width 519 height 78
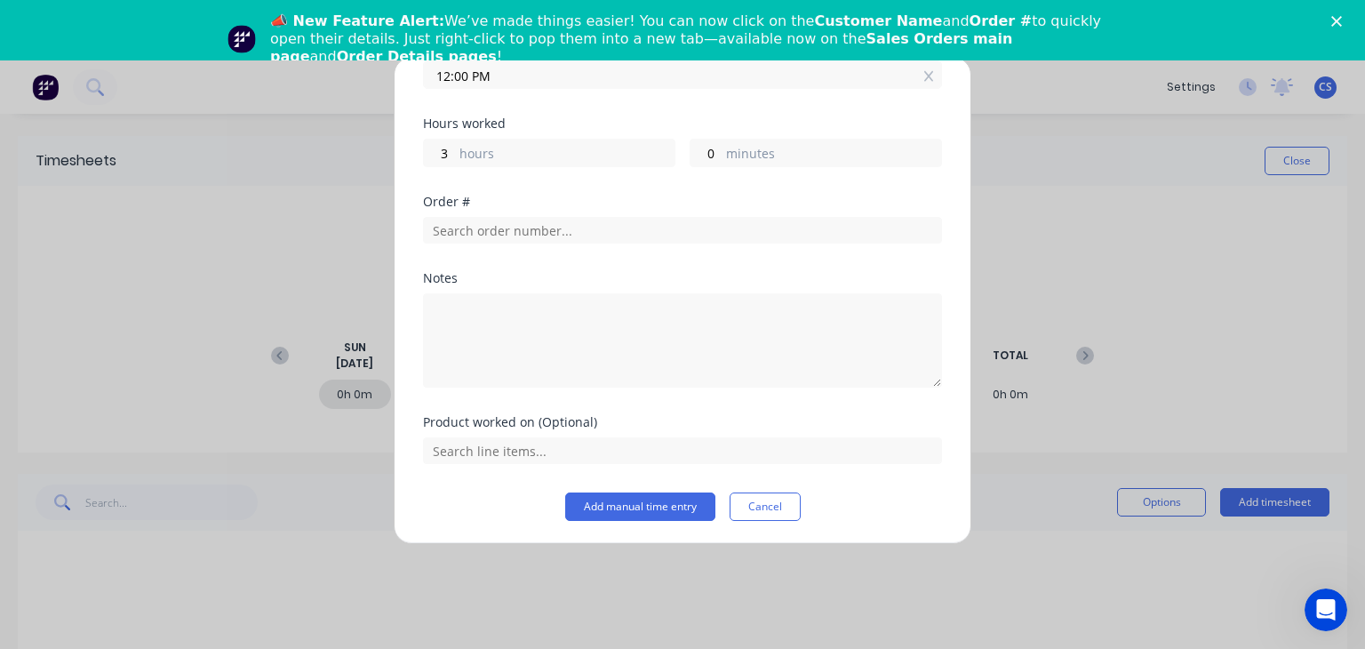
scroll to position [251, 0]
click at [613, 506] on button "Add manual time entry" at bounding box center [640, 506] width 150 height 28
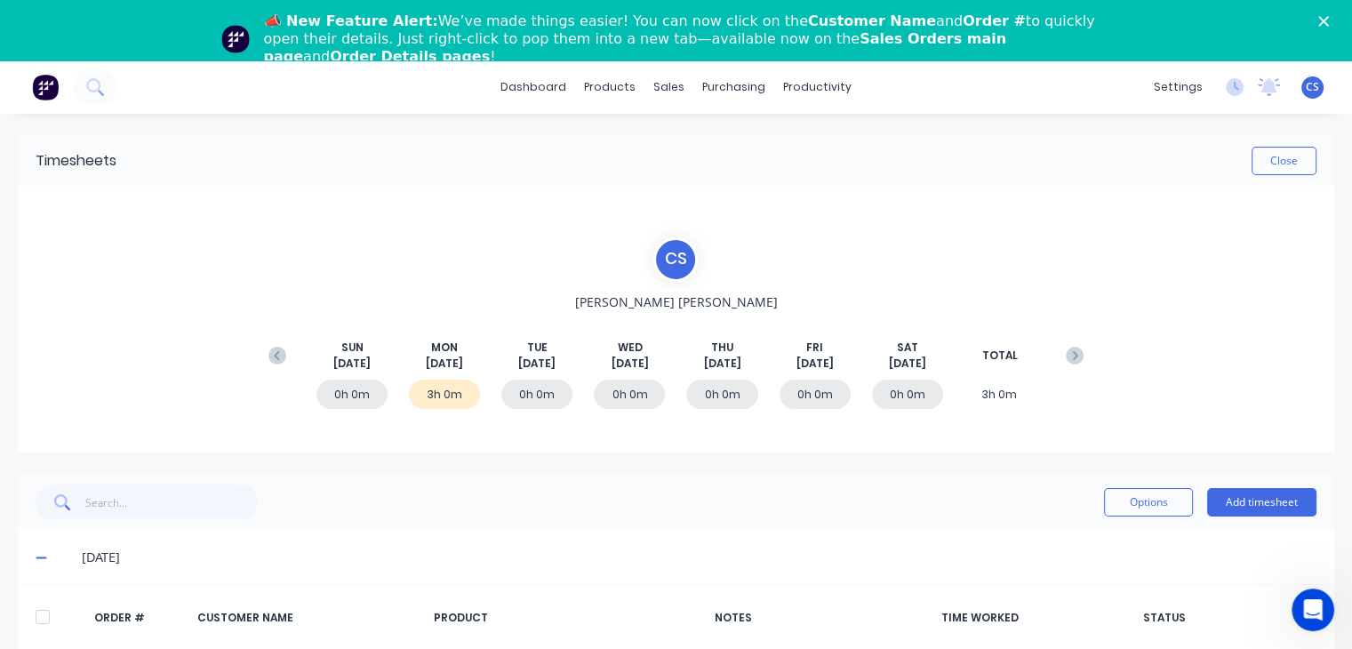
click at [530, 391] on div "0h 0m" at bounding box center [536, 394] width 71 height 29
click at [1251, 499] on button "Add timesheet" at bounding box center [1261, 502] width 109 height 28
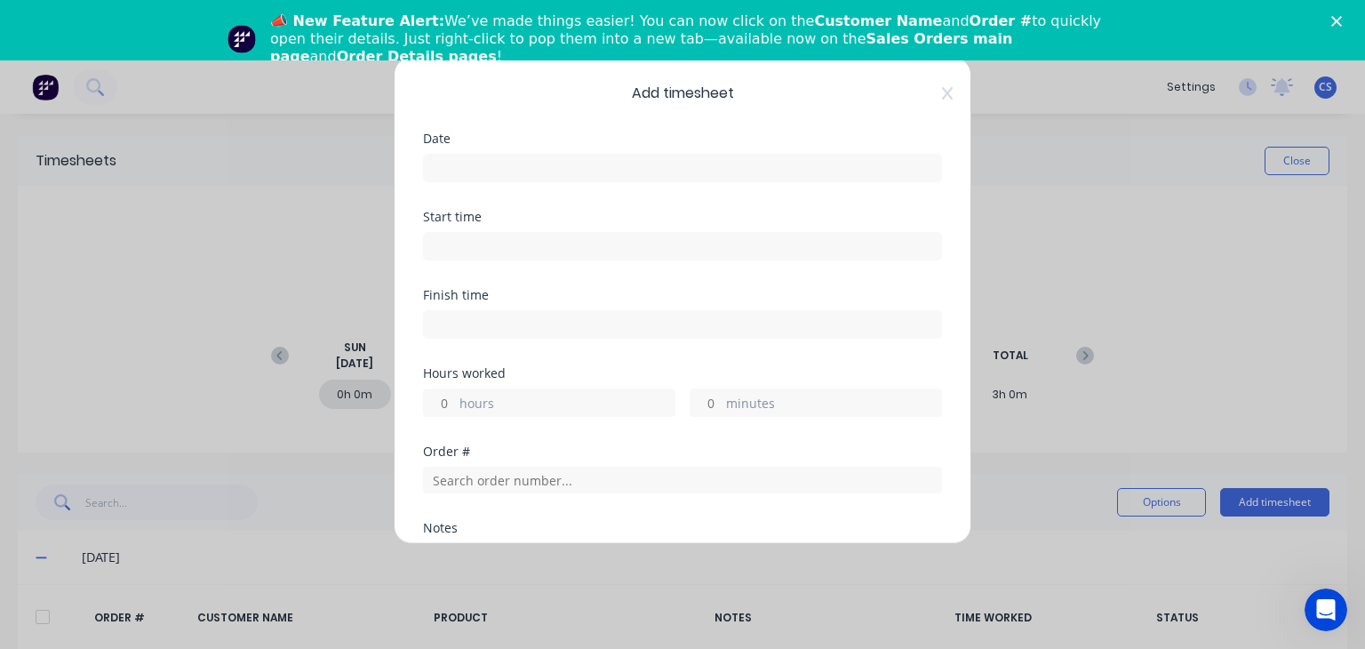
click at [455, 160] on input at bounding box center [682, 168] width 517 height 27
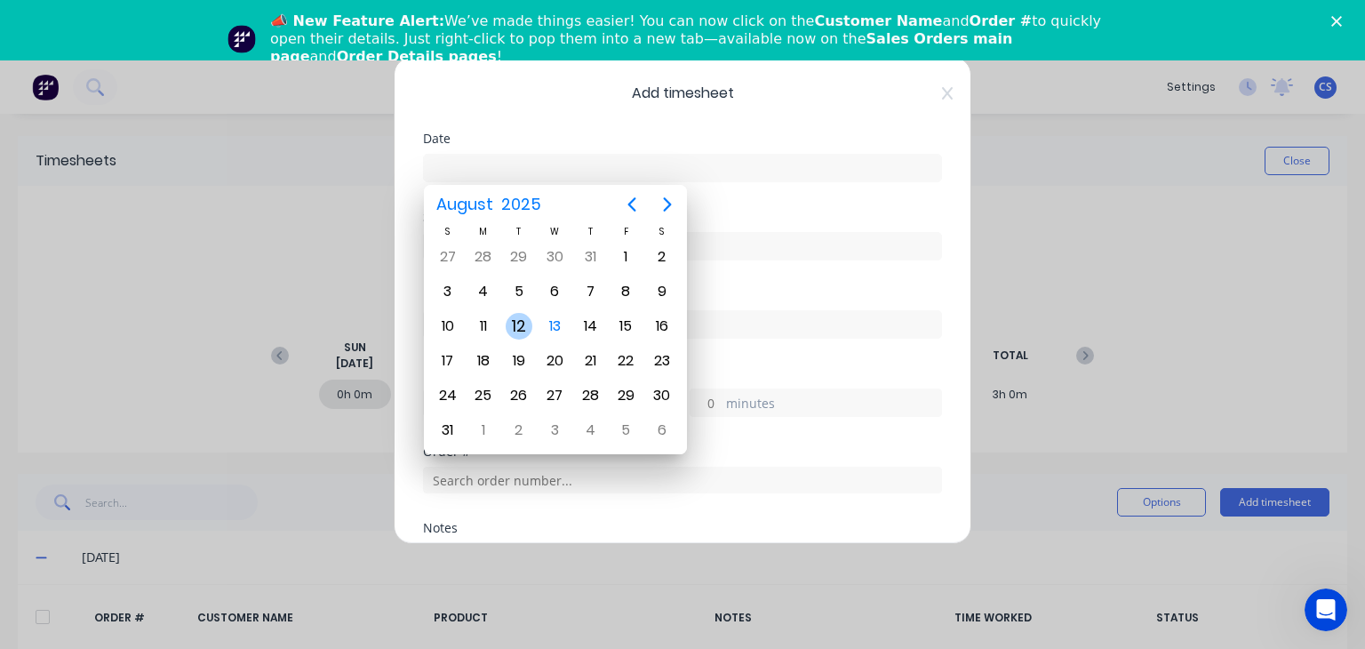
click at [516, 322] on div "12" at bounding box center [519, 326] width 27 height 27
type input "[DATE]"
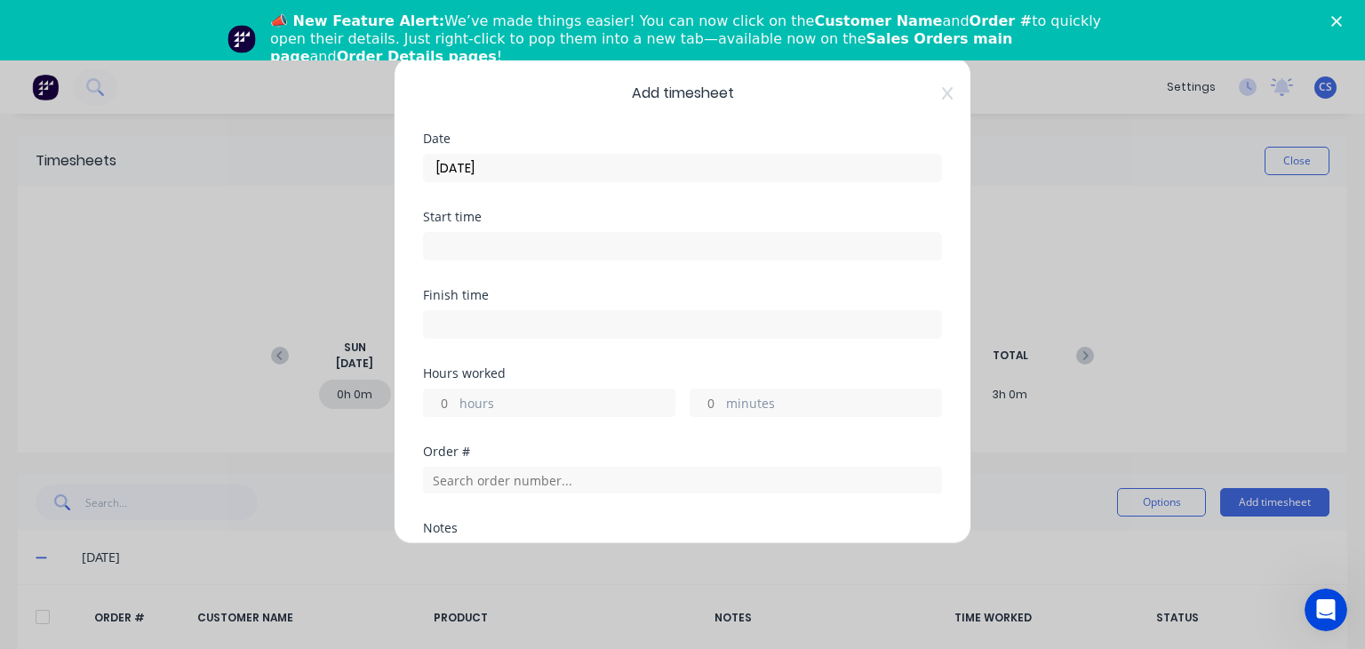
click at [452, 241] on input at bounding box center [682, 246] width 517 height 27
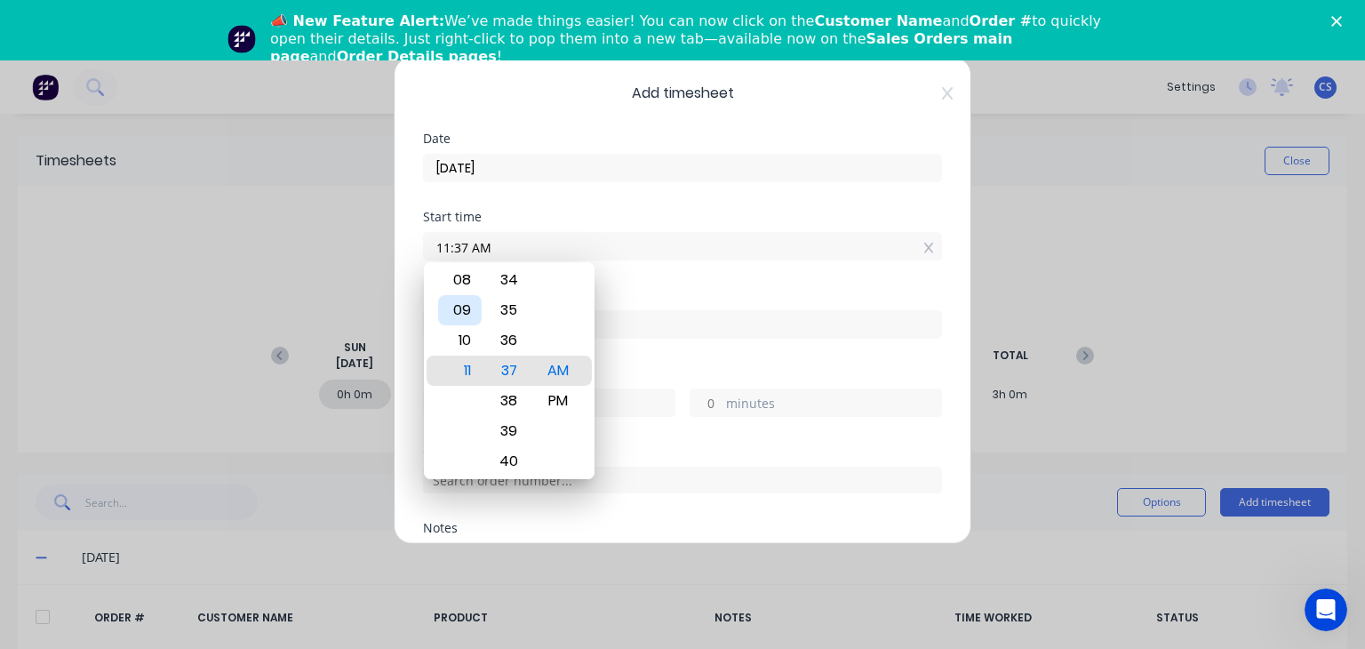
click at [464, 305] on div "09" at bounding box center [460, 310] width 44 height 30
type input "09:00 AM"
click at [504, 364] on div "00" at bounding box center [509, 371] width 44 height 30
click at [562, 377] on div "AM" at bounding box center [558, 371] width 44 height 30
click at [629, 324] on input at bounding box center [682, 324] width 517 height 27
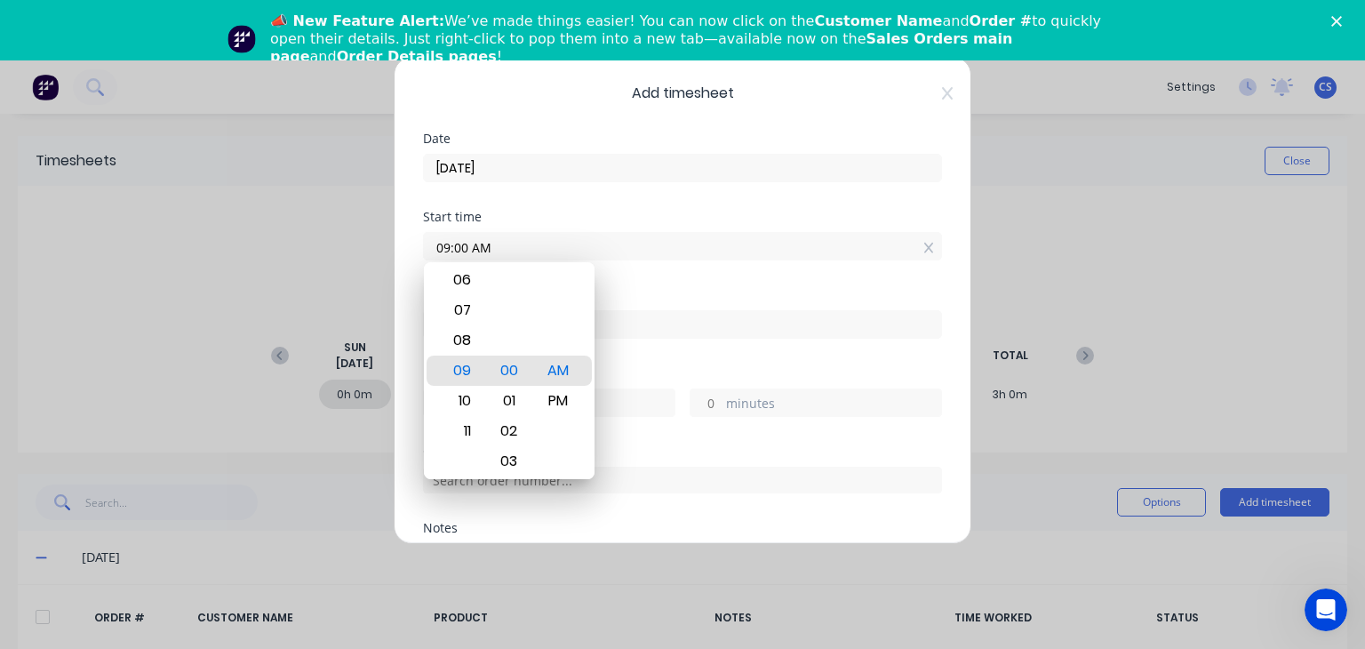
type input "11:38 AM"
type input "2"
type input "38"
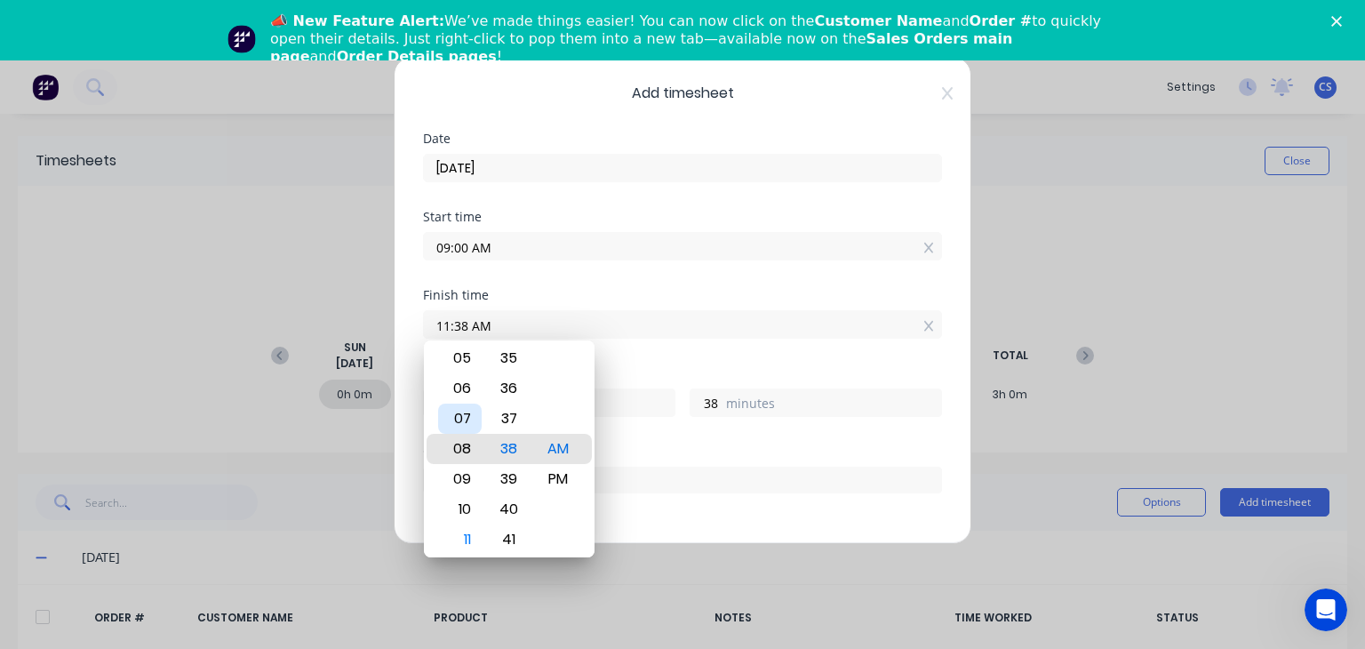
type input "07:38 AM"
type input "-1"
type input "-22"
type input "02:38 AM"
type input "-6"
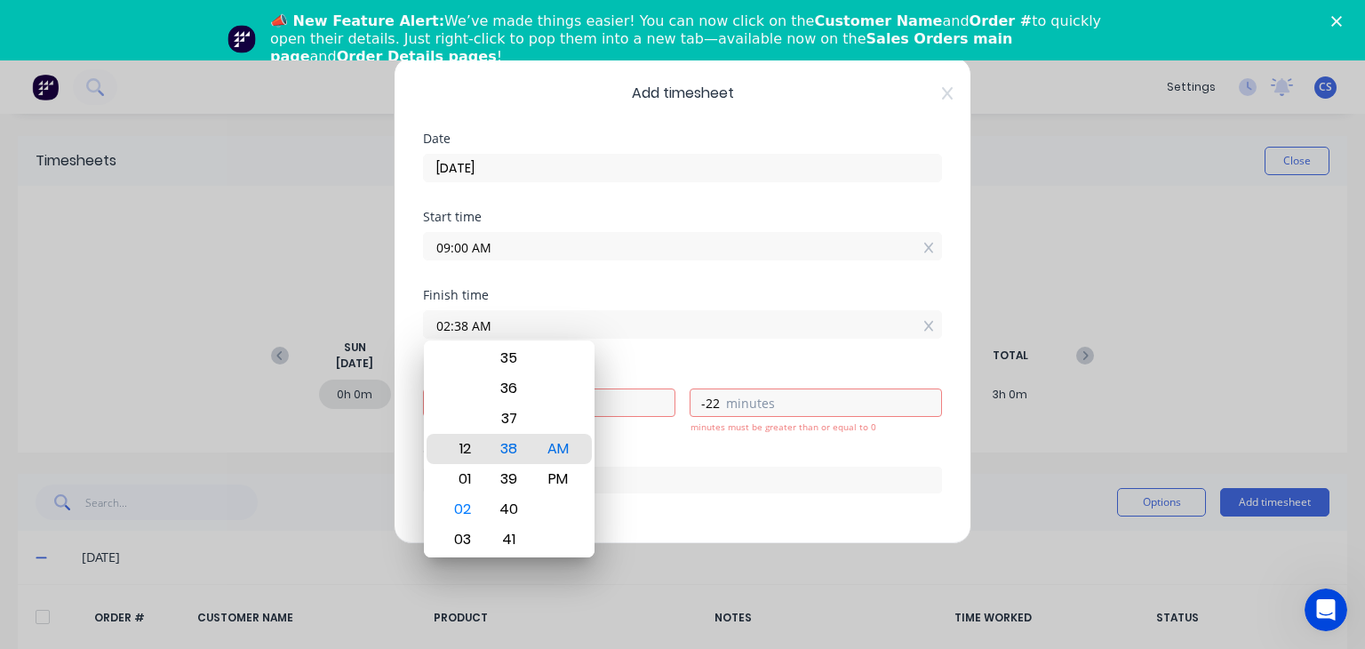
type input "12:38 AM"
type input "-8"
click at [462, 443] on div "12" at bounding box center [460, 449] width 44 height 30
click at [552, 478] on div "PM" at bounding box center [558, 479] width 44 height 30
type input "12:38 PM"
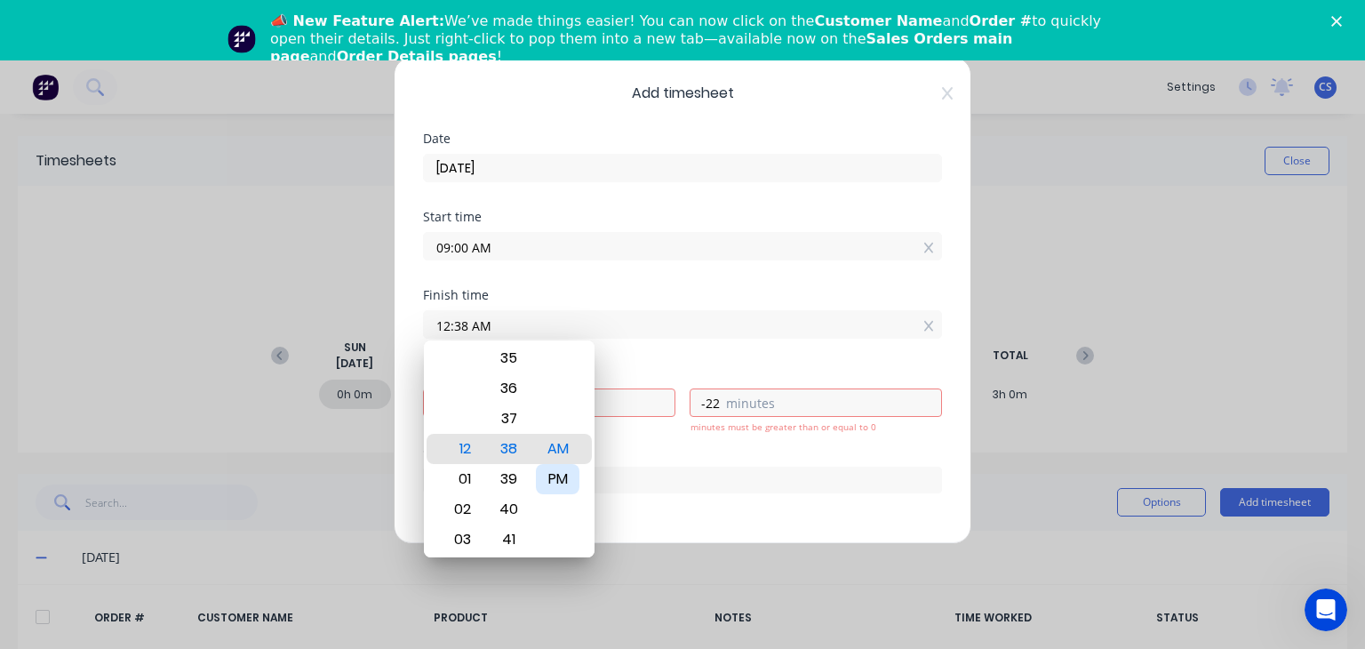
type input "3"
type input "38"
type input "12:35 PM"
type input "35"
type input "12:30 PM"
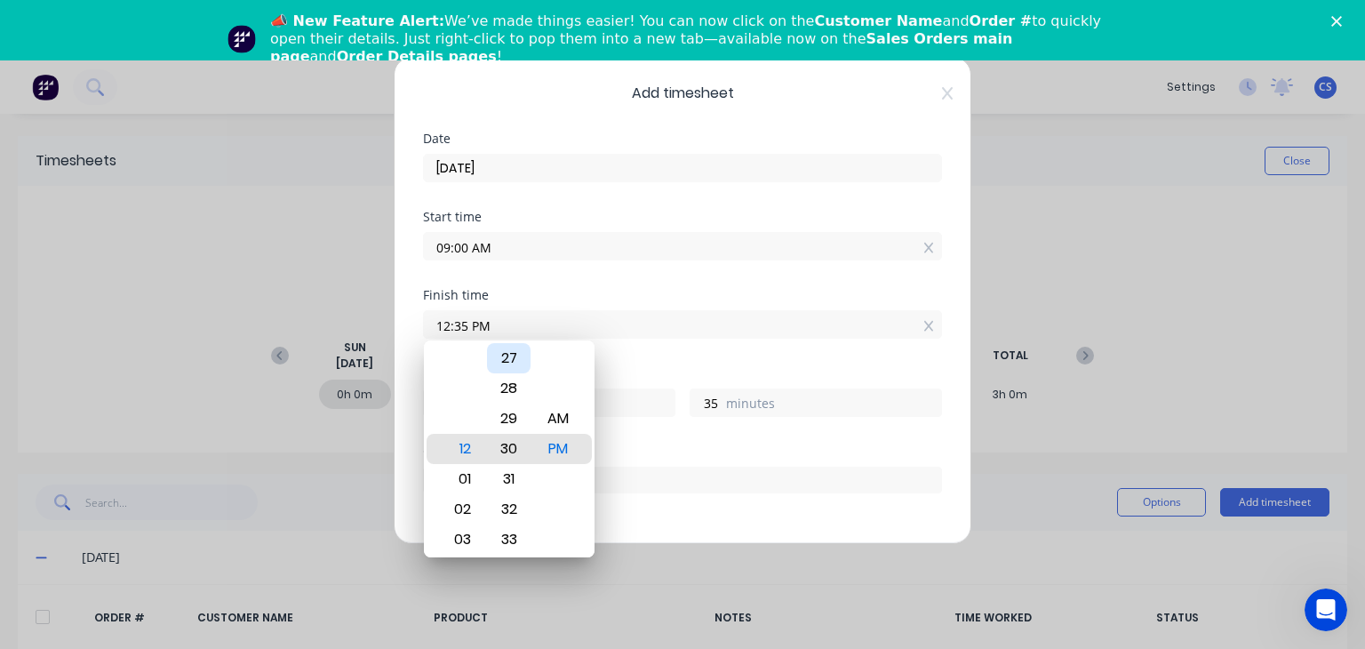
type input "30"
type input "12:26 PM"
type input "26"
type input "12:22 PM"
type input "22"
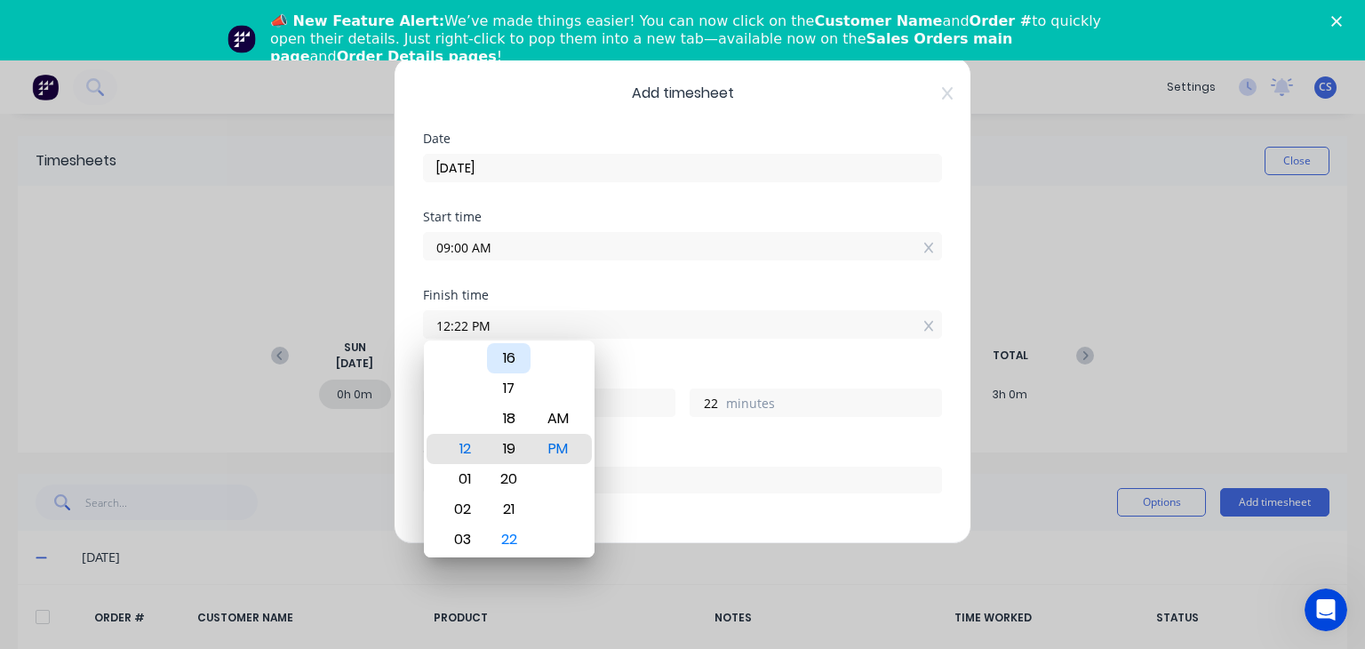
type input "12:19 PM"
type input "19"
type input "12:15 PM"
type input "15"
type input "12:11 PM"
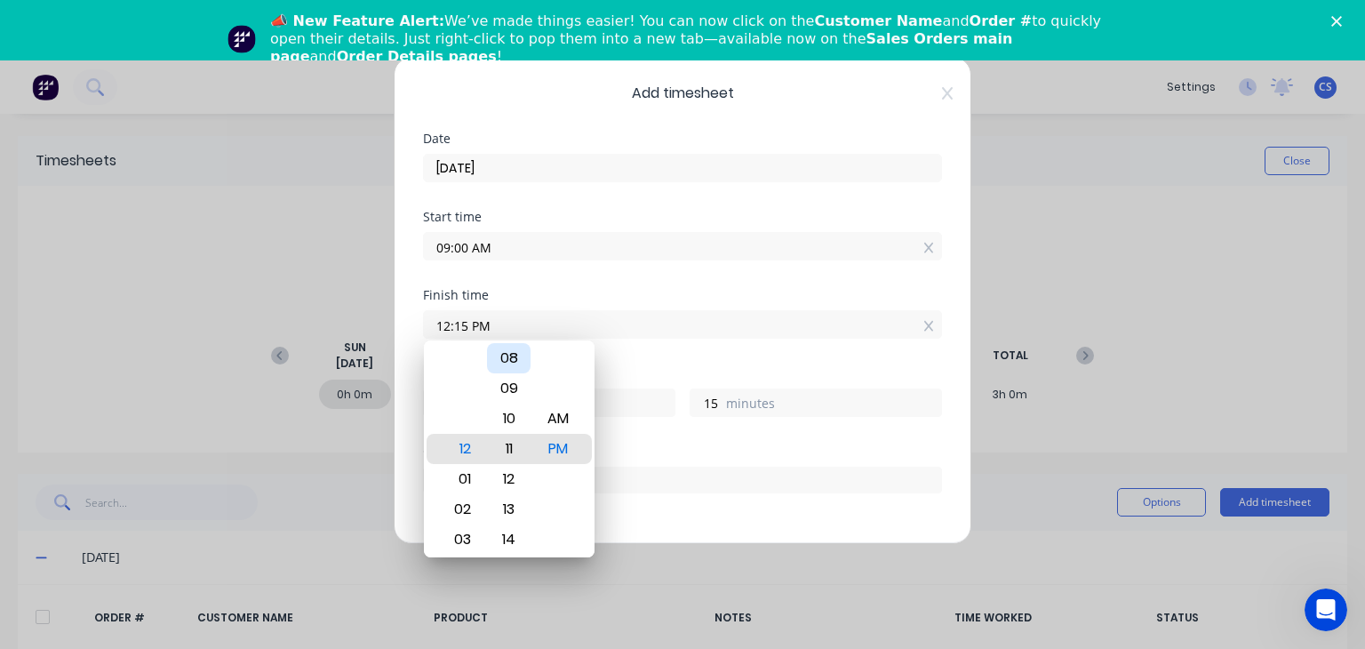
type input "11"
type input "12:07 PM"
type input "7"
type input "12:04 PM"
type input "4"
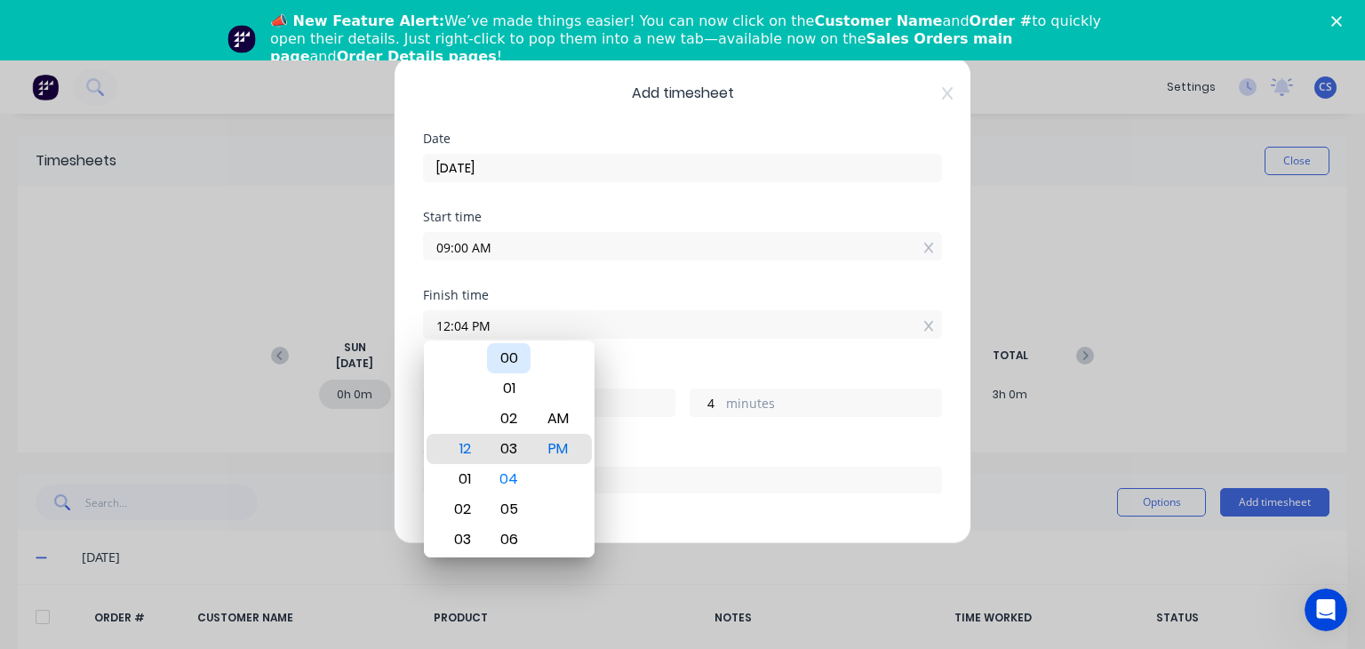
type input "12:03 PM"
type input "3"
click at [512, 364] on div "00" at bounding box center [509, 358] width 44 height 30
type input "12:00 PM"
type input "0"
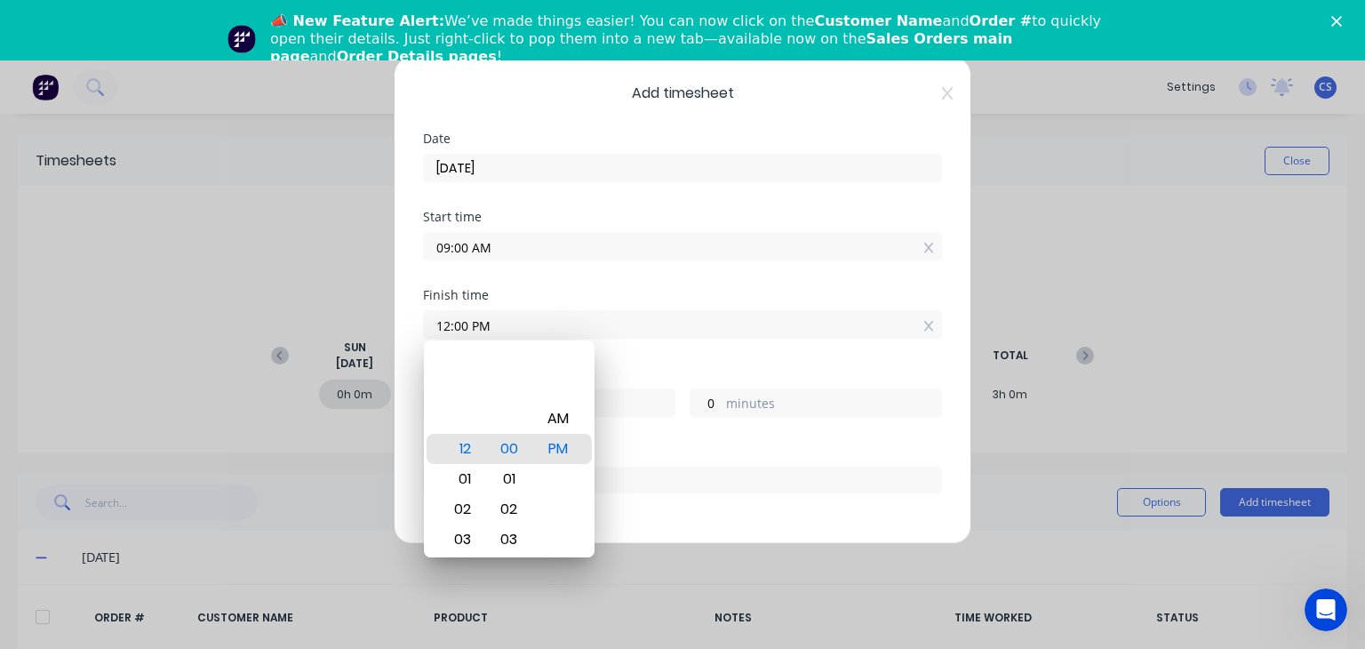
click at [629, 333] on input "12:00 PM" at bounding box center [682, 324] width 517 height 27
click at [876, 368] on div "Hours worked" at bounding box center [682, 373] width 519 height 12
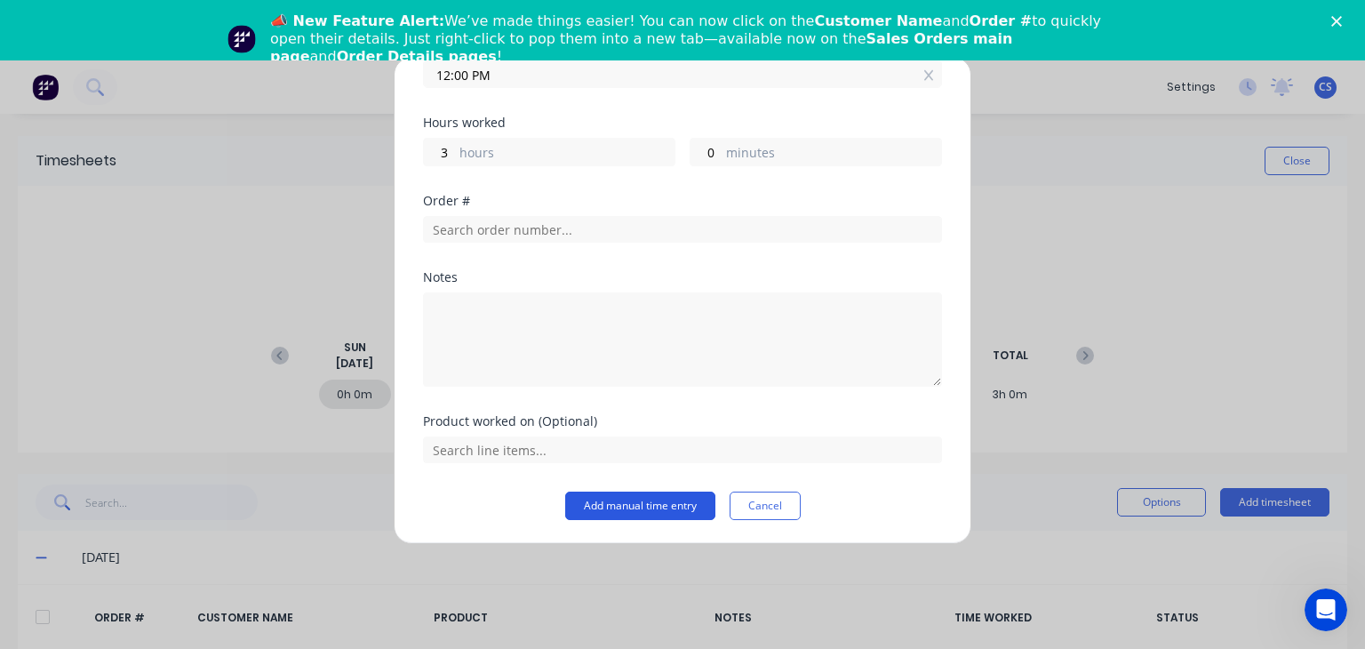
click at [668, 502] on button "Add manual time entry" at bounding box center [640, 506] width 150 height 28
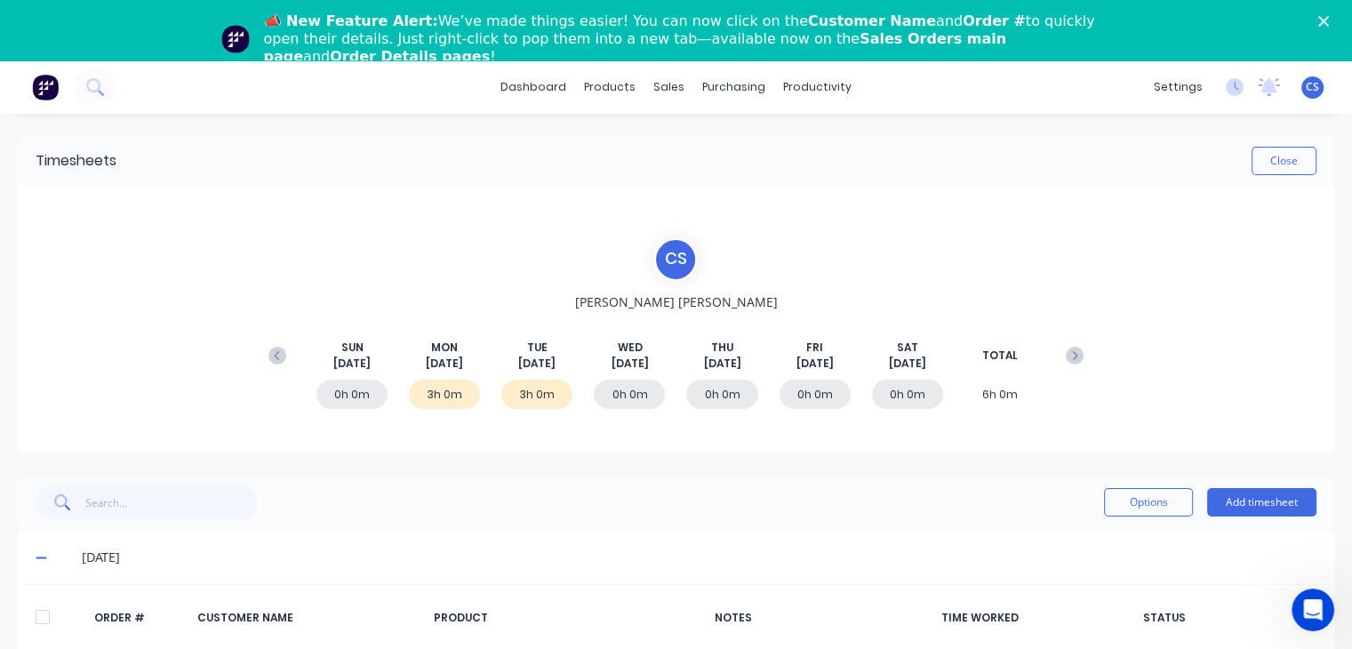
click at [604, 389] on div "0h 0m" at bounding box center [629, 394] width 71 height 29
click at [1223, 495] on button "Add timesheet" at bounding box center [1261, 502] width 109 height 28
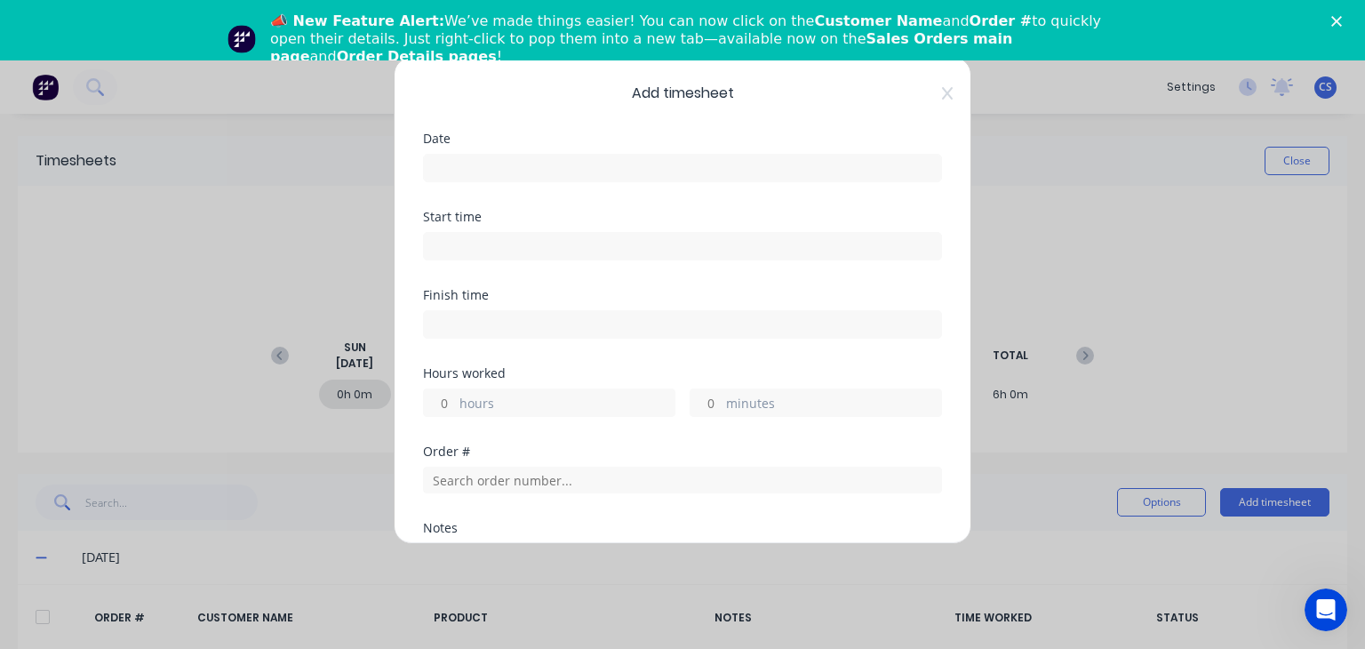
click at [448, 169] on input at bounding box center [682, 168] width 517 height 27
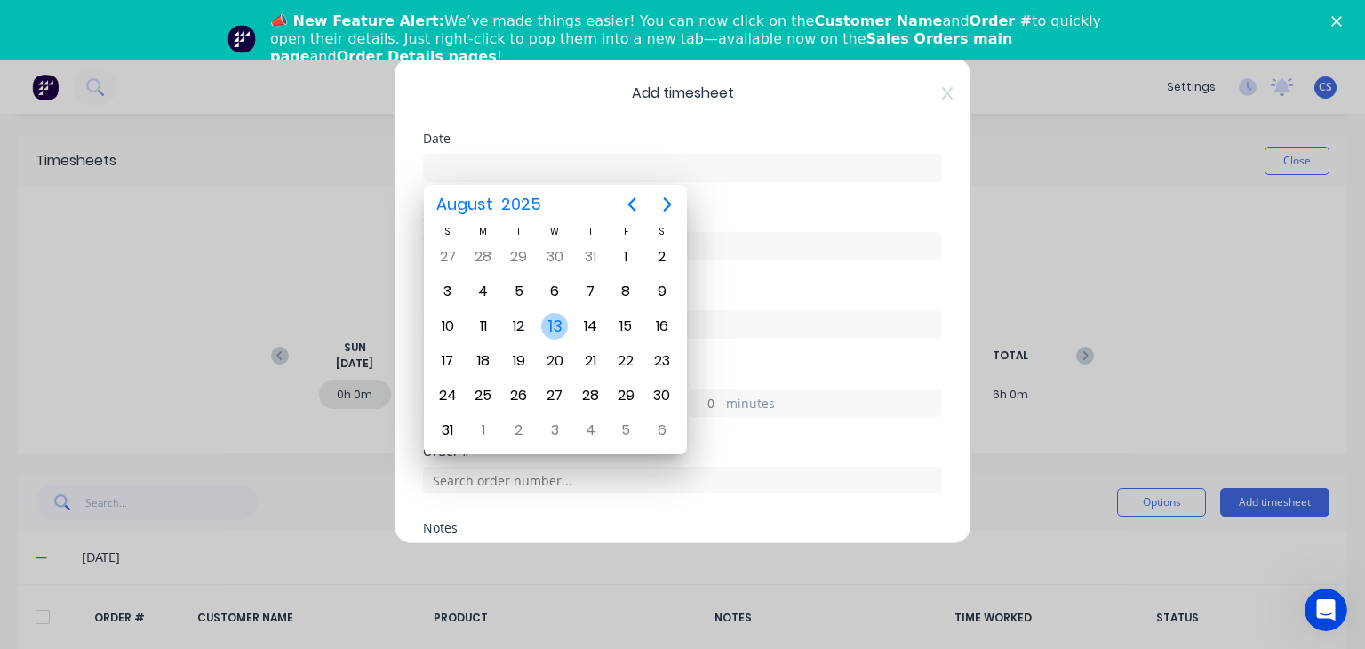
click at [561, 320] on div "13" at bounding box center [554, 326] width 27 height 27
type input "[DATE]"
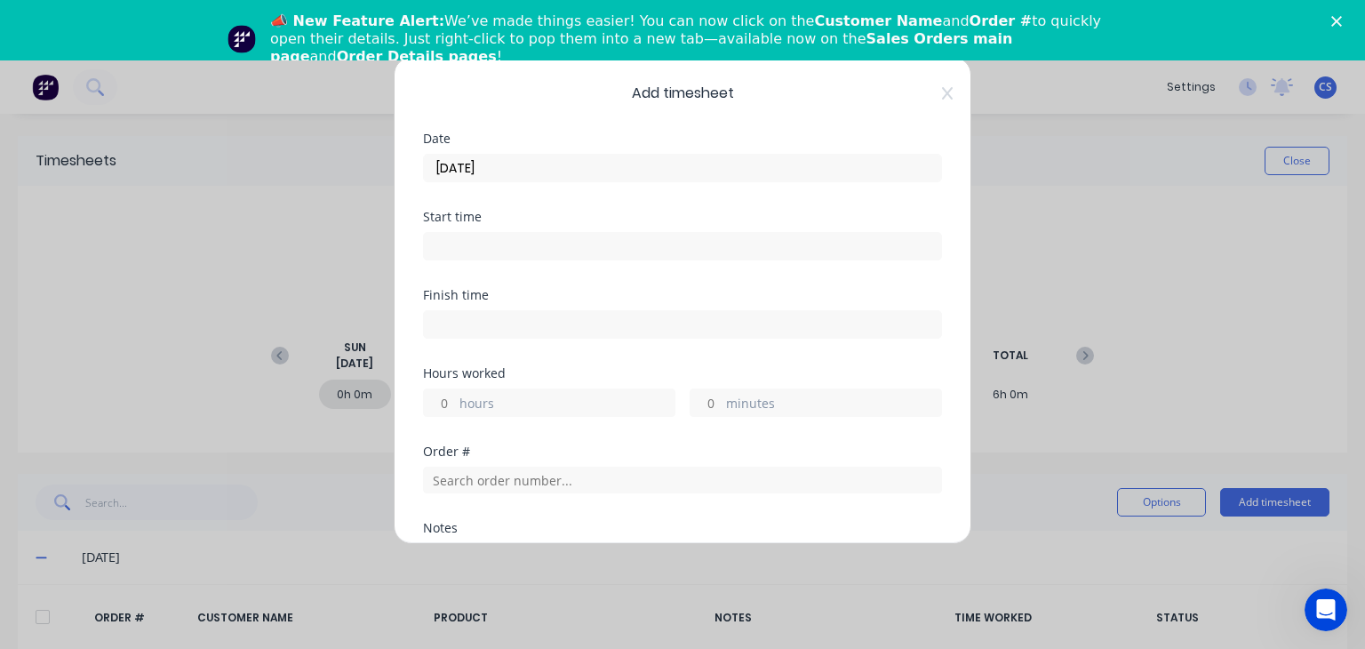
click at [465, 246] on input at bounding box center [682, 246] width 517 height 27
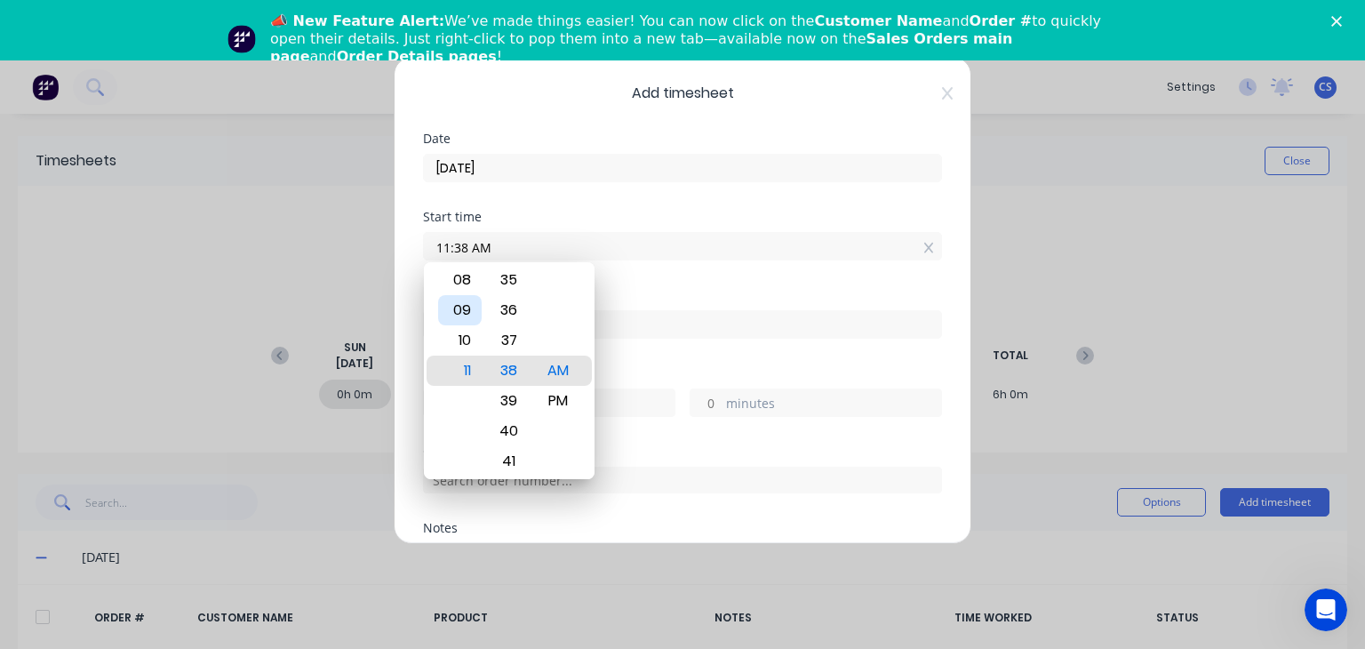
click at [481, 307] on div "09" at bounding box center [460, 310] width 44 height 30
click at [505, 339] on div "00" at bounding box center [509, 340] width 44 height 30
type input "09:00 AM"
click at [501, 368] on div "00" at bounding box center [509, 371] width 44 height 30
click at [662, 264] on div "Start time 09:00 AM" at bounding box center [682, 250] width 519 height 78
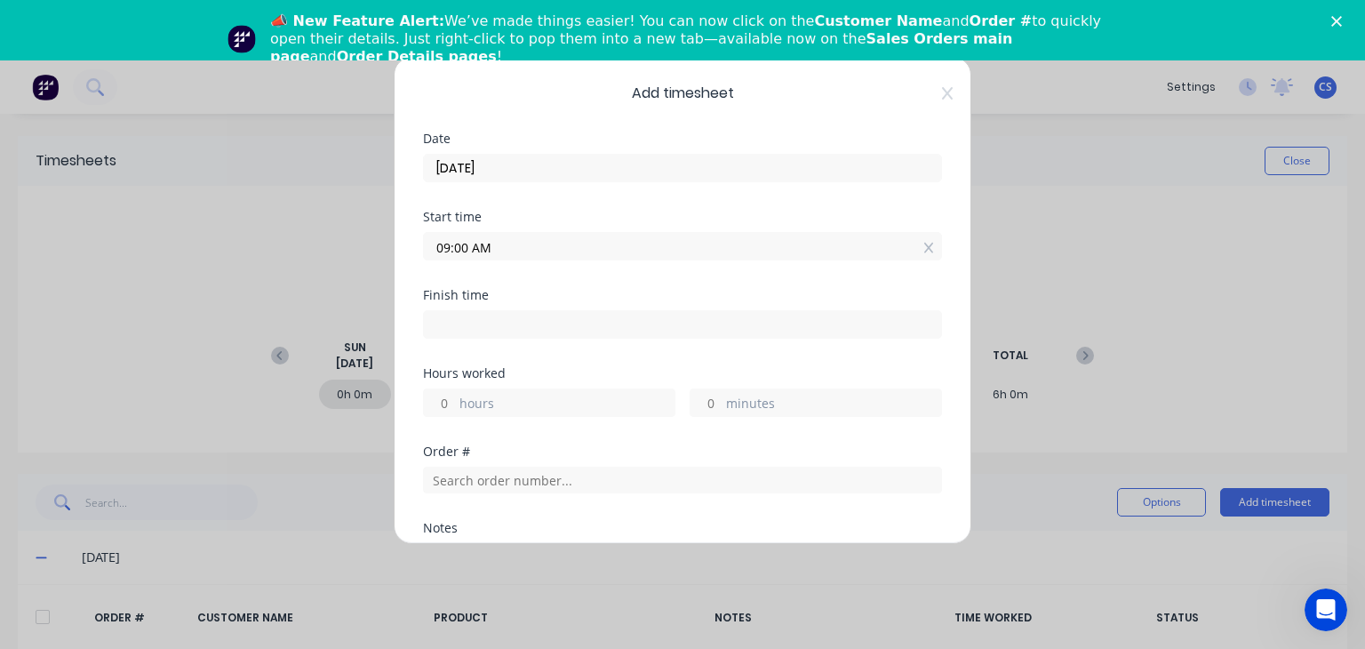
click at [454, 321] on input at bounding box center [682, 324] width 517 height 27
type input "11:38 AM"
type input "2"
type input "38"
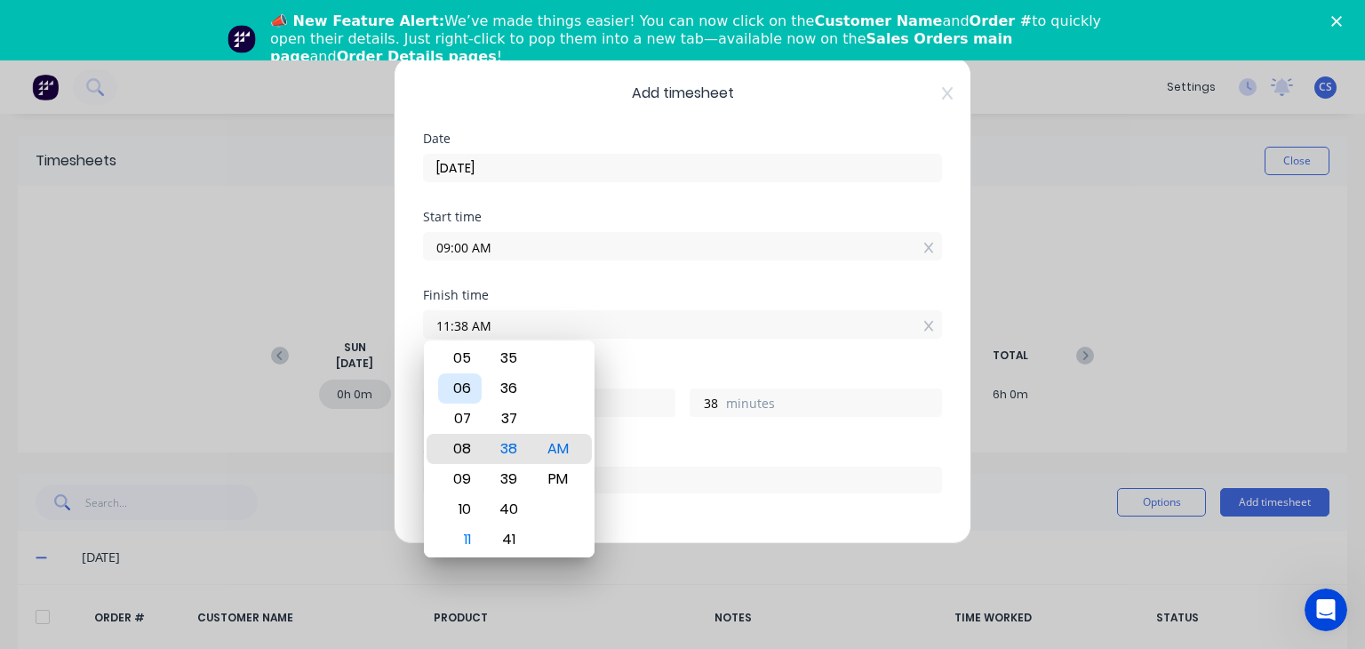
type input "07:38 AM"
type input "-1"
type input "-22"
type input "03:38 AM"
type input "-5"
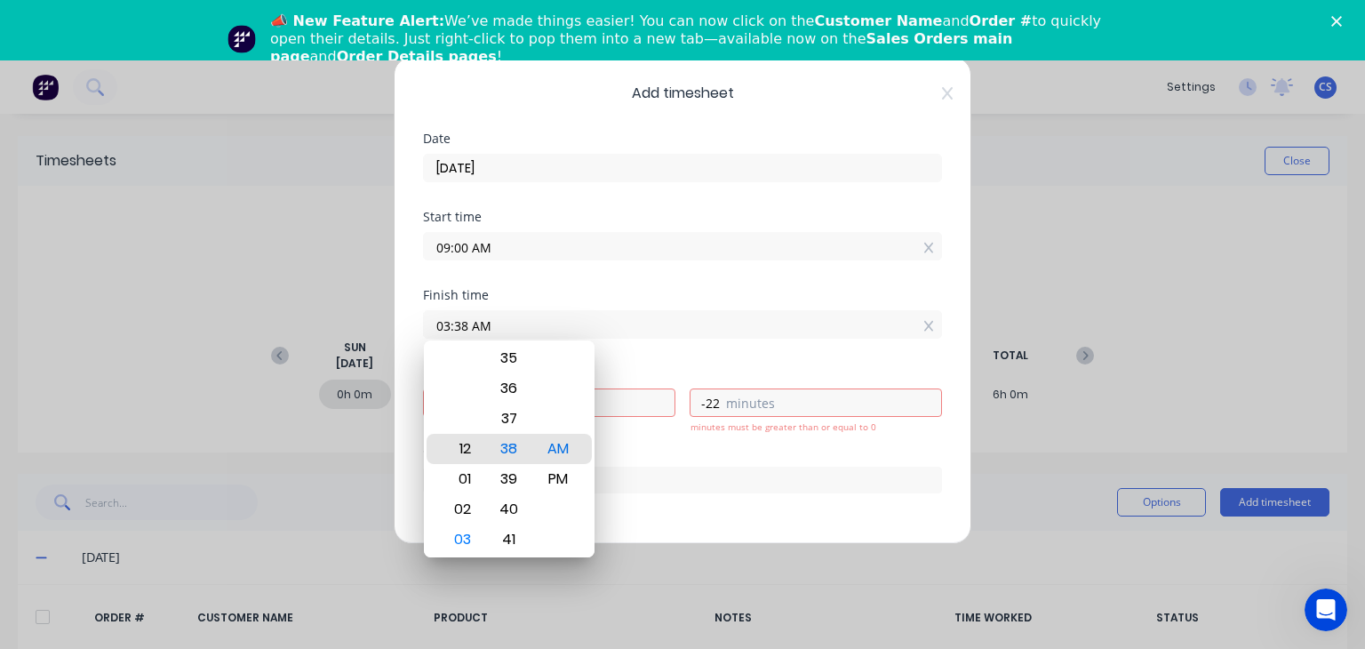
type input "12:38 AM"
type input "-8"
click at [463, 446] on div "12" at bounding box center [460, 449] width 44 height 30
type input "12:34 AM"
type input "-26"
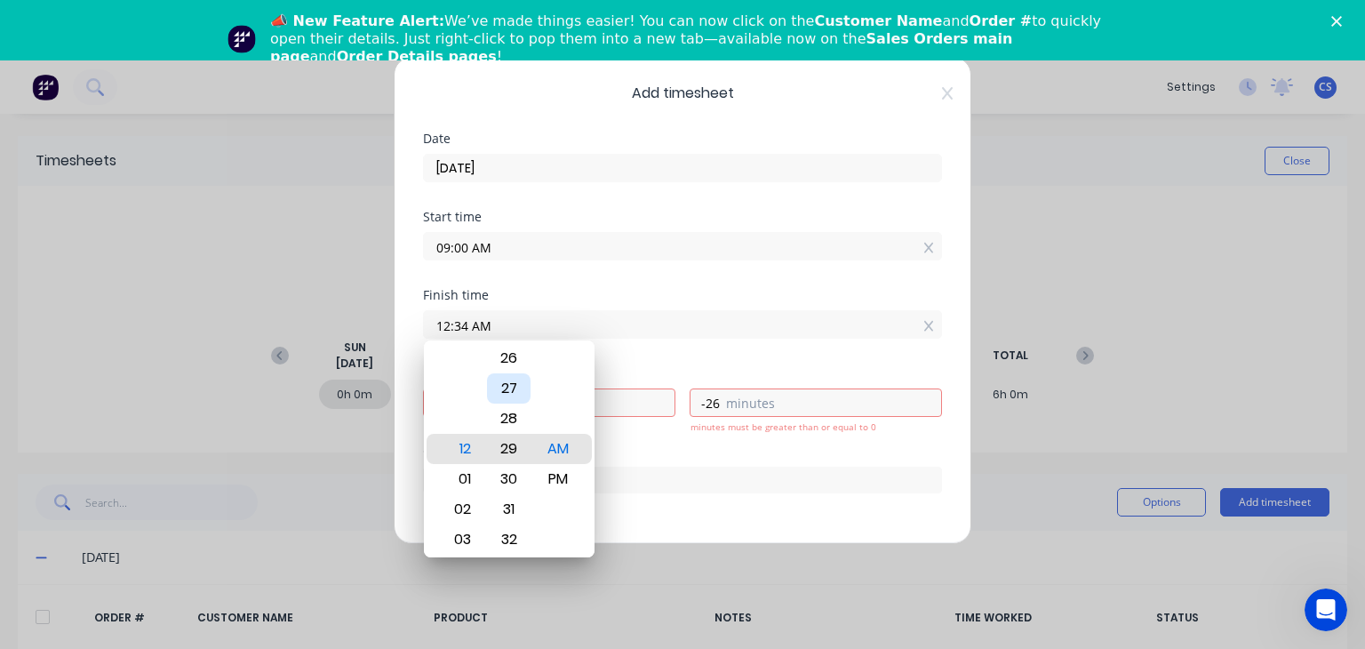
type input "12:29 AM"
type input "-31"
type input "12:25 AM"
type input "-35"
type input "12:21 AM"
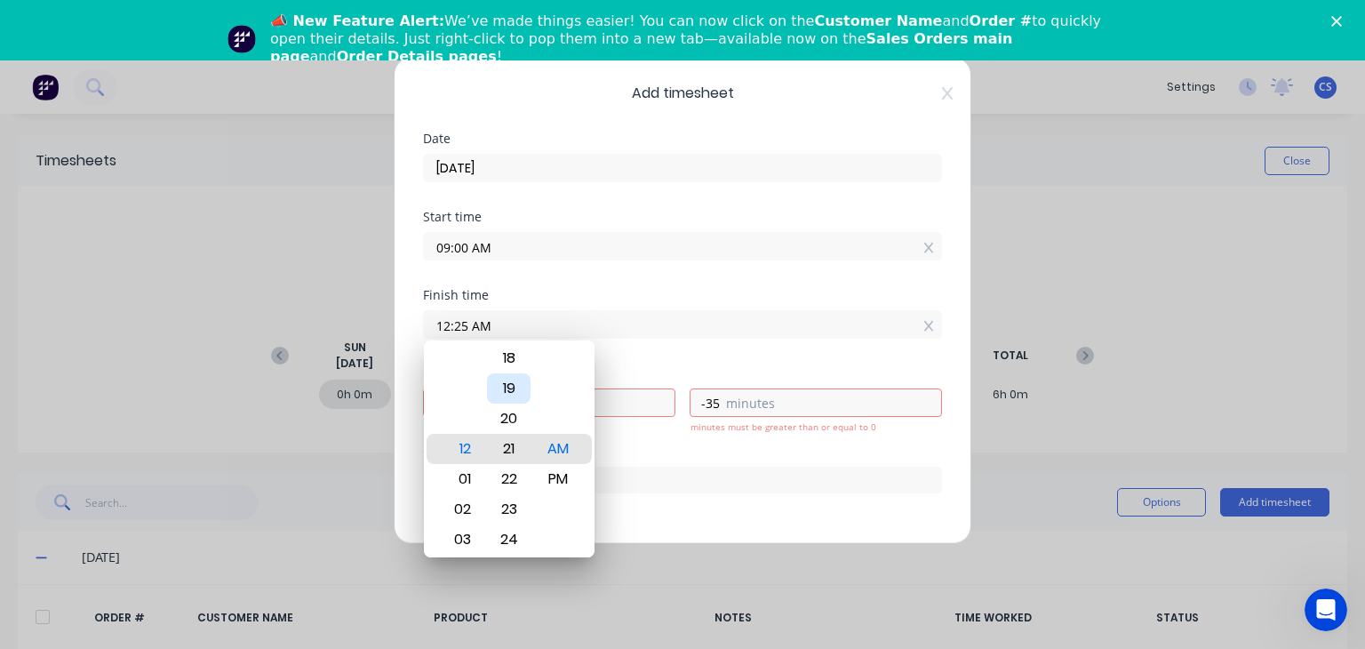
type input "-39"
type input "12:20 AM"
type input "-40"
type input "12:17 AM"
type input "-43"
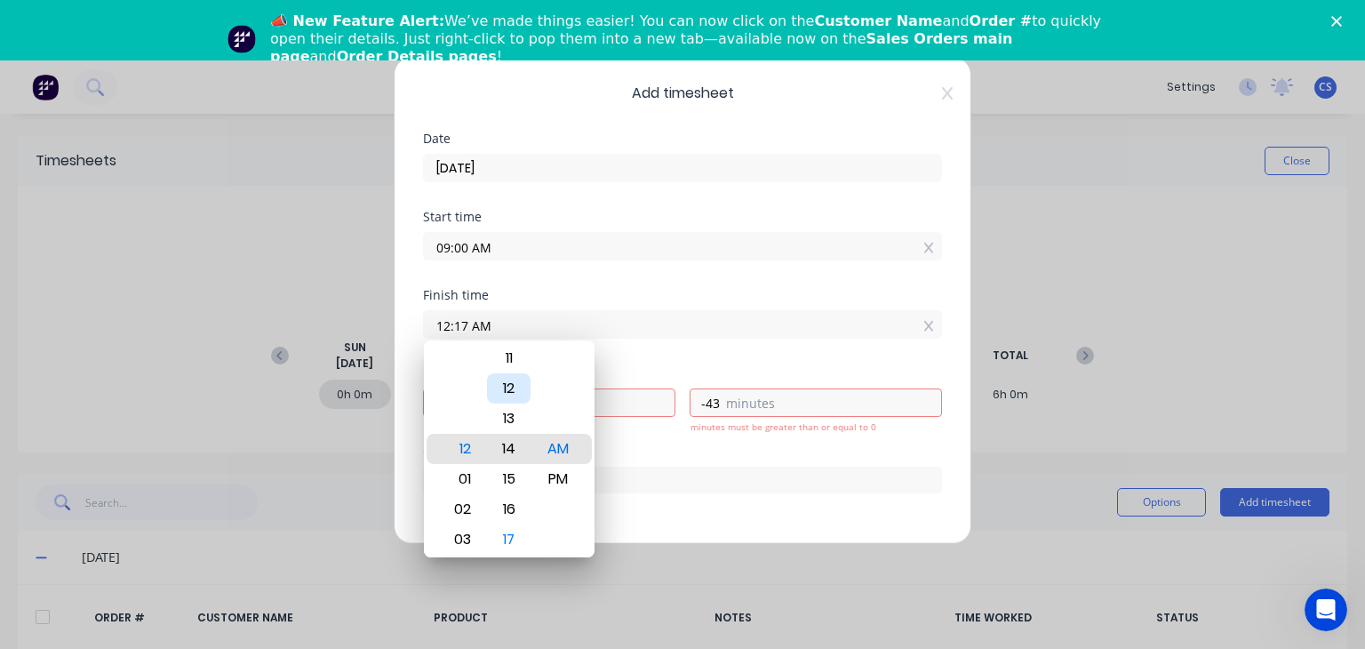
type input "12:14 AM"
type input "-46"
type input "12:11 AM"
type input "-49"
type input "12:08 AM"
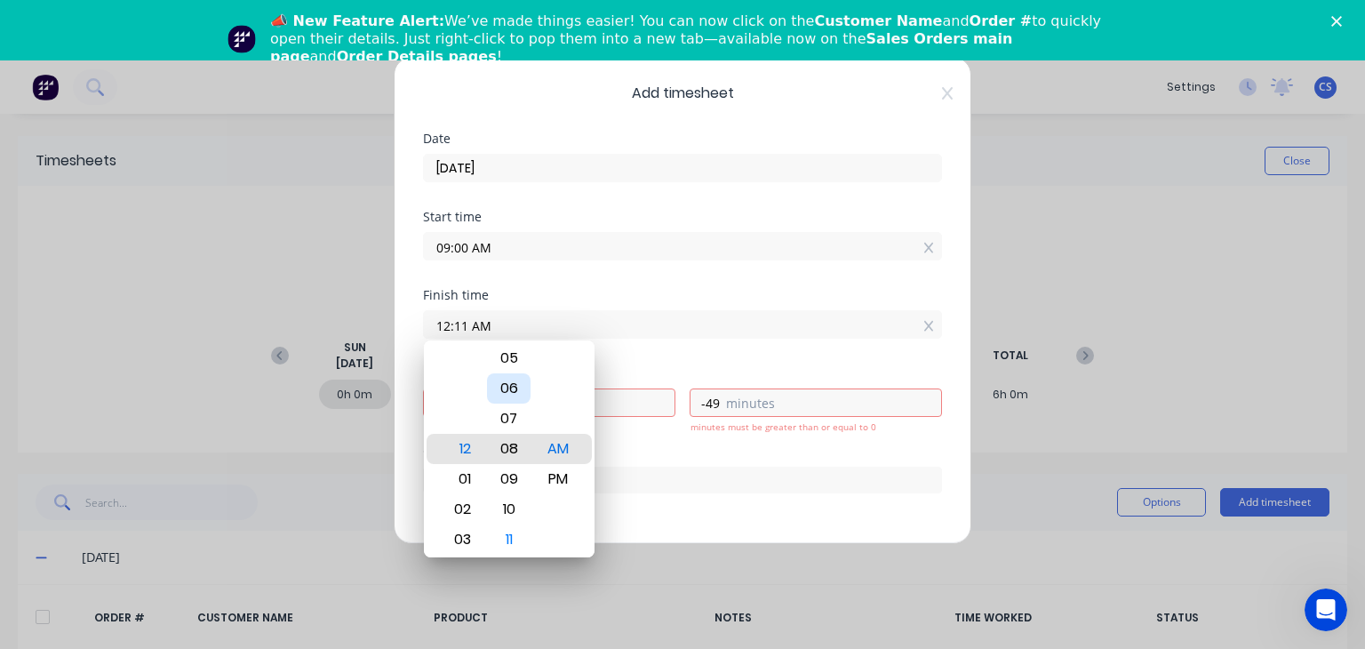
type input "-52"
type input "12:05 AM"
type input "-55"
type input "12:02 AM"
type input "-58"
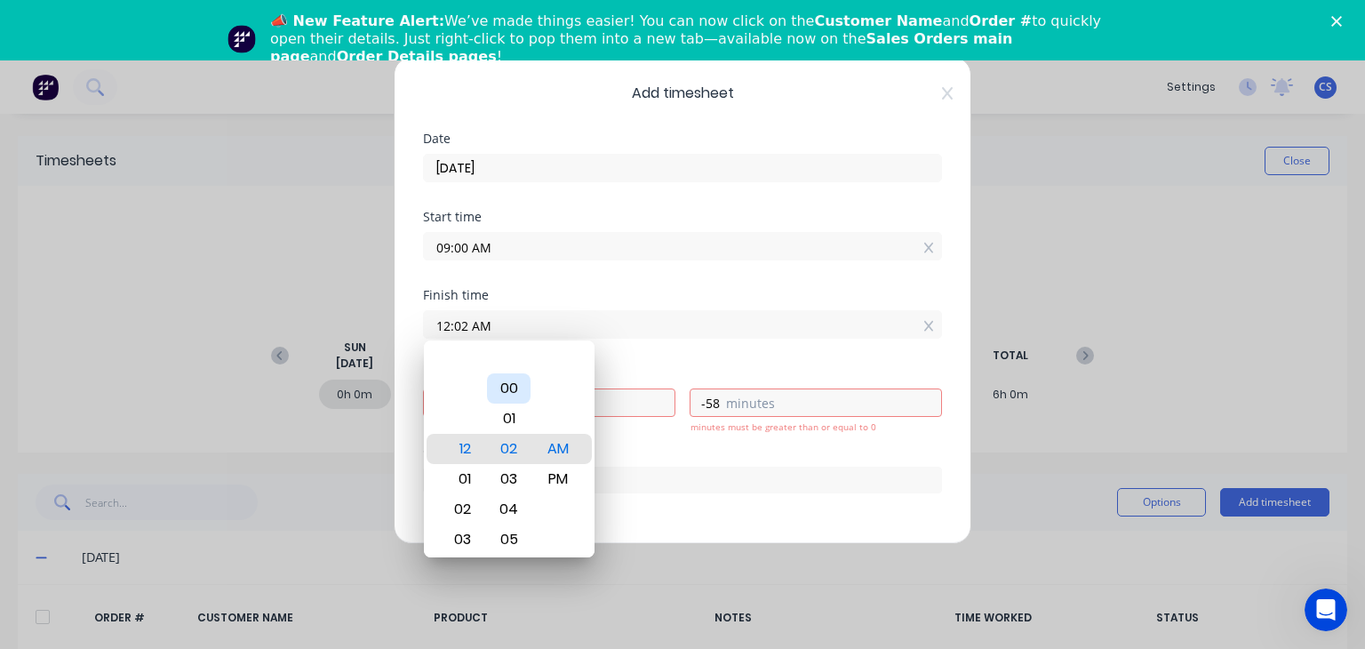
click at [514, 390] on div "00" at bounding box center [509, 388] width 44 height 30
type input "12:00 AM"
type input "-9"
type input "0"
drag, startPoint x: 564, startPoint y: 481, endPoint x: 605, endPoint y: 445, distance: 54.2
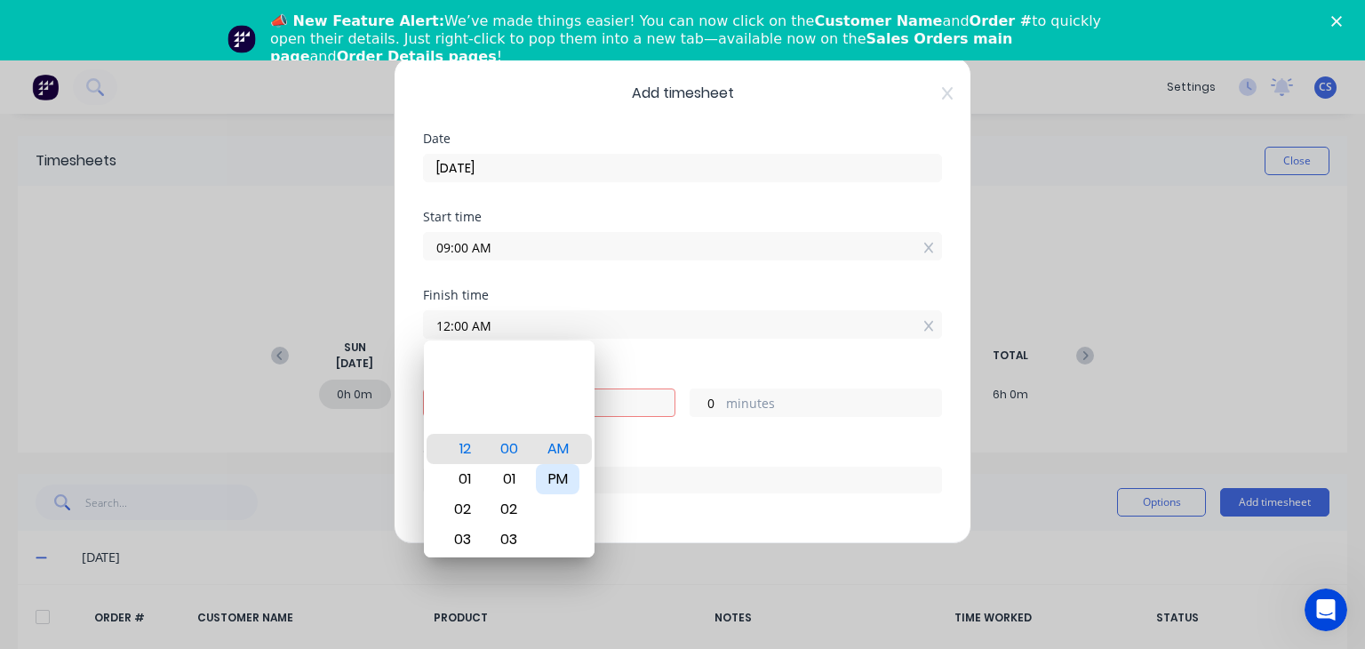
click at [565, 480] on div "PM" at bounding box center [558, 479] width 44 height 30
type input "12:00 PM"
type input "3"
click at [683, 308] on div "12:00 PM" at bounding box center [682, 322] width 519 height 33
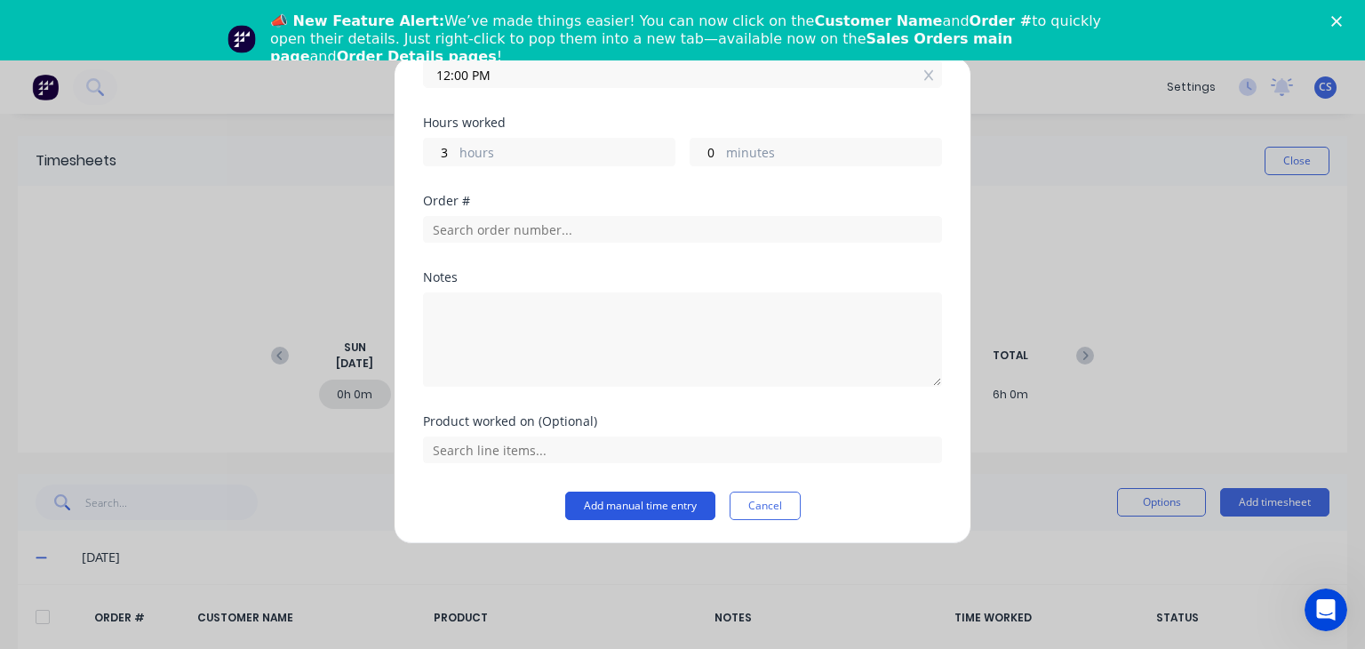
click at [673, 507] on button "Add manual time entry" at bounding box center [640, 506] width 150 height 28
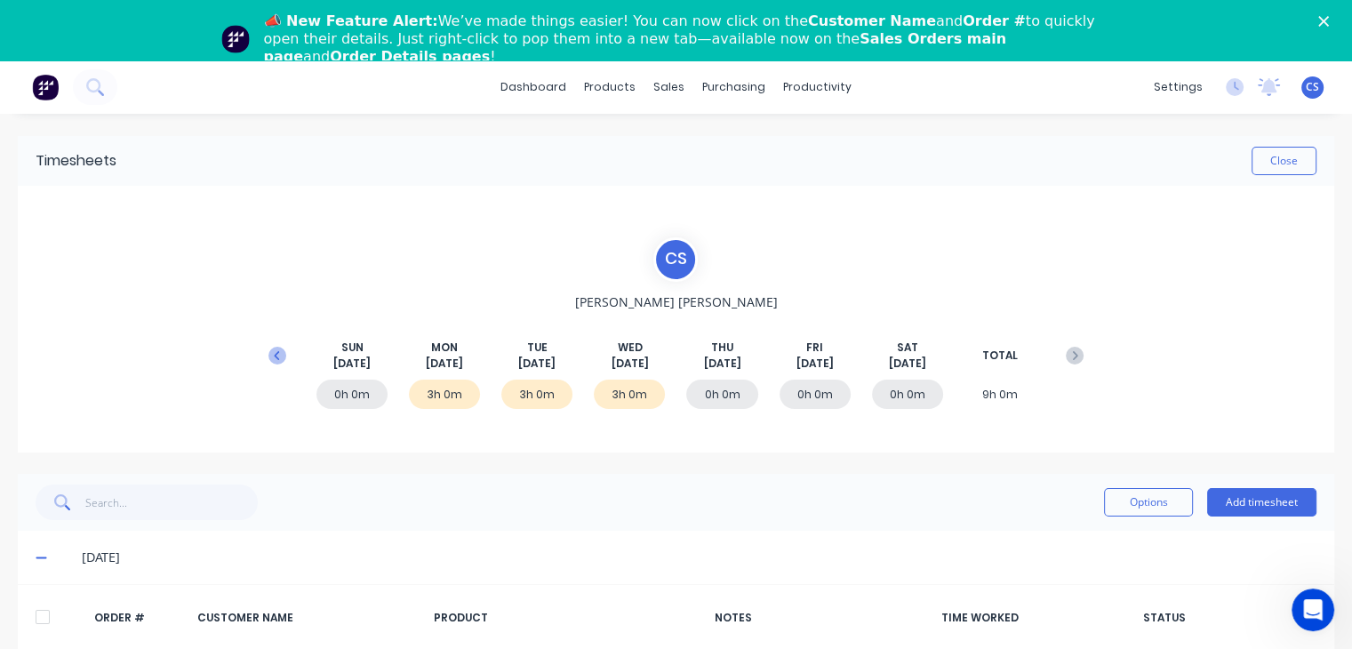
click at [279, 353] on icon at bounding box center [277, 356] width 18 height 18
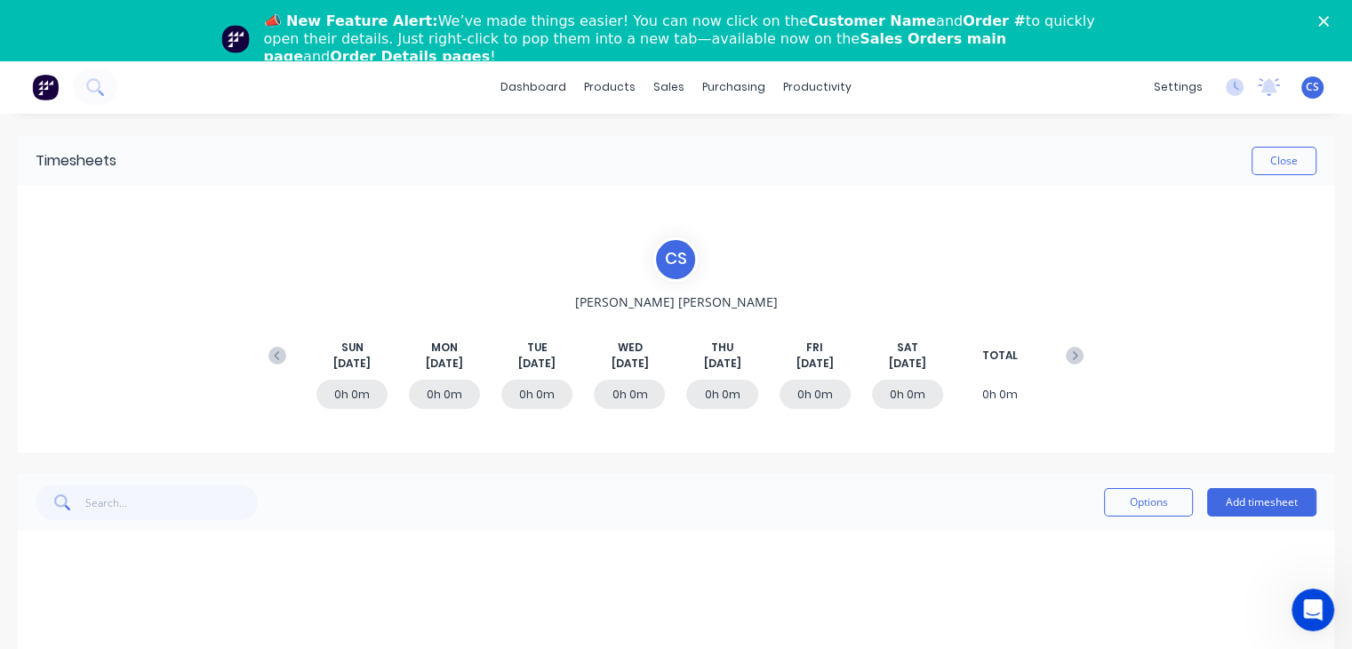
click at [796, 397] on div "0h 0m" at bounding box center [815, 394] width 71 height 29
click at [1236, 508] on button "Add timesheet" at bounding box center [1261, 502] width 109 height 28
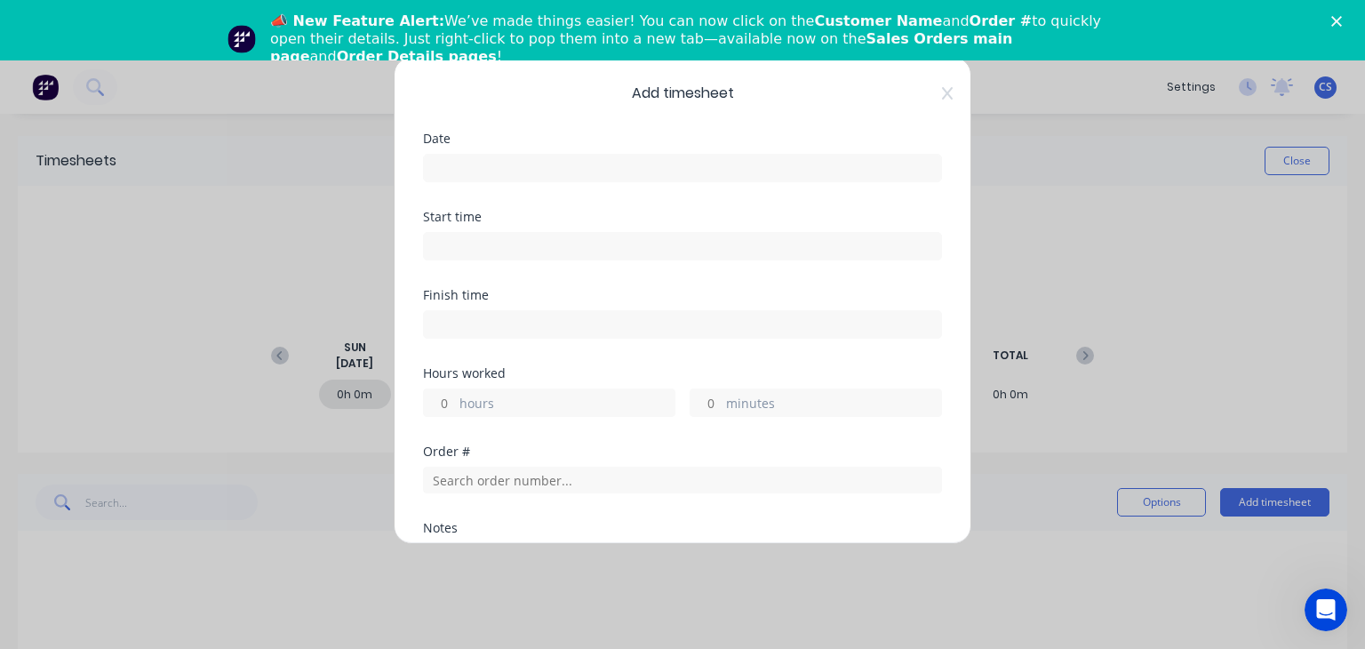
click at [448, 172] on input at bounding box center [682, 168] width 517 height 27
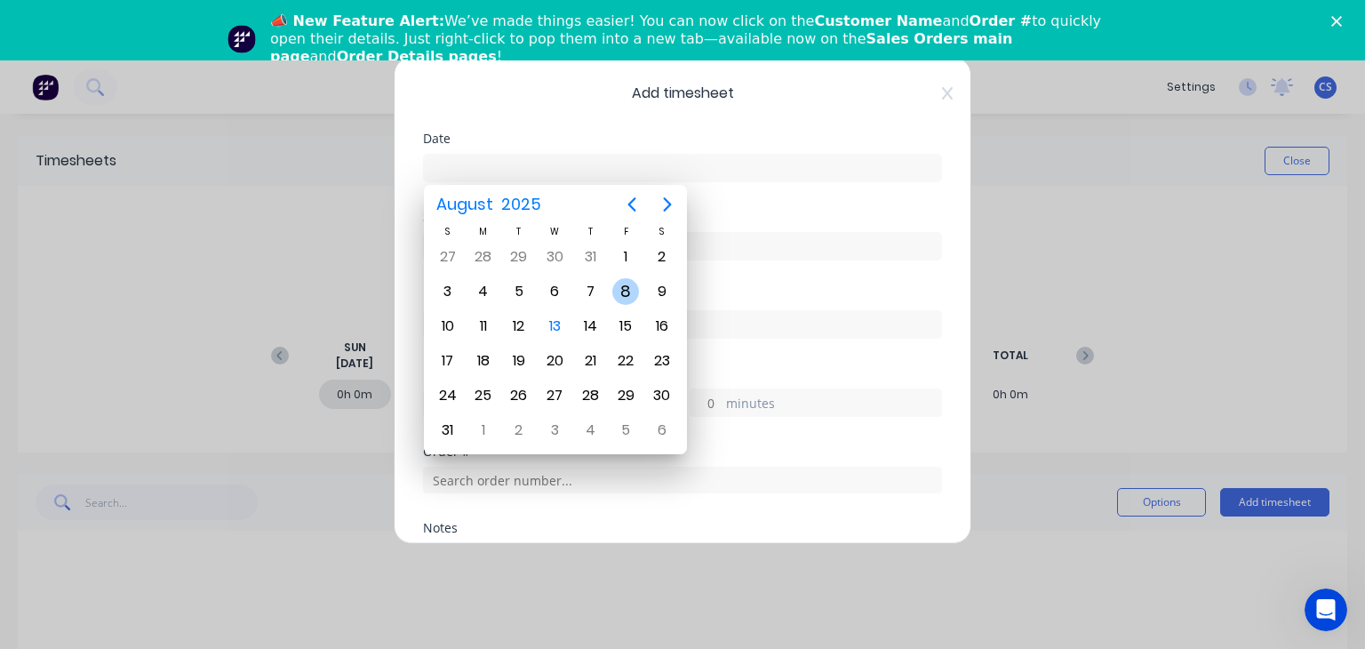
click at [620, 296] on div "8" at bounding box center [625, 291] width 27 height 27
type input "[DATE]"
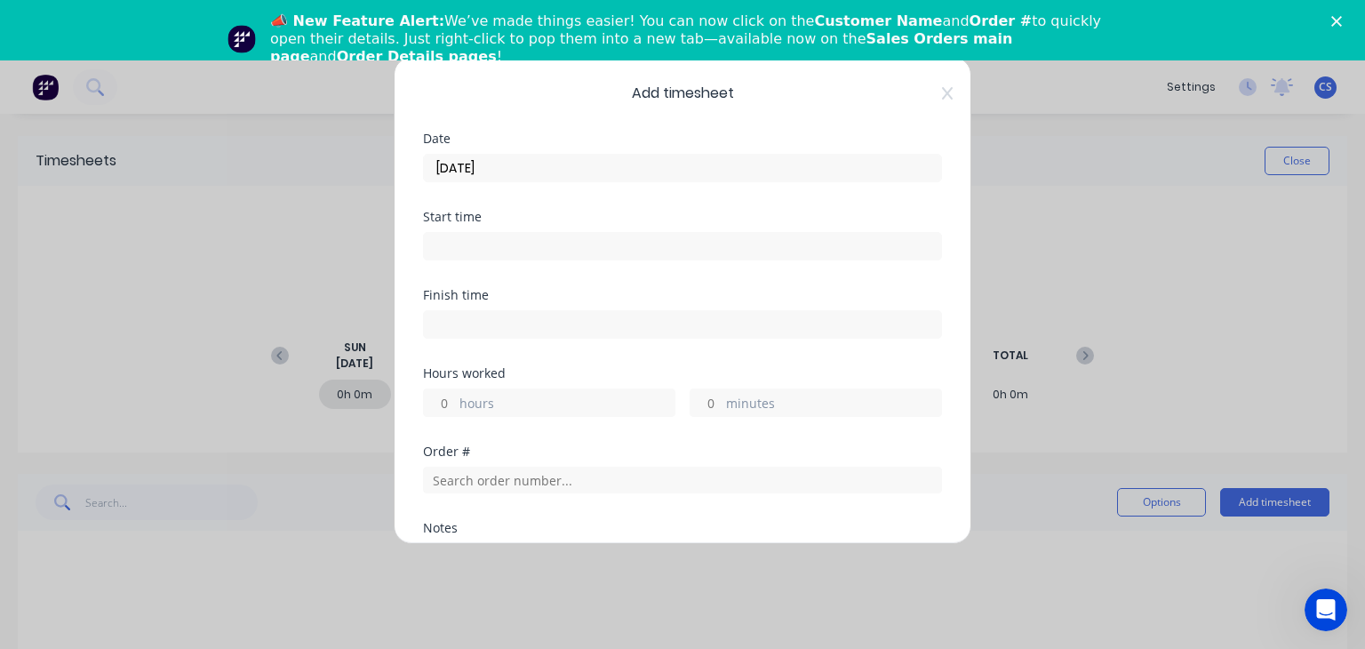
click at [468, 246] on input at bounding box center [682, 246] width 517 height 27
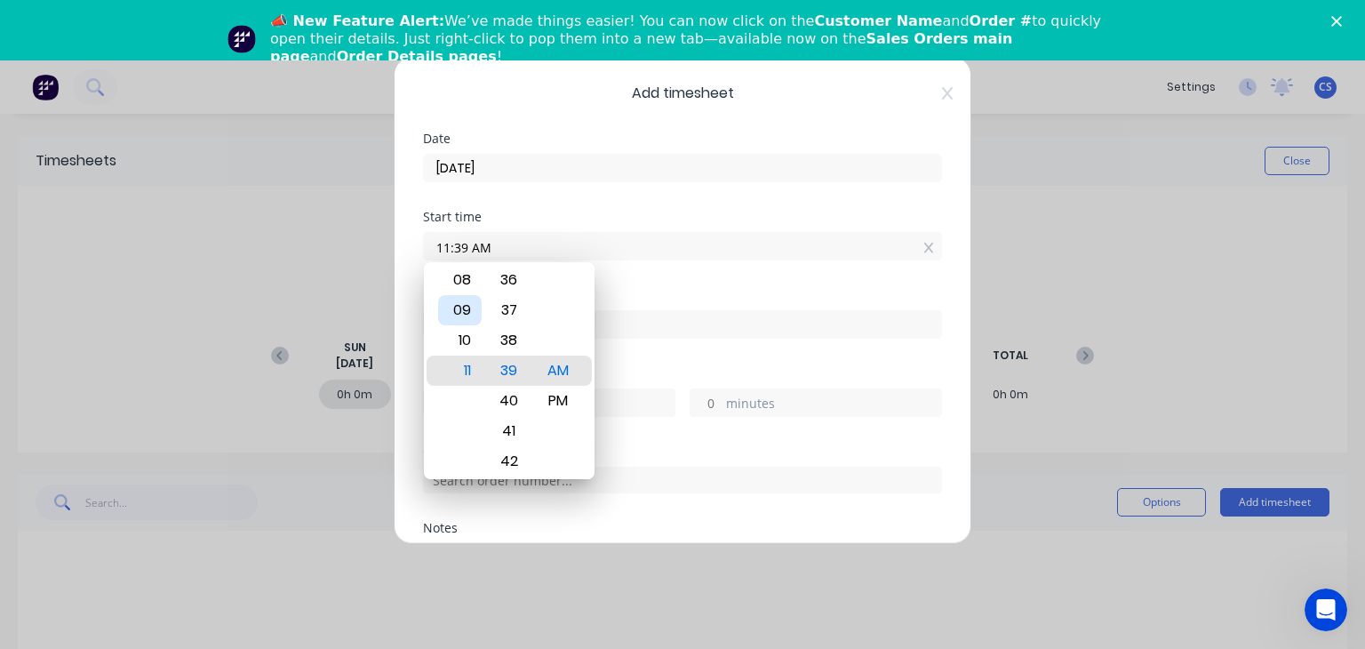
click at [466, 308] on div "09" at bounding box center [460, 310] width 44 height 30
click at [512, 287] on div "01" at bounding box center [509, 280] width 44 height 30
type input "09:01 AM"
click at [660, 268] on div "Start time 09:01 AM" at bounding box center [682, 250] width 519 height 78
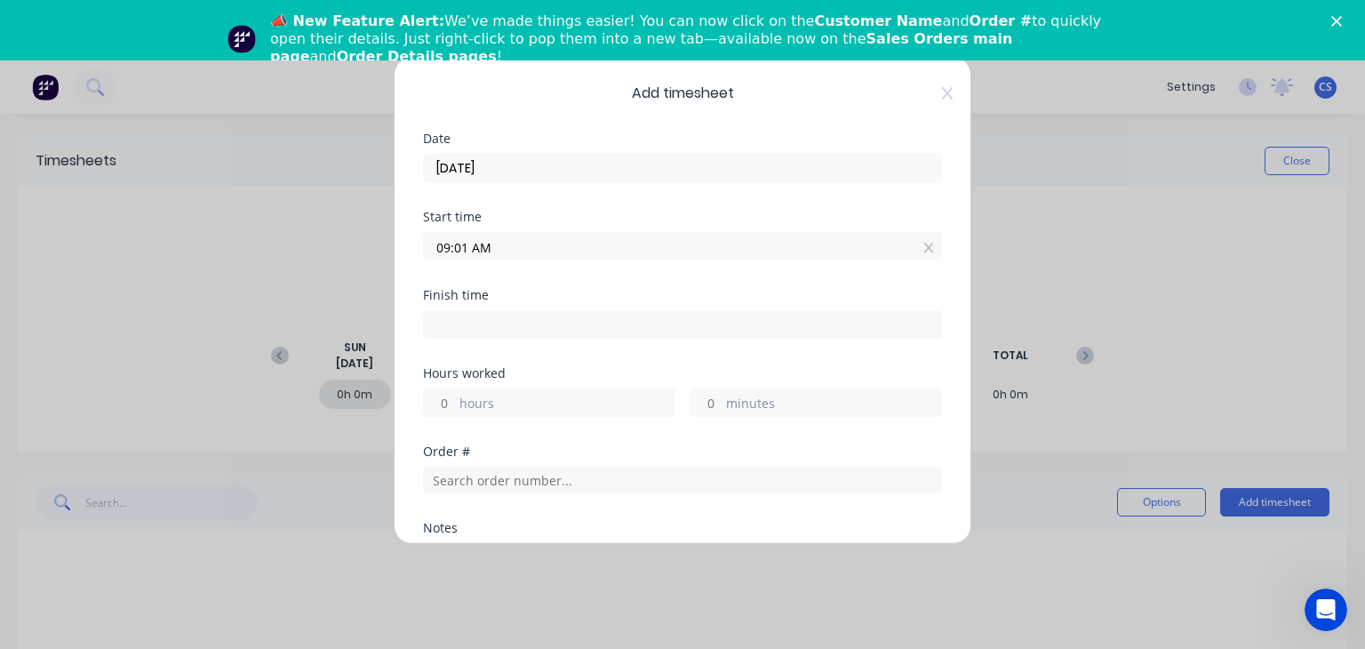
click at [448, 320] on input at bounding box center [682, 324] width 517 height 27
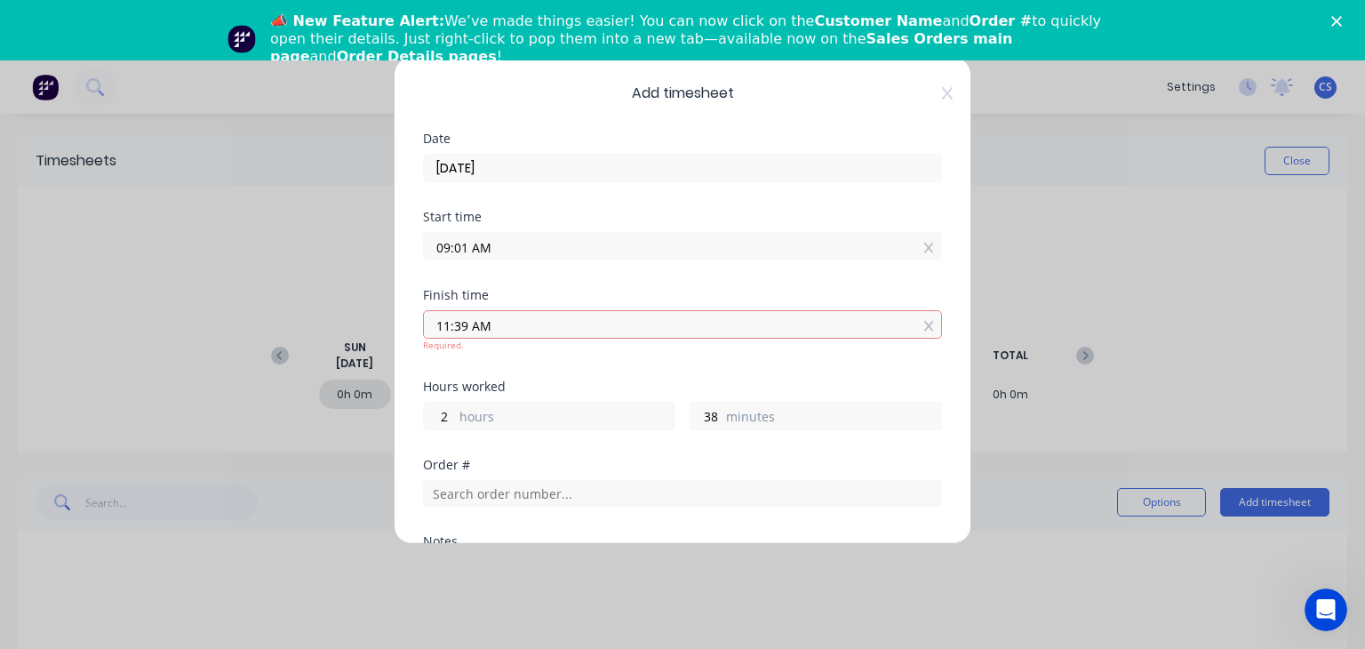
type input "11:39 AM"
type input "2"
type input "38"
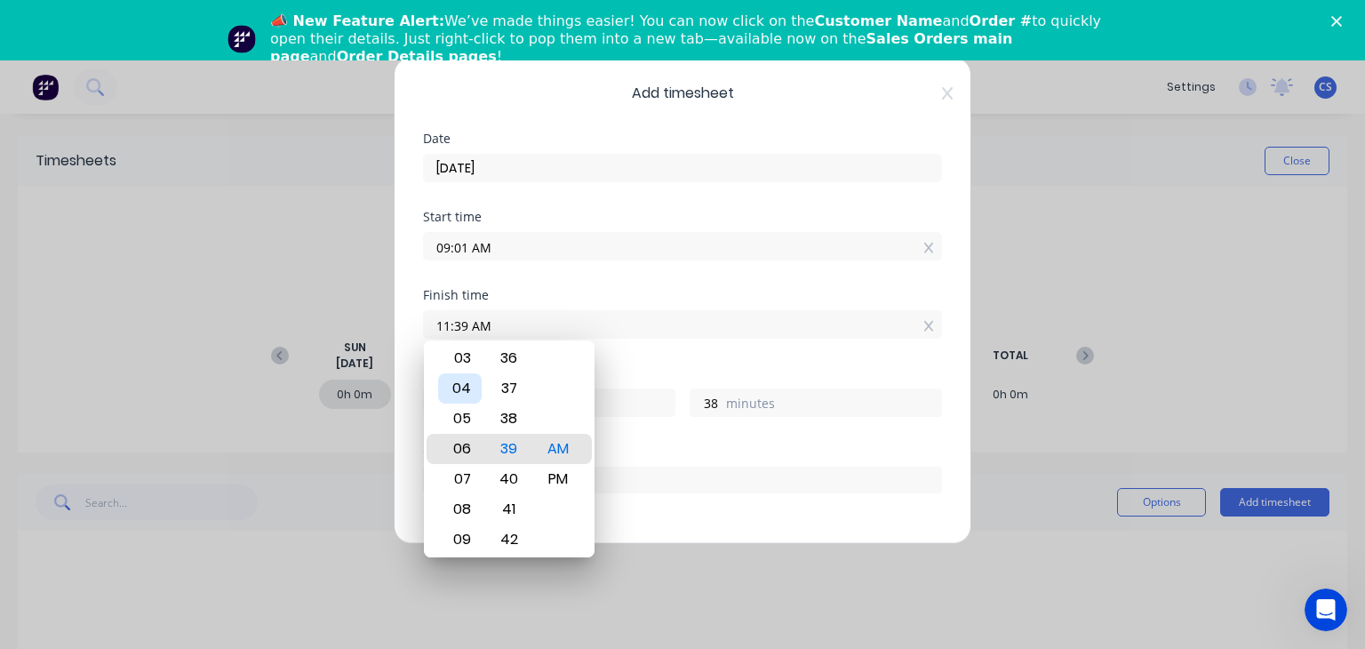
type input "06:39 AM"
type input "-2"
type input "-22"
type input "02:39 AM"
type input "-6"
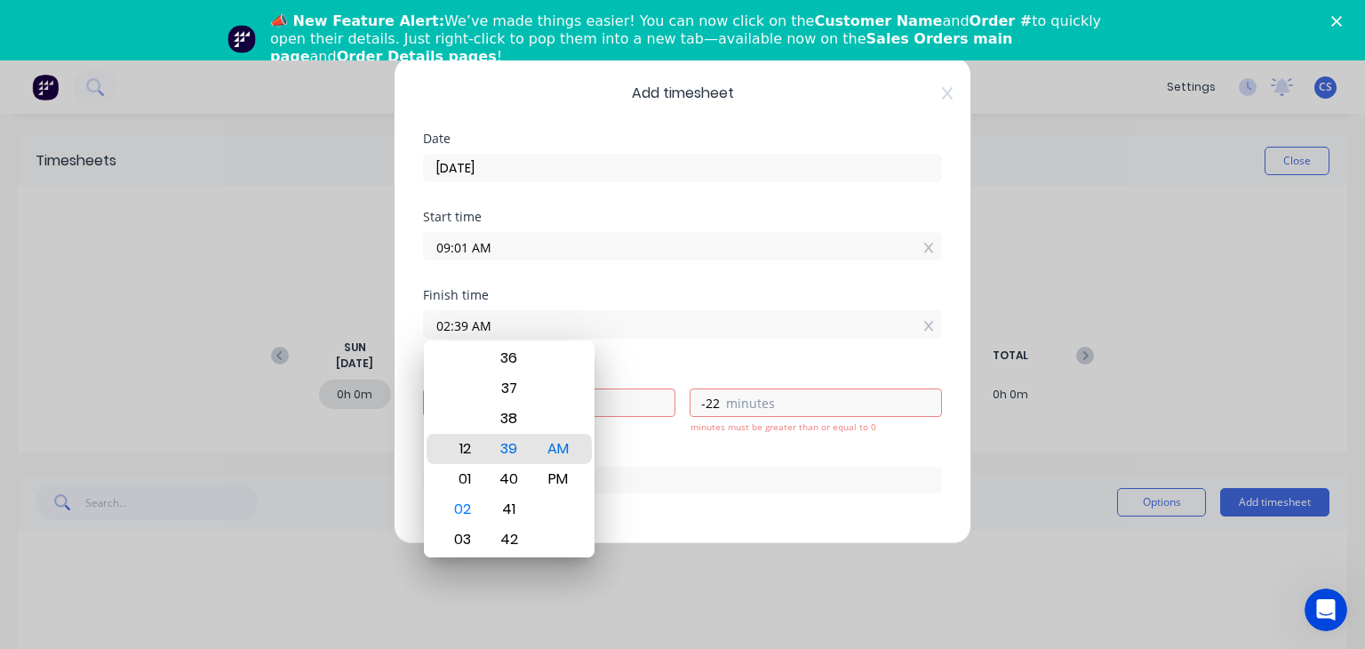
type input "12:39 AM"
type input "-8"
click at [455, 451] on div "12" at bounding box center [460, 449] width 44 height 30
type input "12:35 AM"
type input "-26"
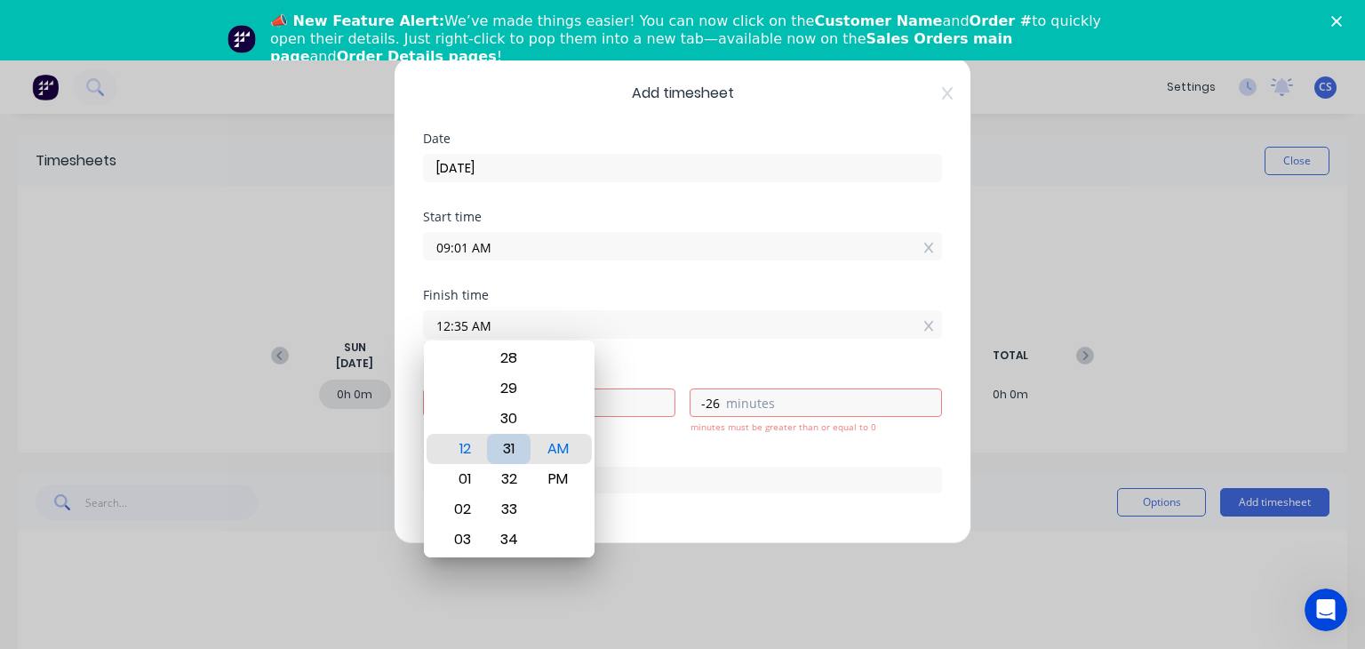
type input "12:30 AM"
type input "-31"
type input "12:25 AM"
type input "-36"
type input "12:21 AM"
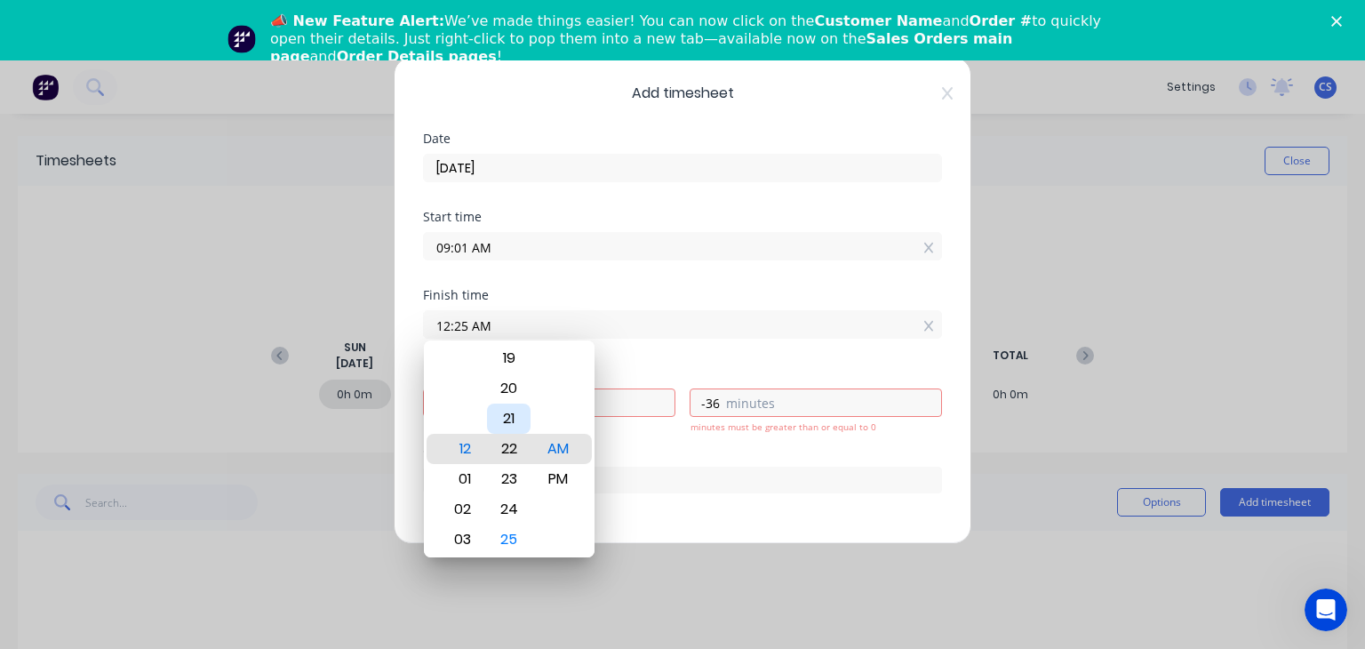
type input "-40"
type input "12:17 AM"
type input "-44"
type input "12:13 AM"
type input "-48"
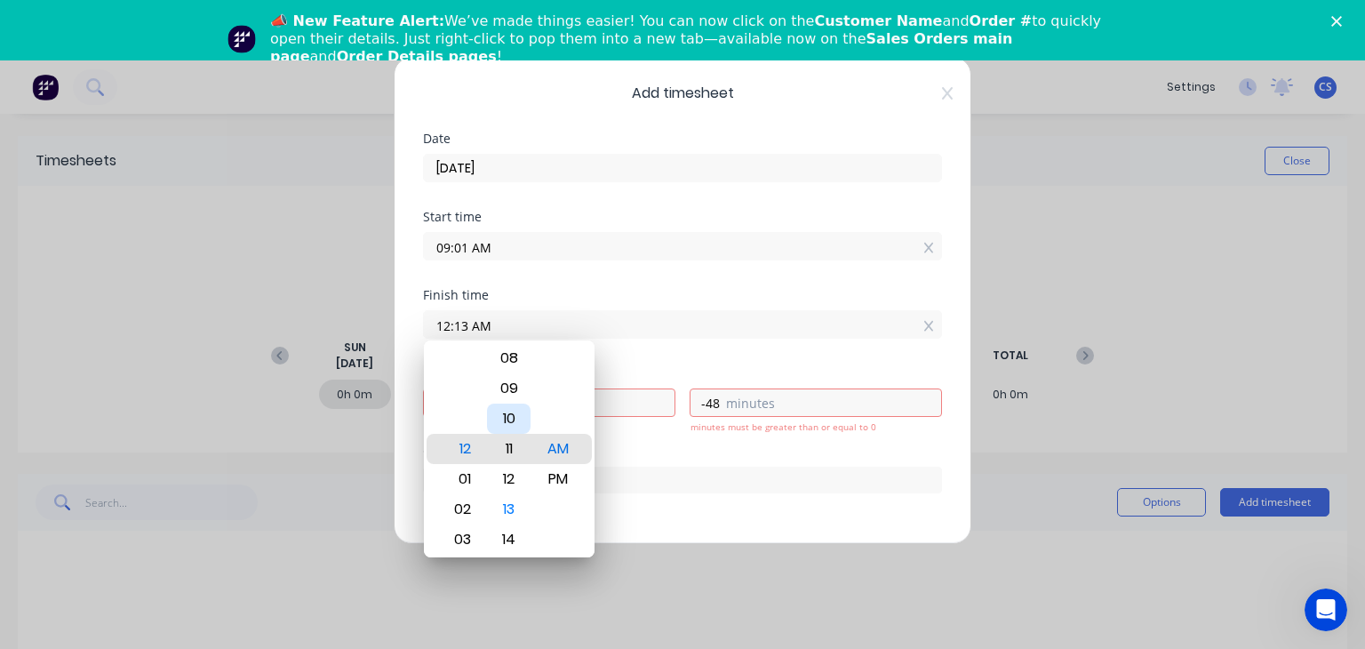
type input "12:11 AM"
type input "-50"
type input "12:08 AM"
type input "-53"
type input "12:04 AM"
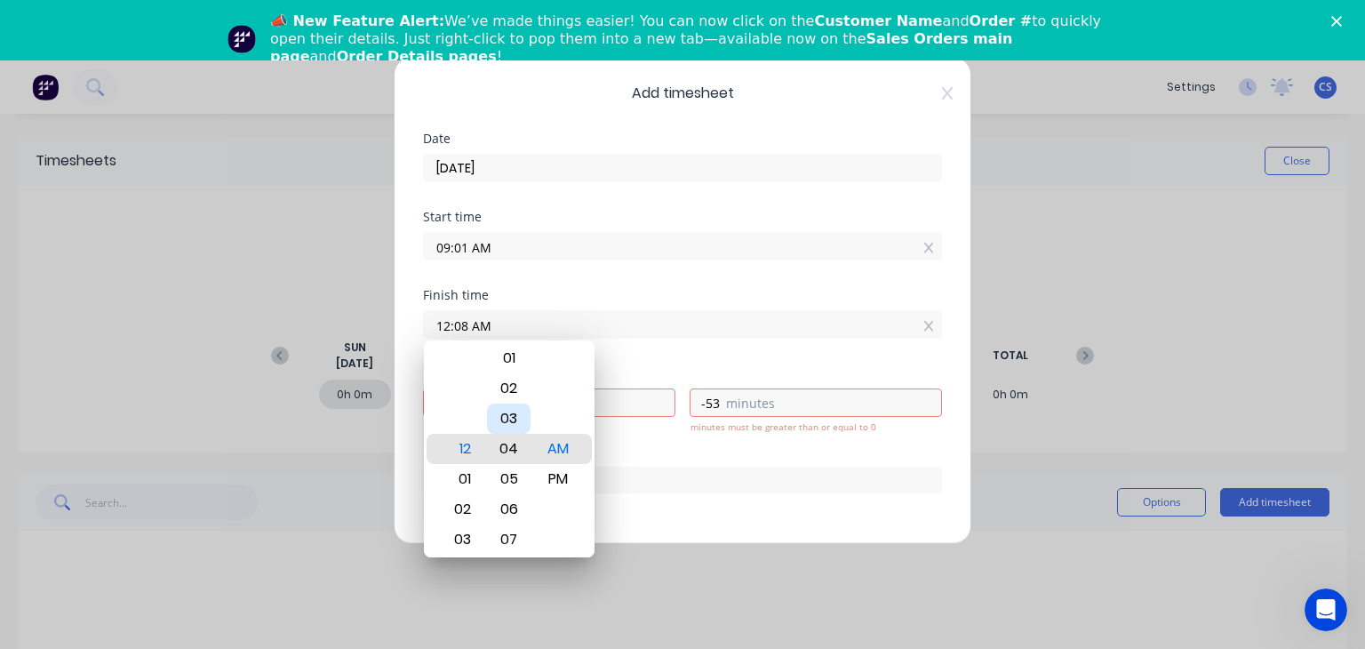
type input "-57"
type input "12:02 AM"
type input "-59"
click at [516, 392] on div "00" at bounding box center [509, 388] width 44 height 30
type input "12:00 AM"
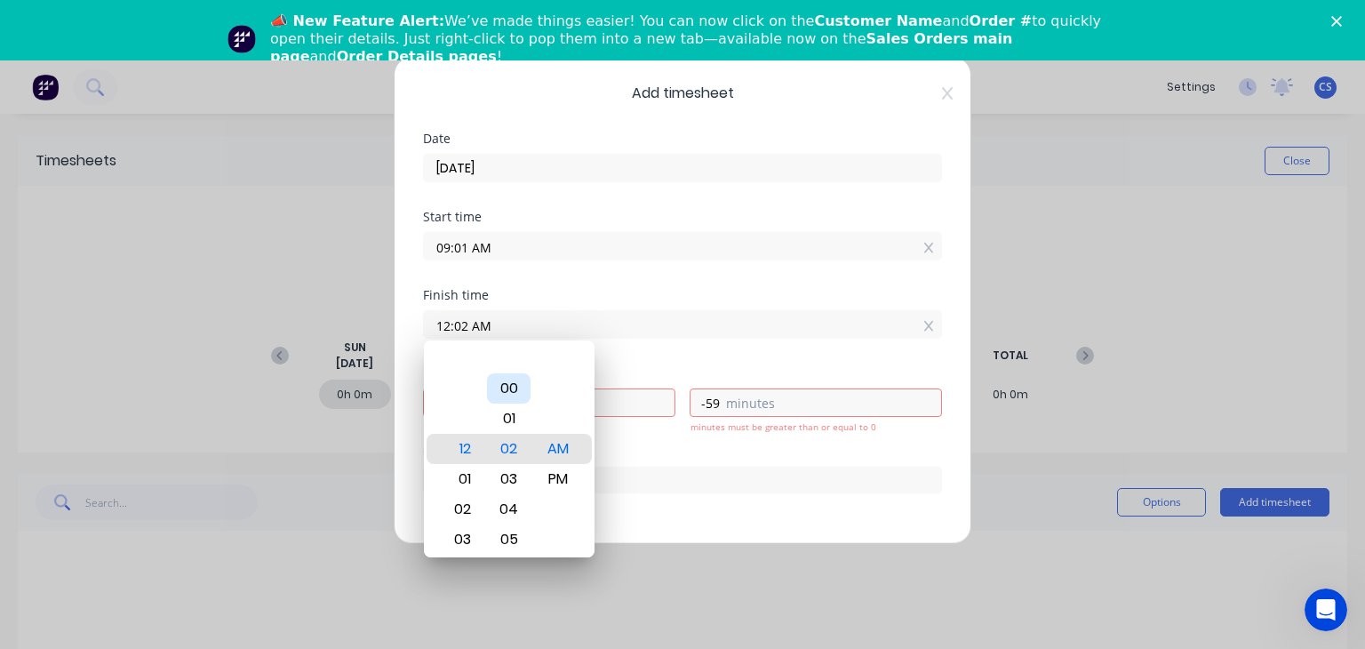
type input "-9"
type input "-1"
click at [557, 482] on div "PM" at bounding box center [558, 479] width 44 height 30
type input "12:00 PM"
type input "2"
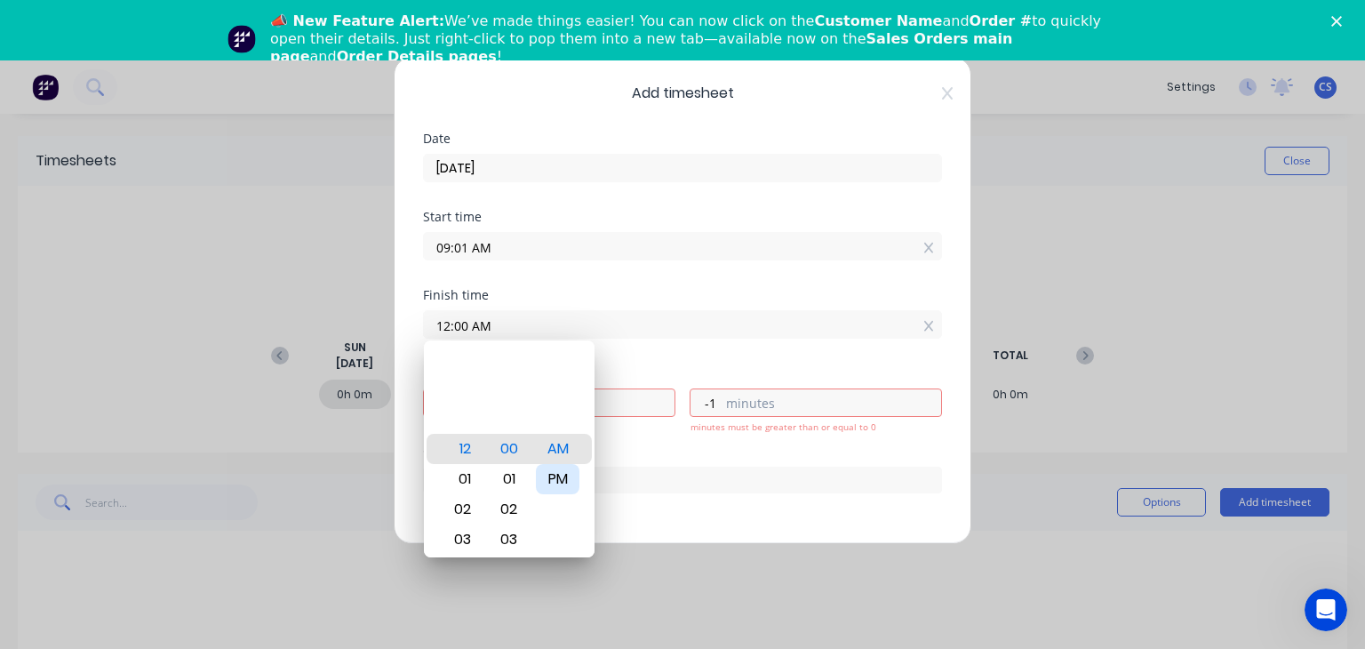
type input "59"
click at [660, 308] on div "12:00 PM" at bounding box center [682, 322] width 519 height 33
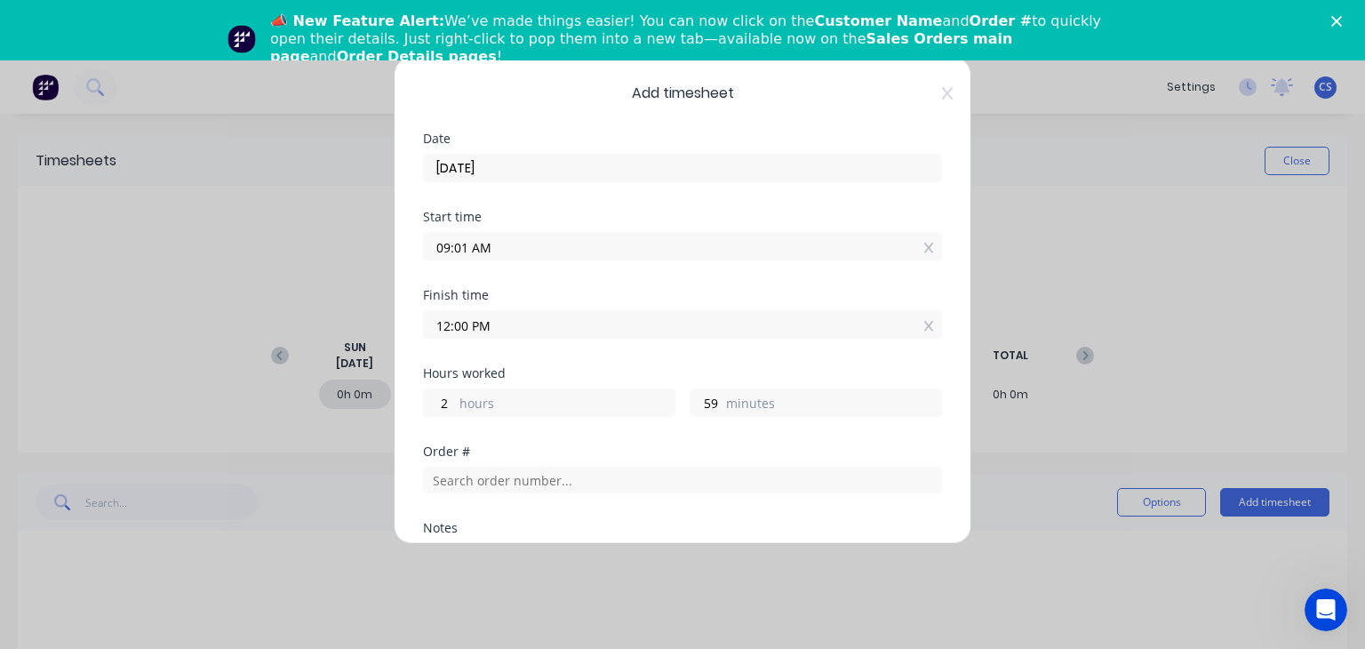
click at [466, 248] on input "09:01 AM" at bounding box center [682, 246] width 517 height 27
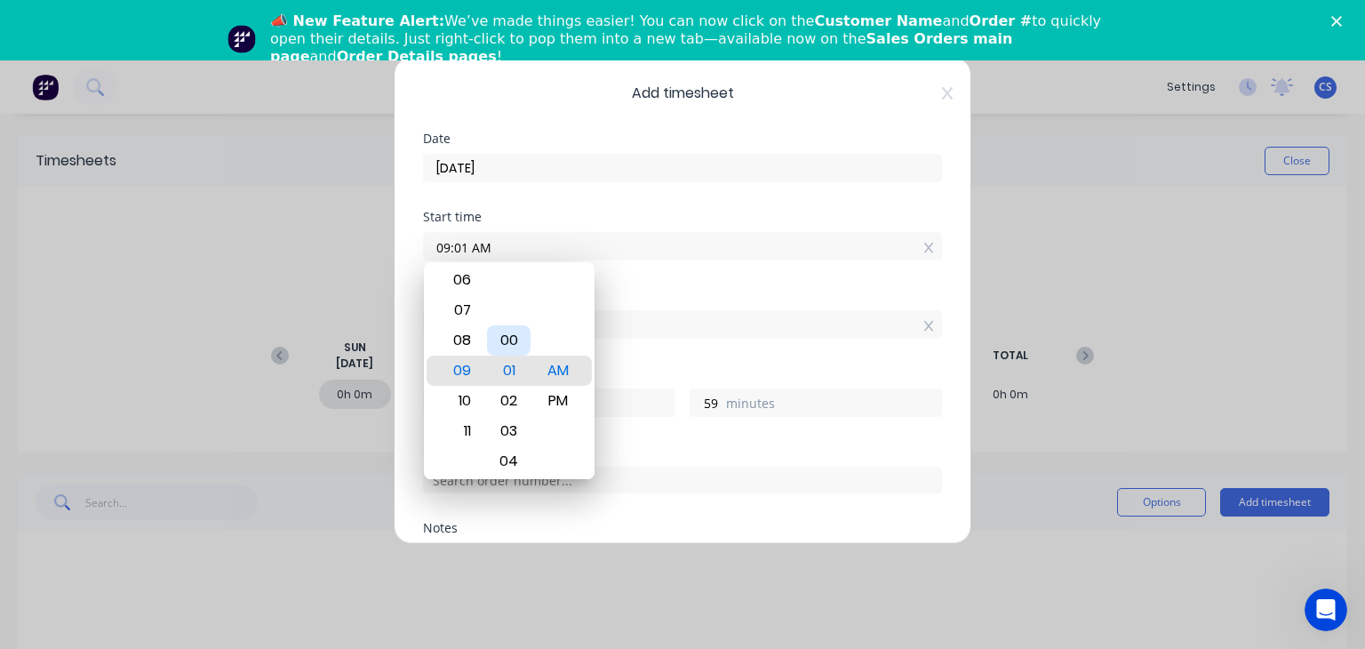
click at [501, 335] on div "00" at bounding box center [509, 340] width 44 height 30
type input "09:00 AM"
type input "3"
type input "0"
click at [652, 292] on div "Finish time" at bounding box center [682, 295] width 519 height 12
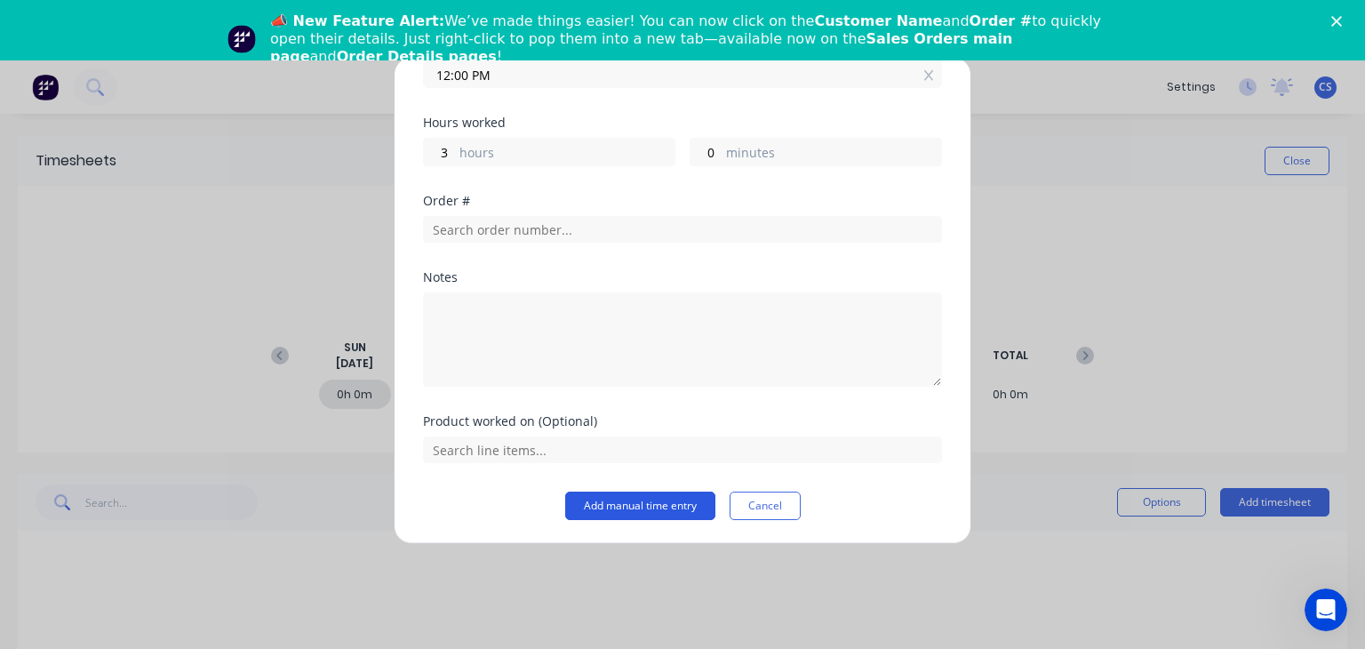
click at [661, 508] on button "Add manual time entry" at bounding box center [640, 506] width 150 height 28
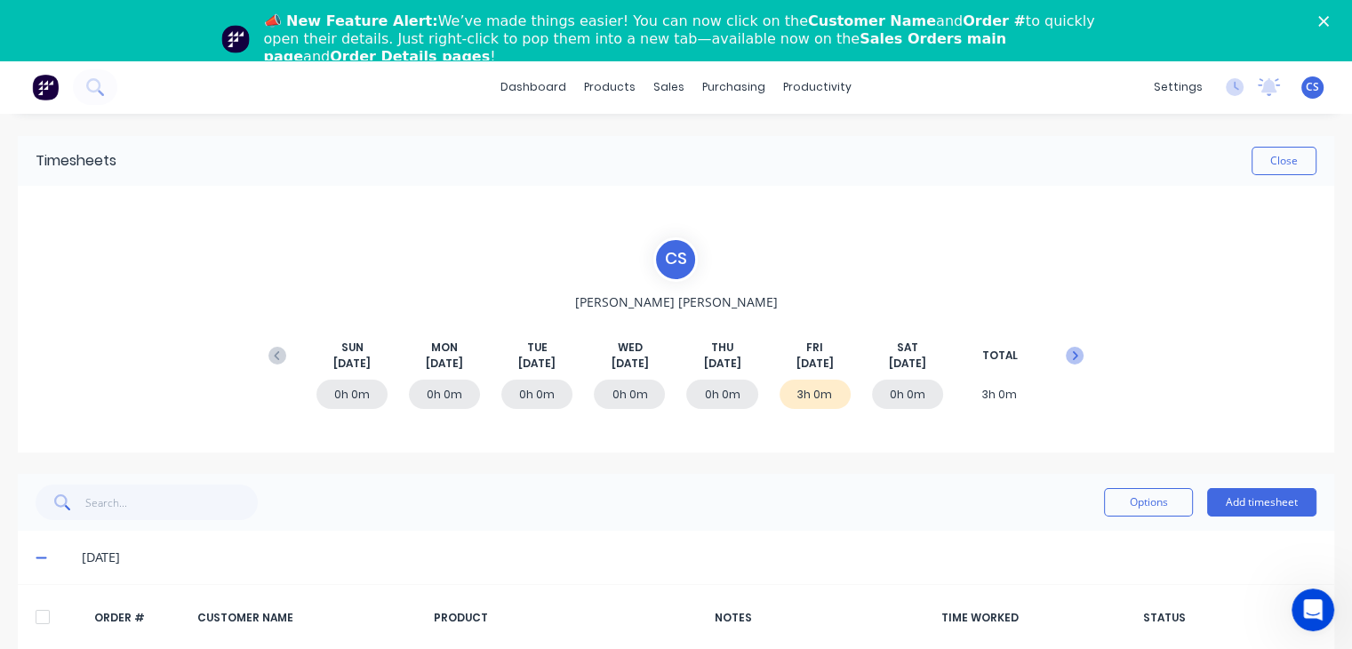
click at [1066, 356] on icon at bounding box center [1075, 356] width 18 height 18
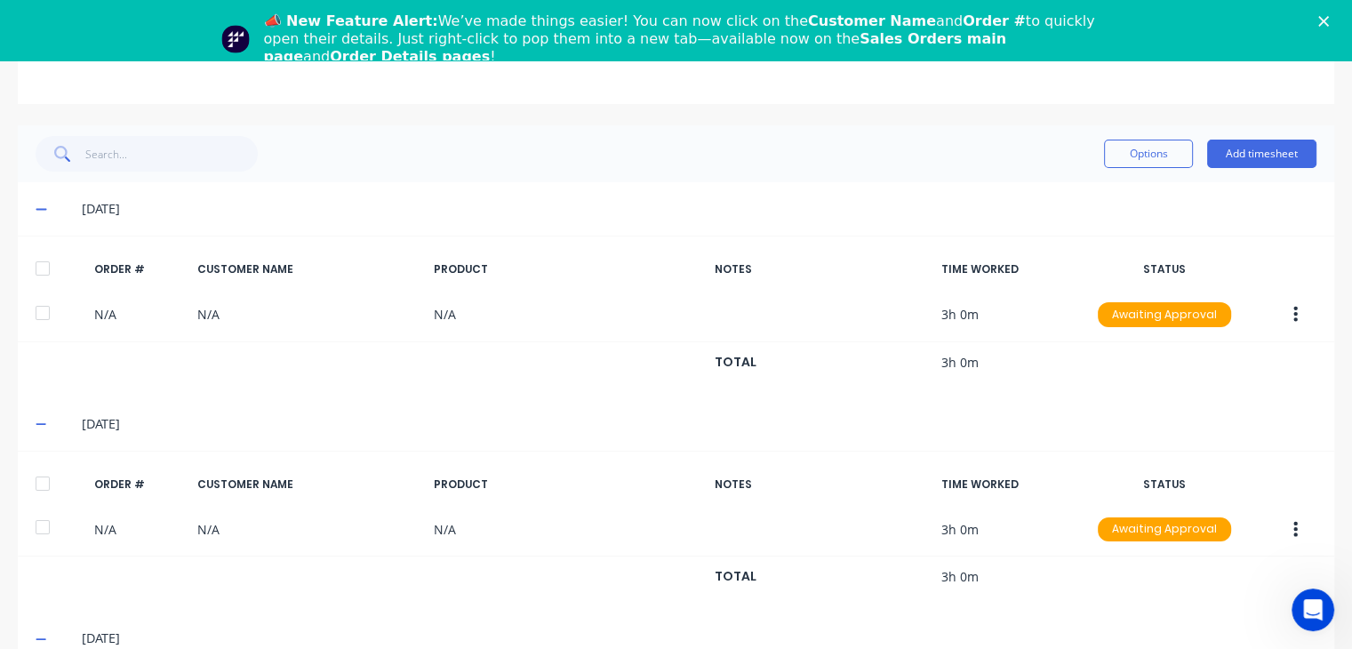
scroll to position [444, 0]
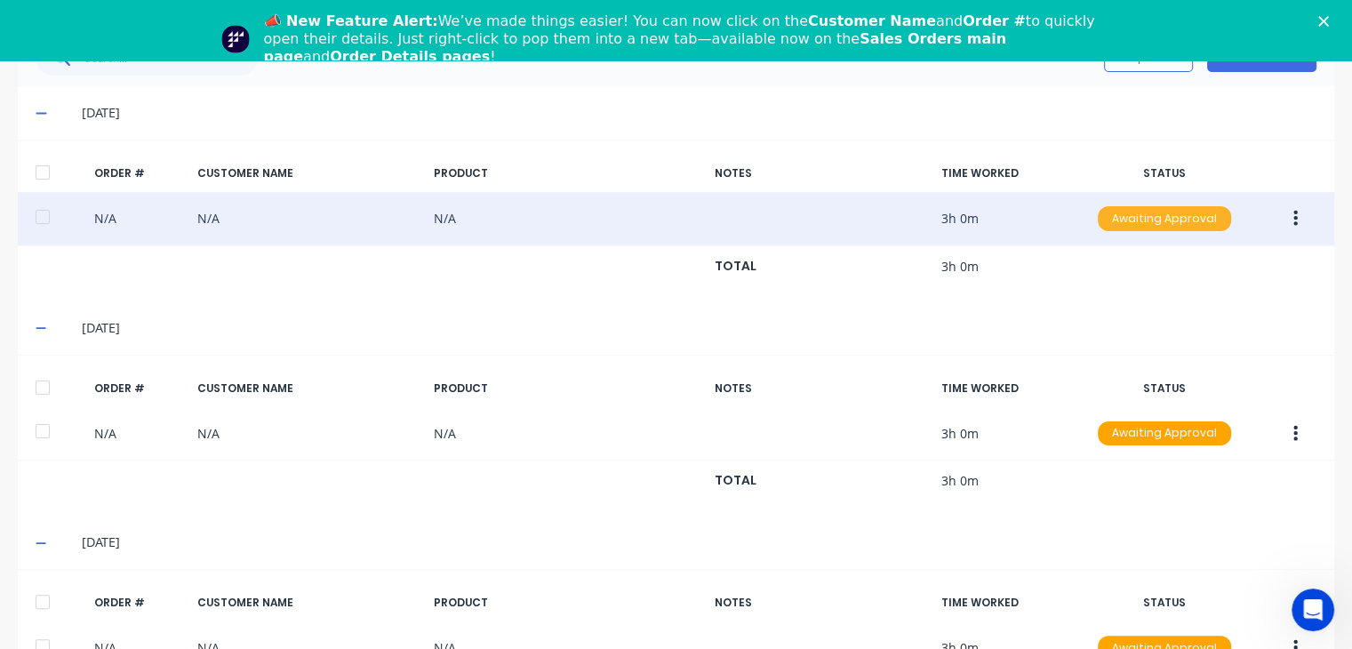
click at [1163, 212] on div "Awaiting Approval" at bounding box center [1164, 218] width 133 height 25
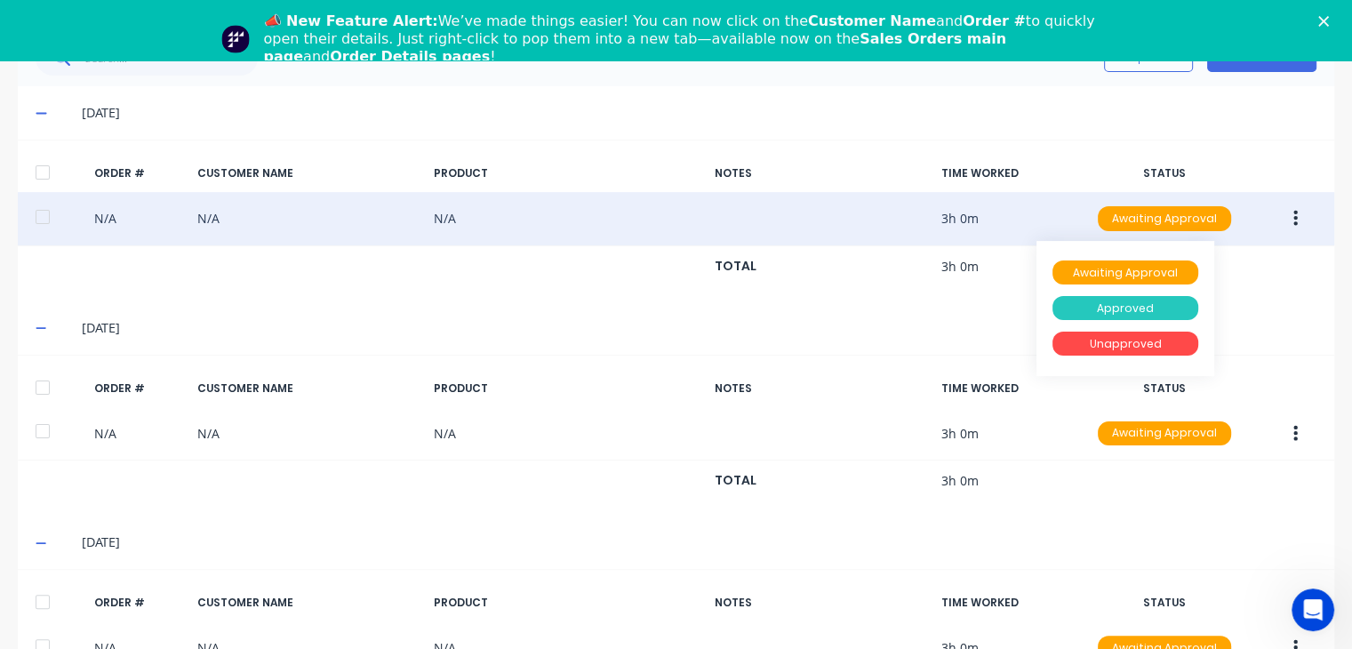
click at [1111, 304] on div "Approved" at bounding box center [1125, 308] width 146 height 25
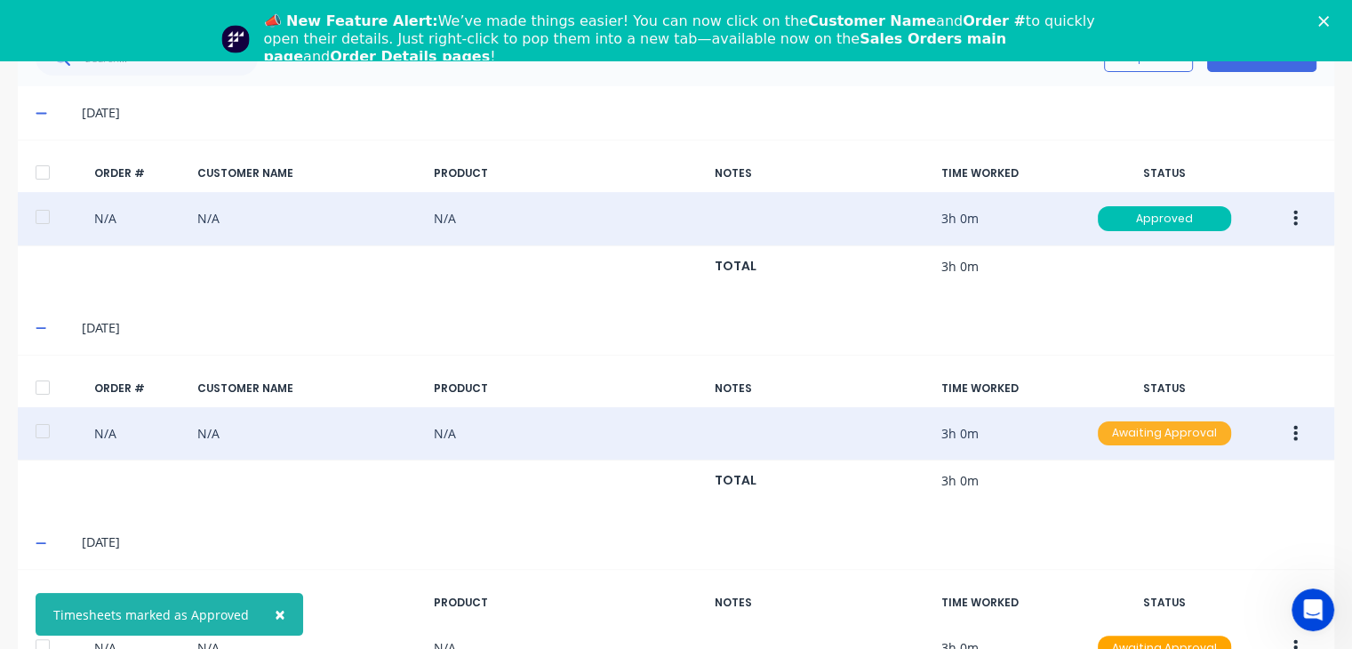
click at [1156, 422] on div "Awaiting Approval" at bounding box center [1164, 433] width 133 height 25
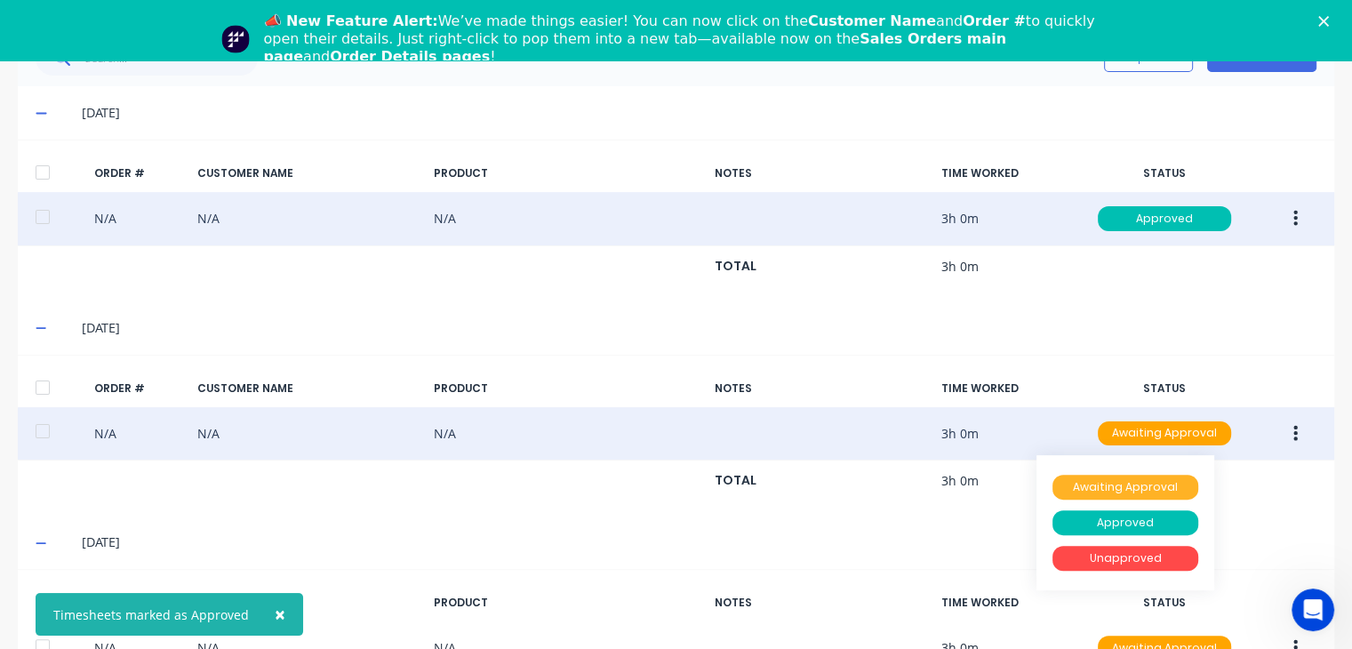
click at [1148, 479] on div "Awaiting Approval" at bounding box center [1125, 487] width 146 height 25
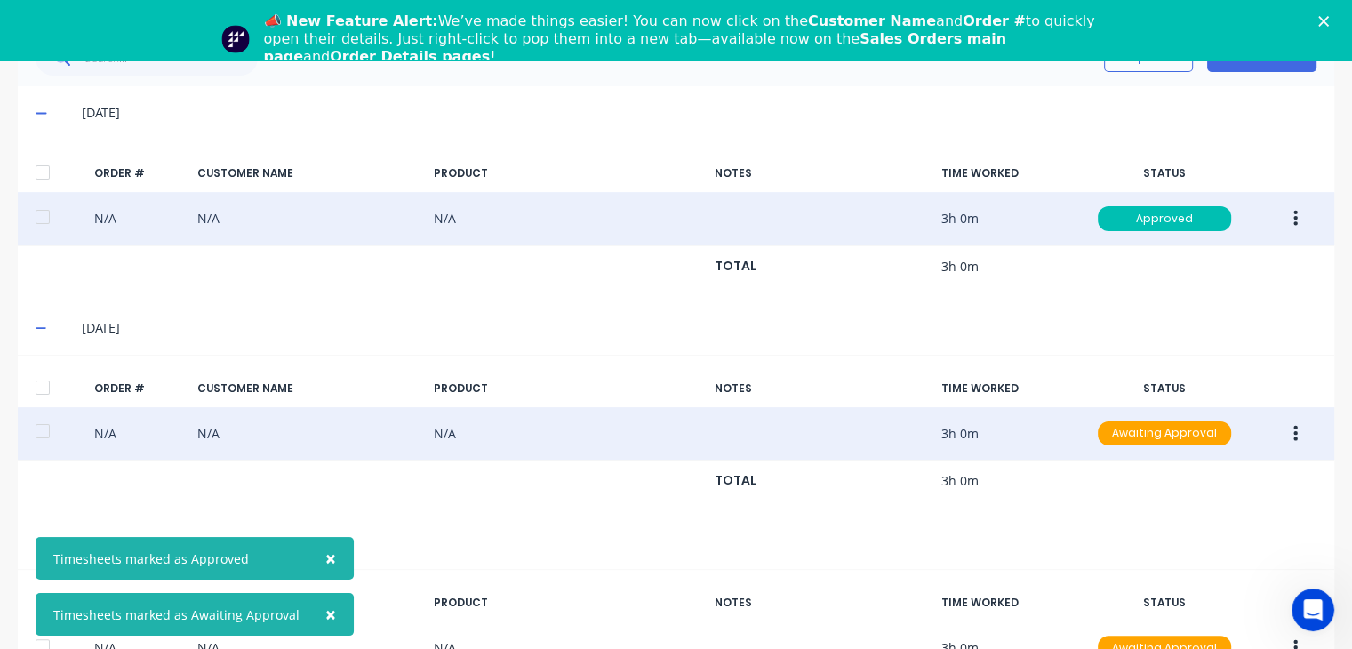
scroll to position [484, 0]
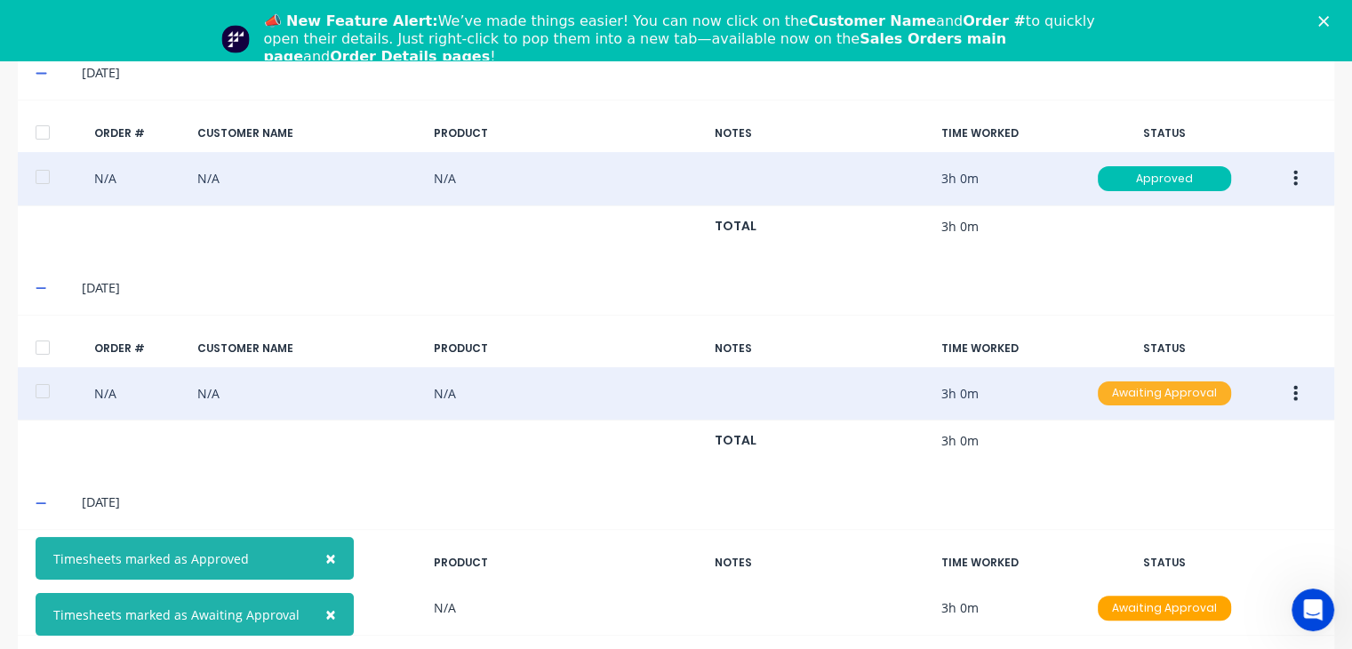
click at [1156, 393] on div "Awaiting Approval" at bounding box center [1164, 393] width 133 height 25
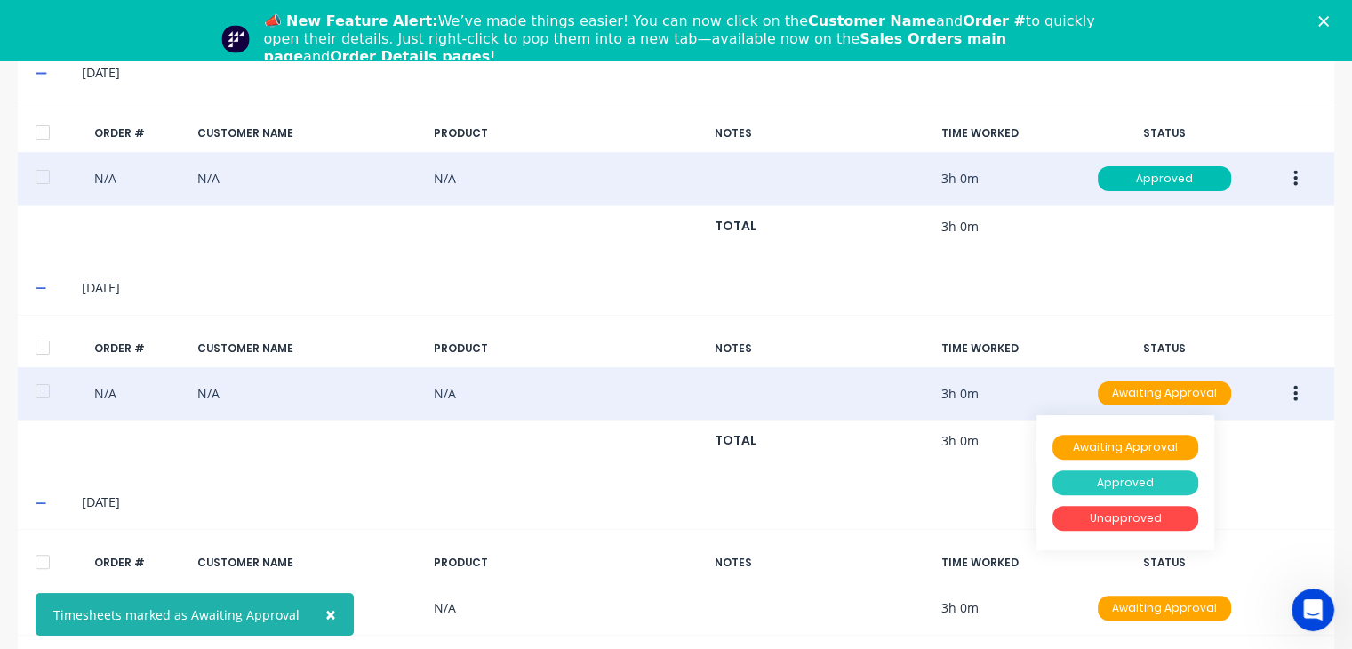
click at [1144, 476] on div "Approved" at bounding box center [1125, 482] width 146 height 25
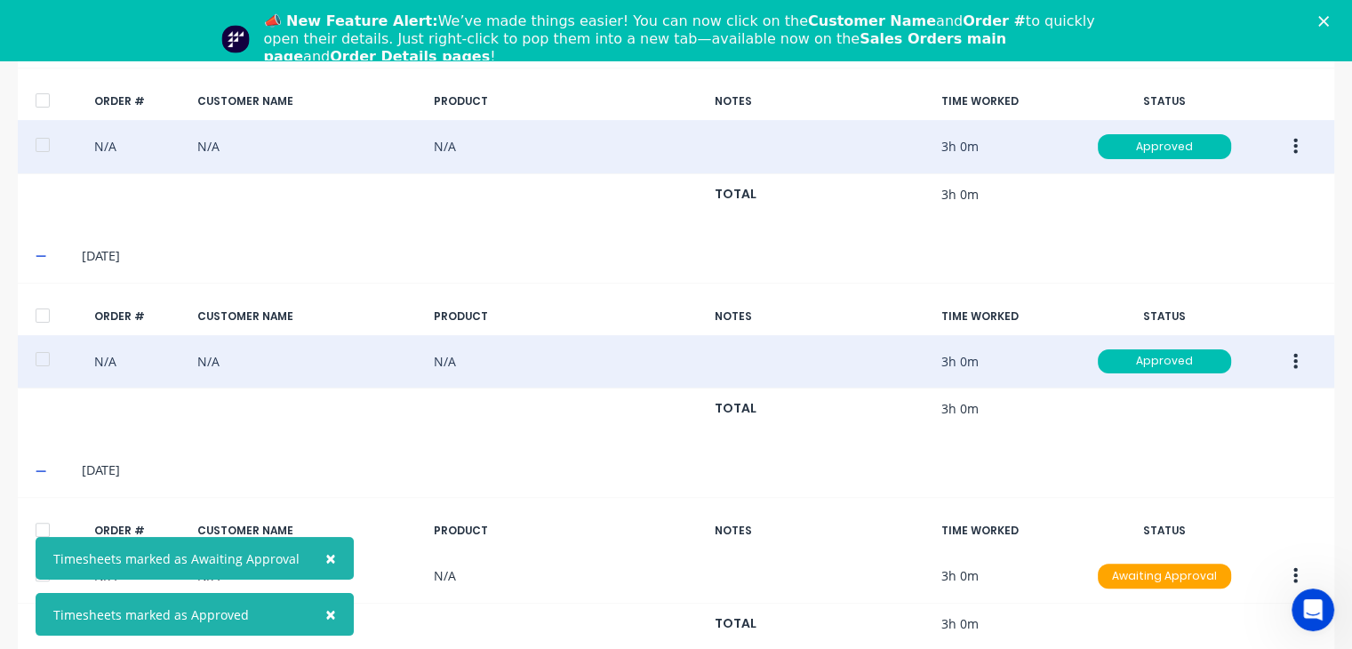
scroll to position [60, 0]
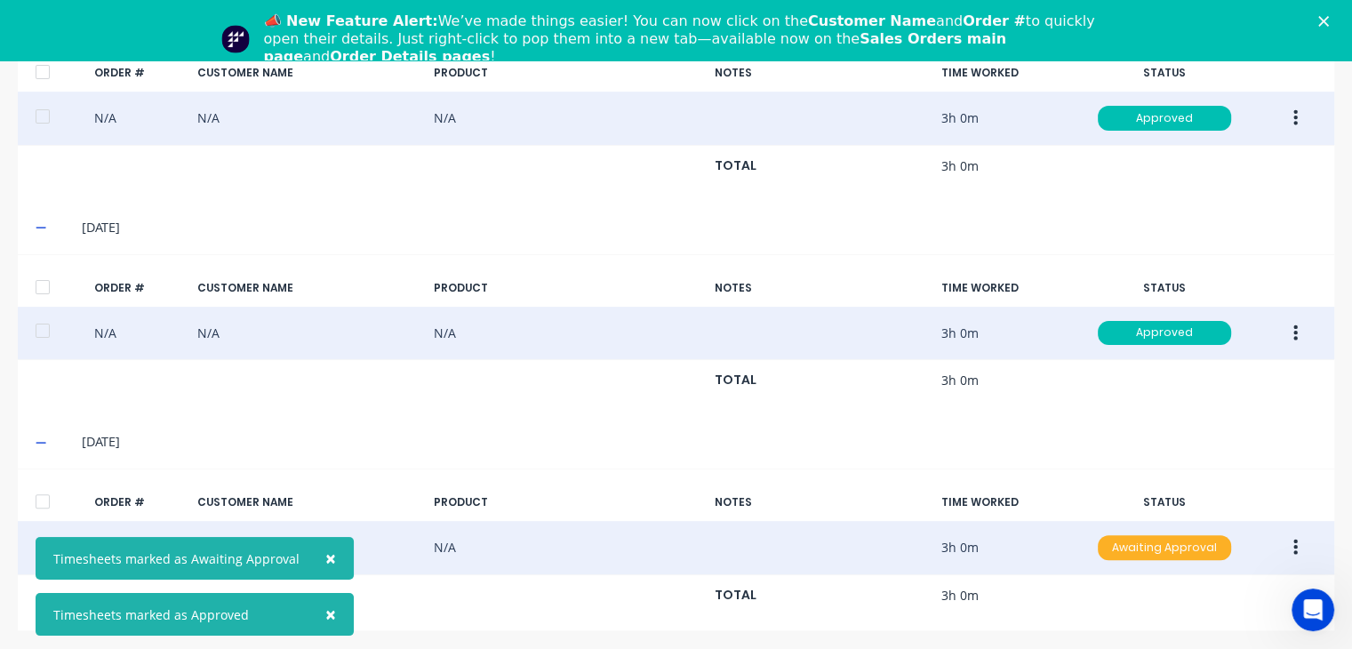
click at [1165, 541] on div "Awaiting Approval" at bounding box center [1164, 547] width 133 height 25
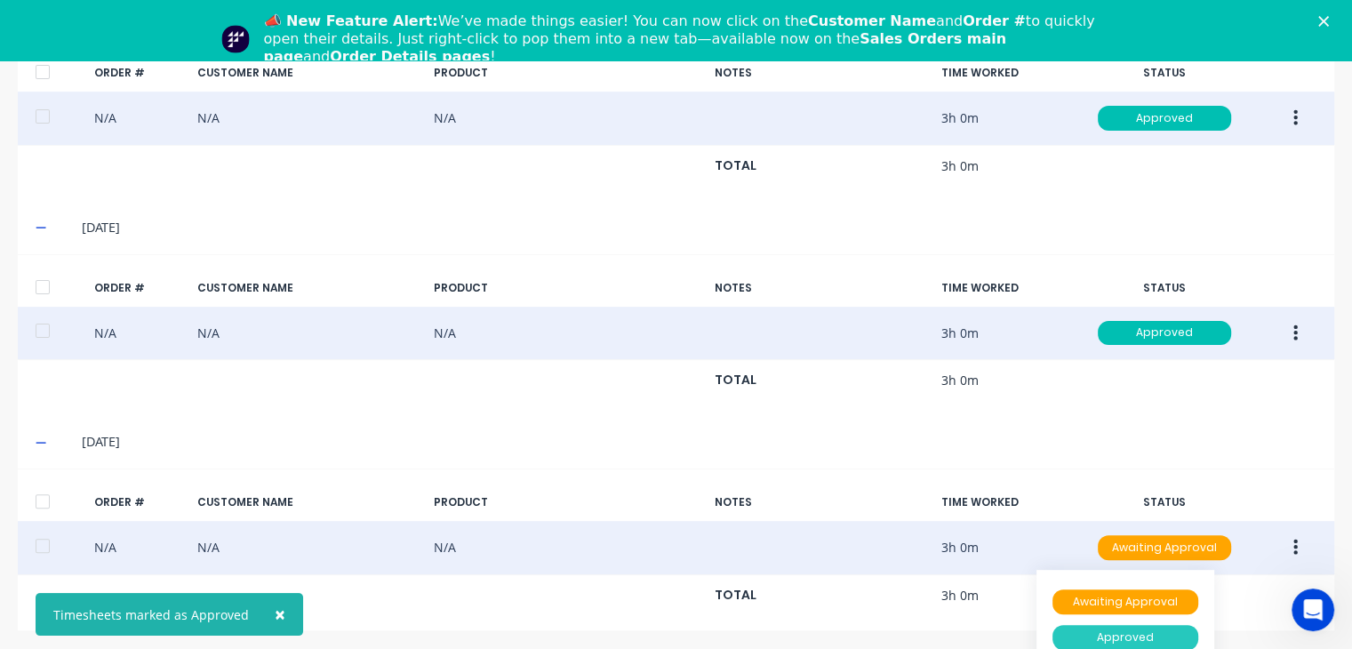
click at [1143, 631] on div "Approved" at bounding box center [1125, 637] width 146 height 25
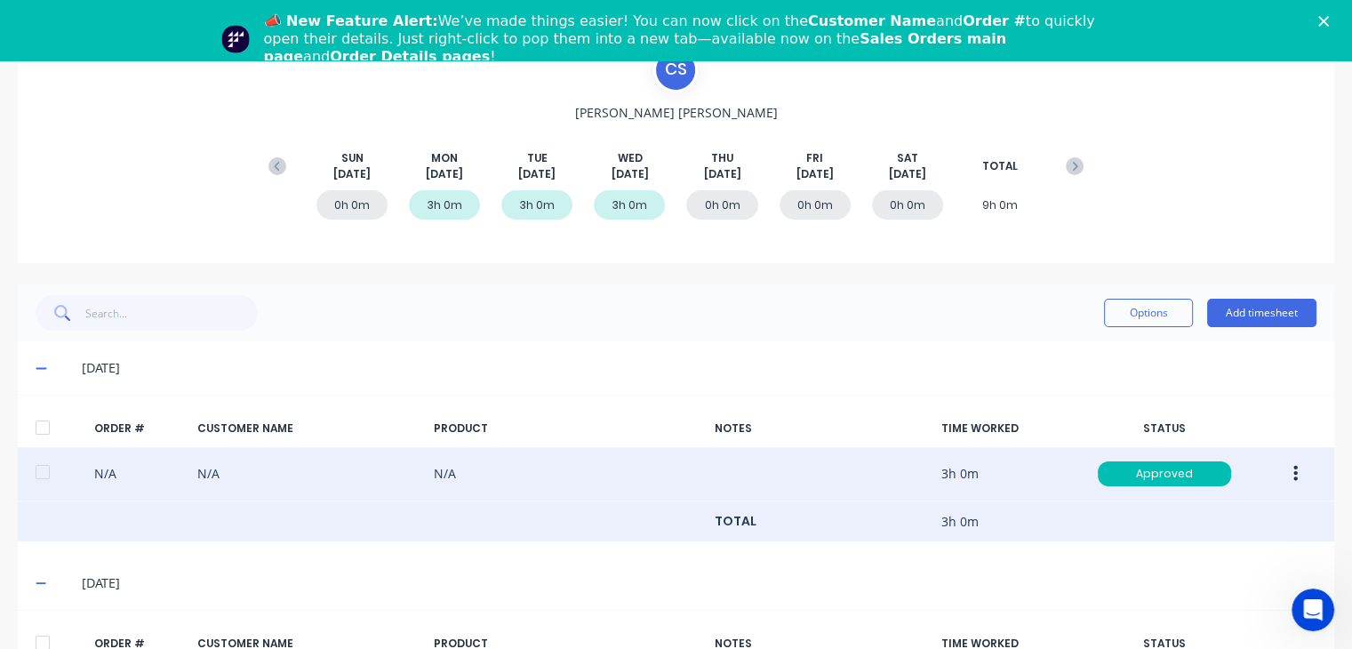
scroll to position [0, 0]
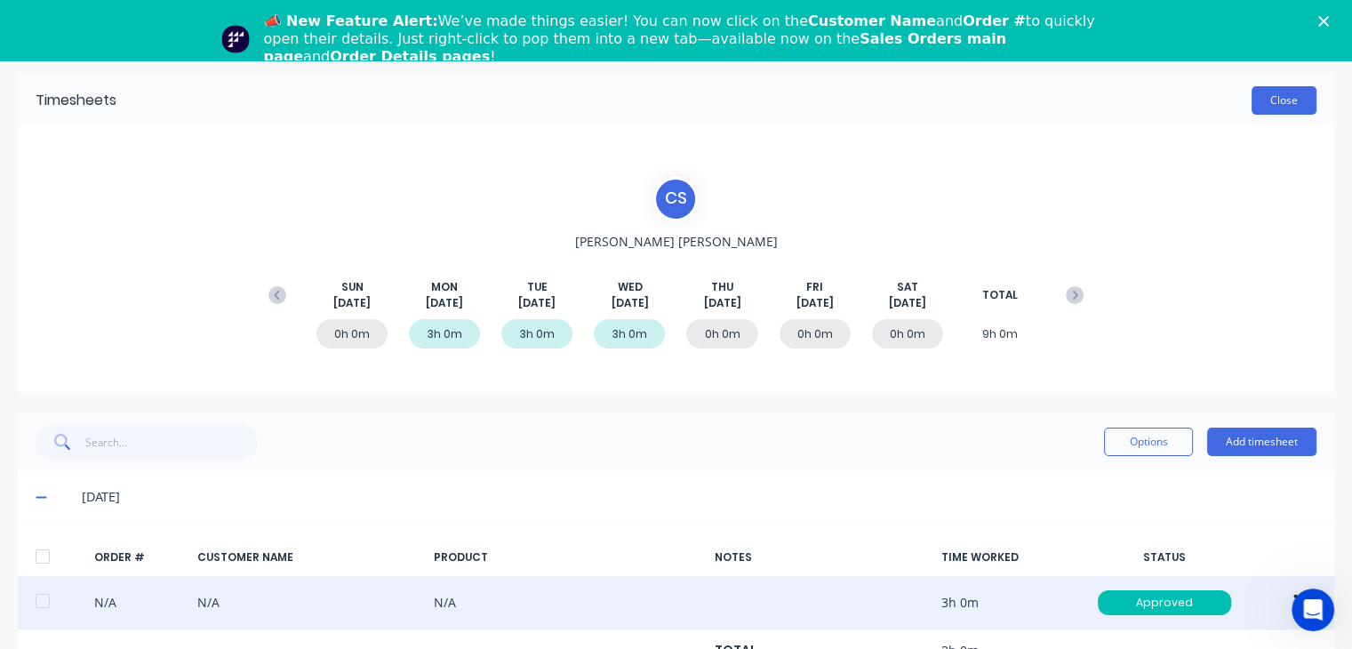
click at [1264, 106] on button "Close" at bounding box center [1284, 100] width 65 height 28
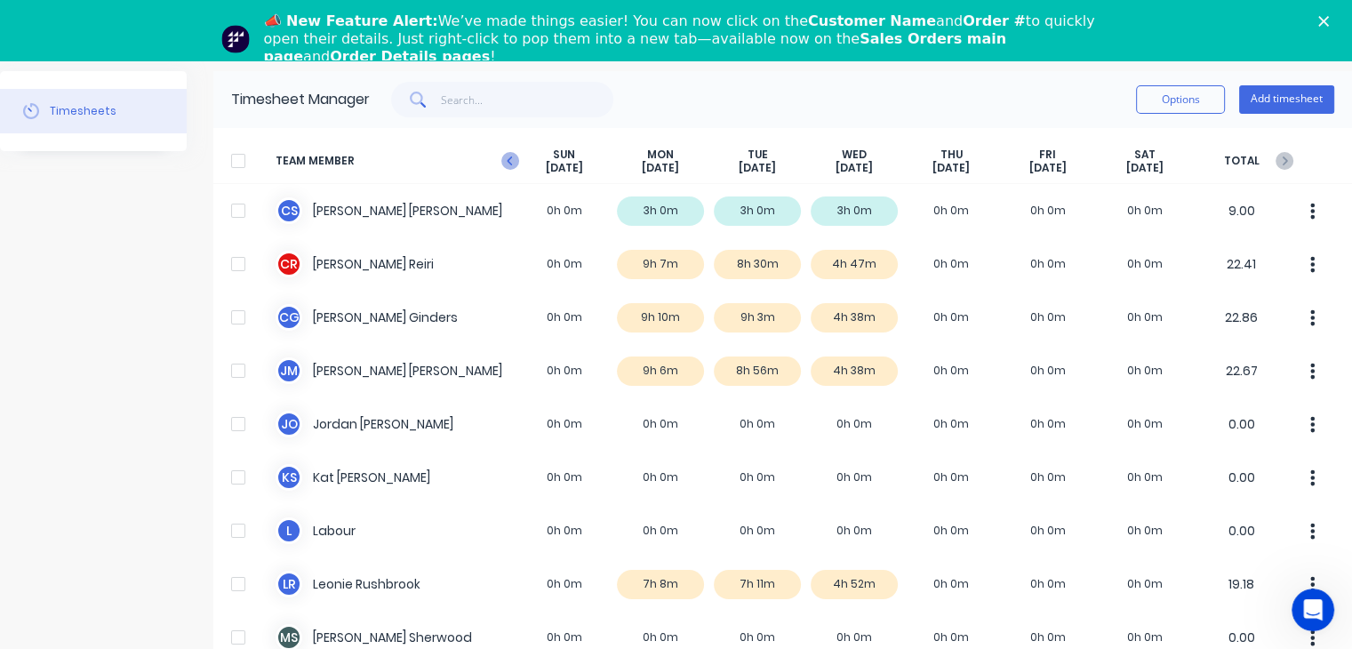
click at [506, 156] on icon at bounding box center [510, 161] width 18 height 18
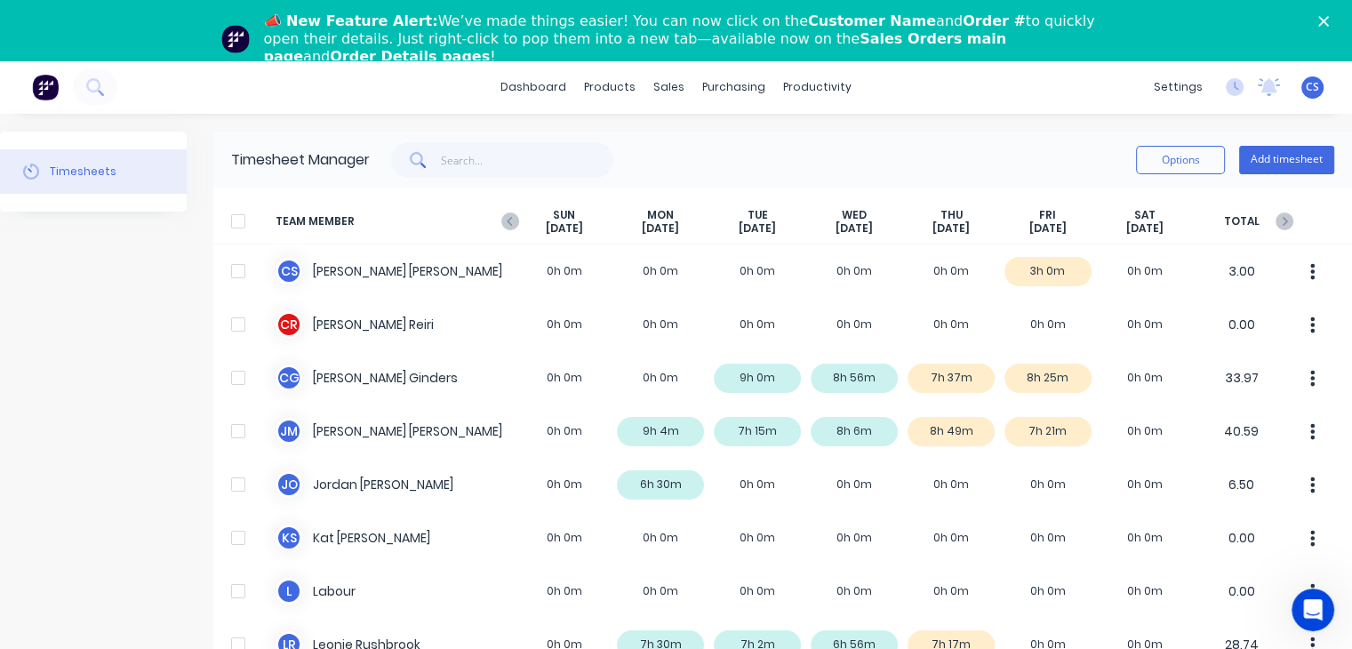
click at [1306, 92] on span "CS" at bounding box center [1312, 87] width 13 height 16
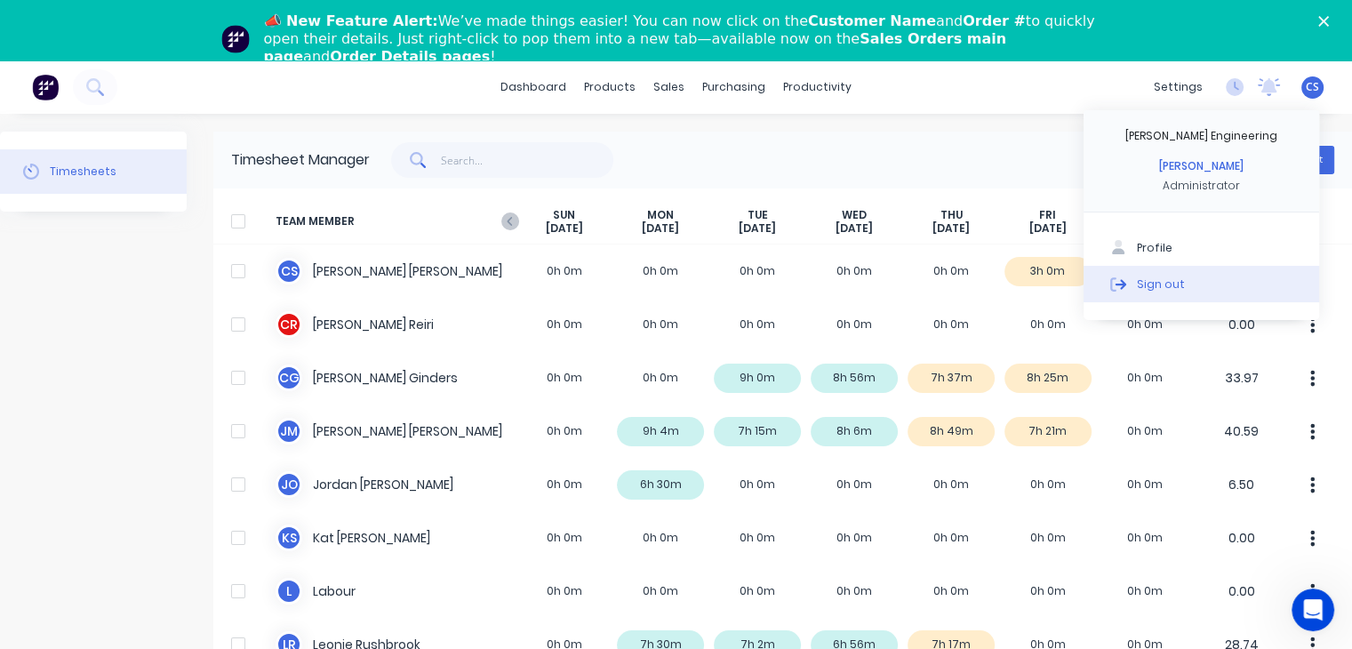
click at [1148, 283] on div "Sign out" at bounding box center [1161, 284] width 48 height 16
